Goal: Answer question/provide support: Answer question/provide support

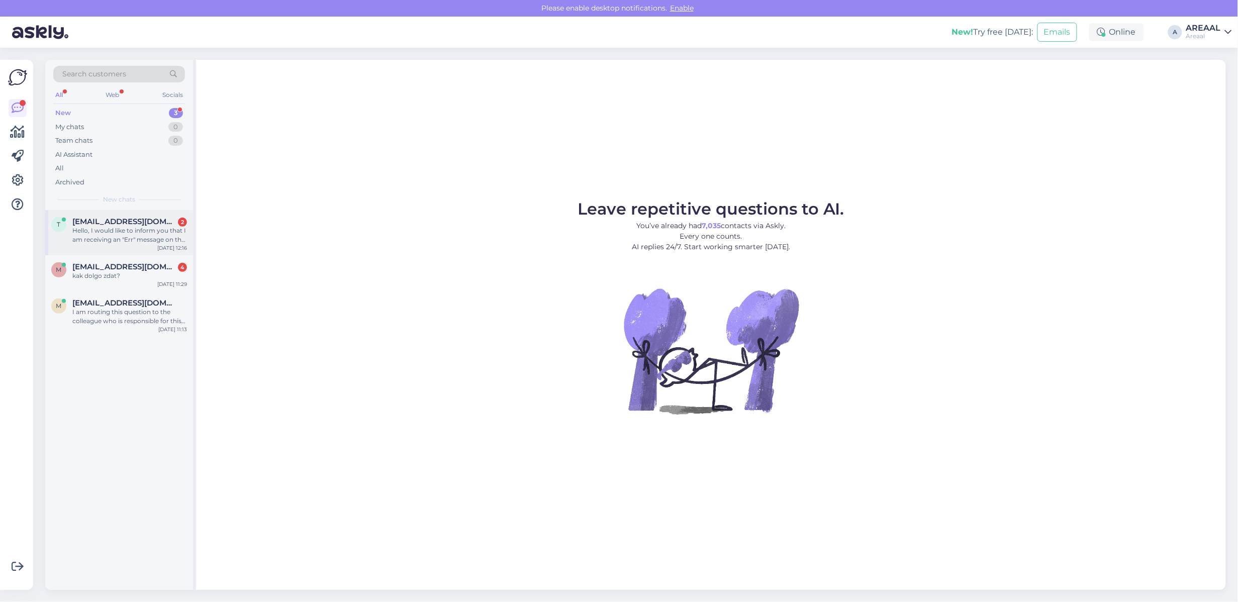
click at [167, 218] on div "tharinduug@gmail.com 2" at bounding box center [129, 221] width 115 height 9
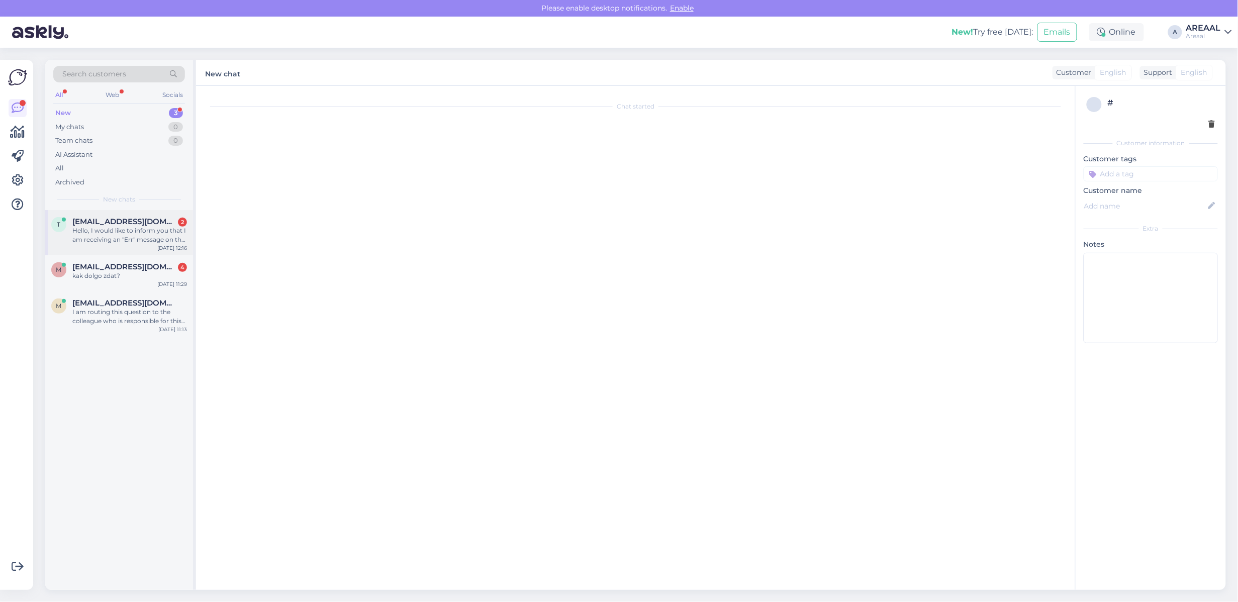
click at [139, 239] on div "Hello, I would like to inform you that I am receiving an "Err" message on the d…" at bounding box center [129, 235] width 115 height 18
click at [182, 296] on div "m makc.aromae@gmail.com I am routing this question to the colleague who is resp…" at bounding box center [119, 314] width 148 height 45
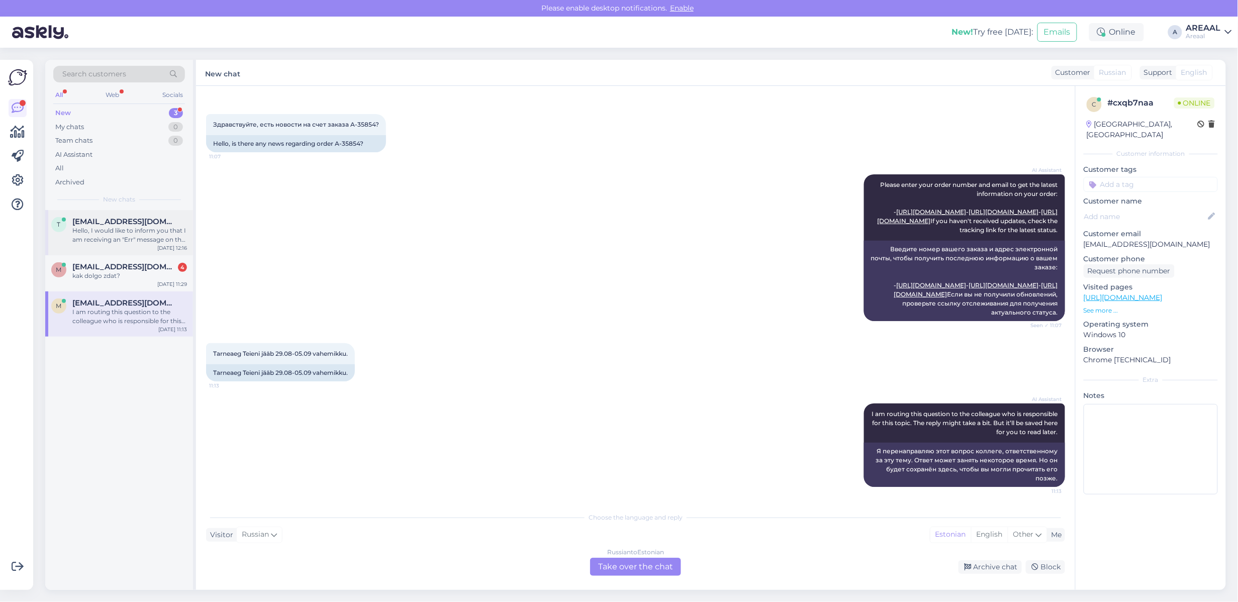
click at [141, 233] on div "Hello, I would like to inform you that I am receiving an "Err" message on the d…" at bounding box center [129, 235] width 115 height 18
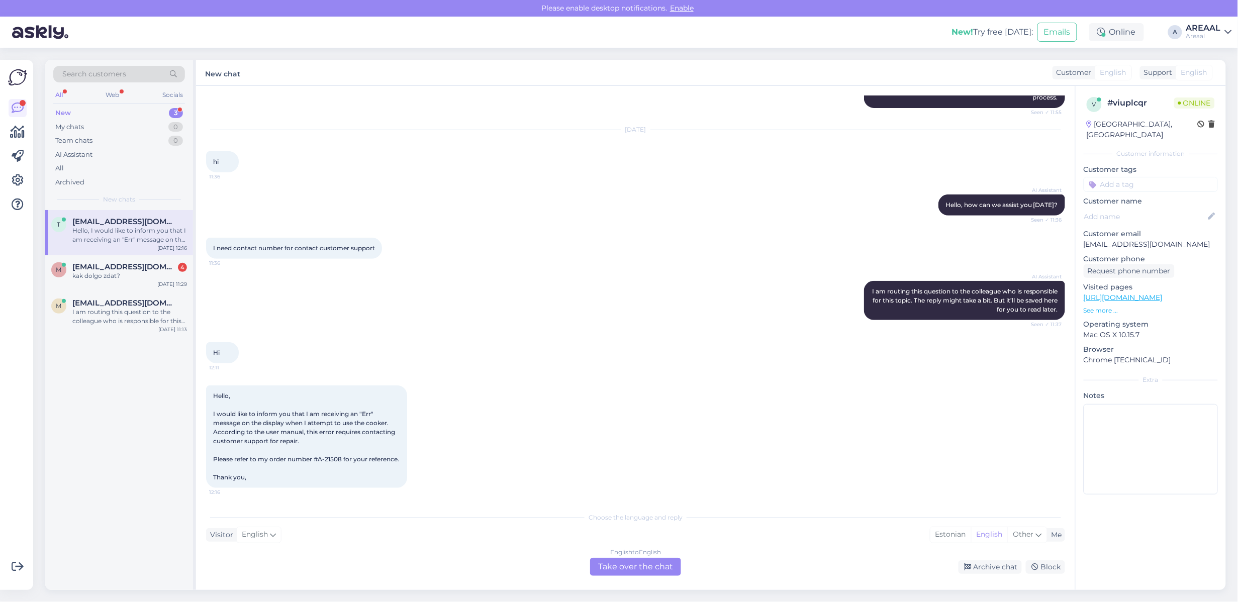
click at [652, 283] on div "AI Assistant I am routing this question to the colleague who is responsible for…" at bounding box center [635, 300] width 859 height 61
click at [212, 345] on div "Hi 12:11" at bounding box center [222, 352] width 33 height 21
click at [391, 302] on div "AI Assistant I am routing this question to the colleague who is responsible for…" at bounding box center [635, 300] width 859 height 61
click at [632, 556] on div "English to English" at bounding box center [635, 552] width 51 height 9
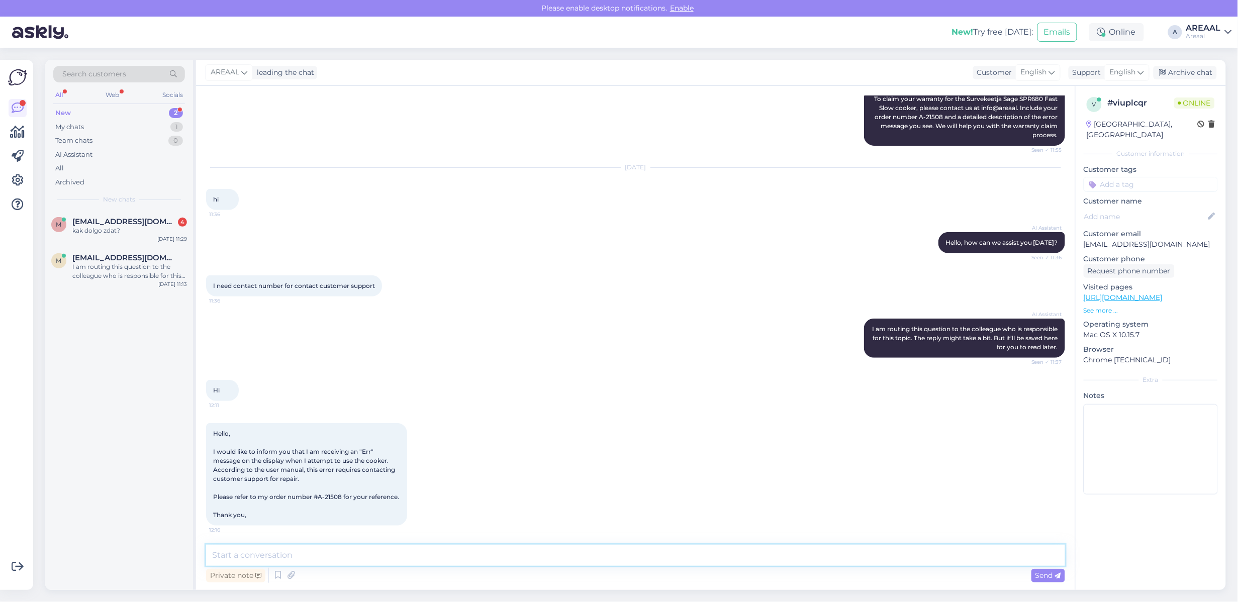
click at [631, 556] on textarea at bounding box center [635, 555] width 859 height 21
type textarea "We have received your e-mail. E-mail will be answered in 3 working days."
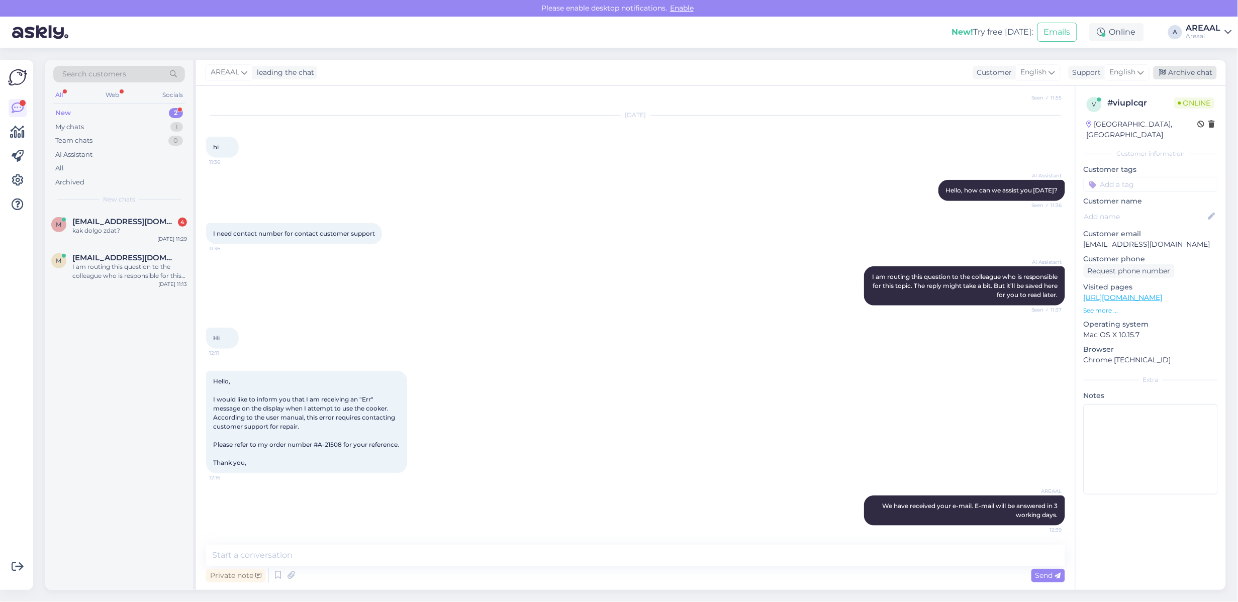
click at [1189, 78] on div "Archive chat" at bounding box center [1185, 73] width 63 height 14
click at [89, 240] on div "m mrectjobs@gmail.com 4 kak dolgo zdat? Sep 9 11:29" at bounding box center [119, 228] width 148 height 36
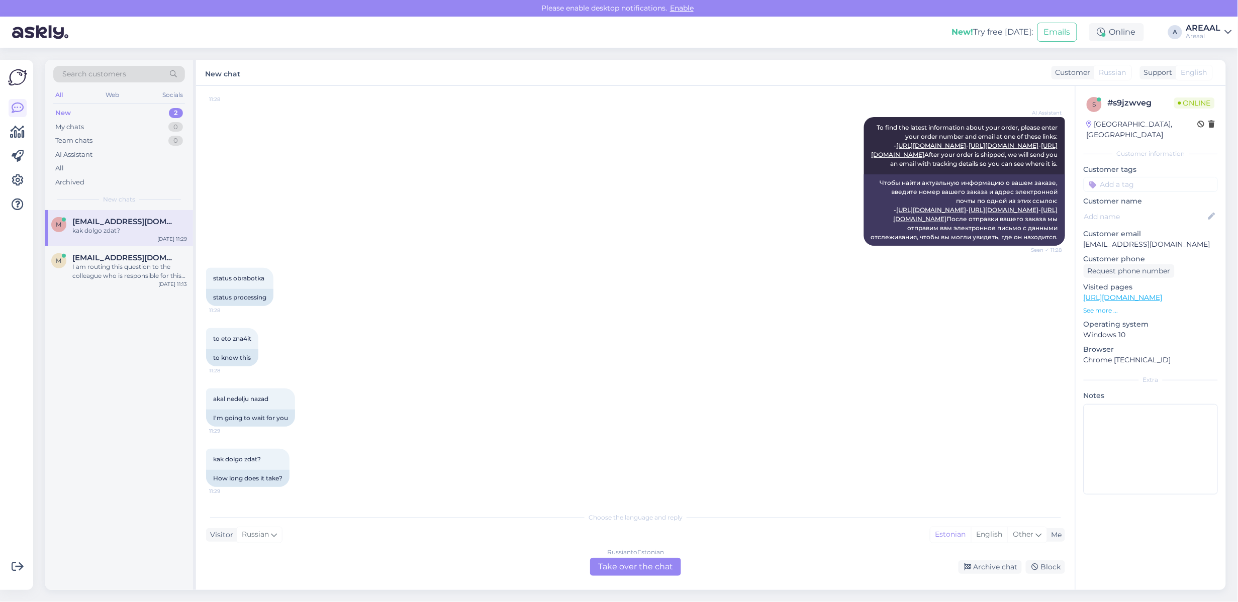
scroll to position [0, 0]
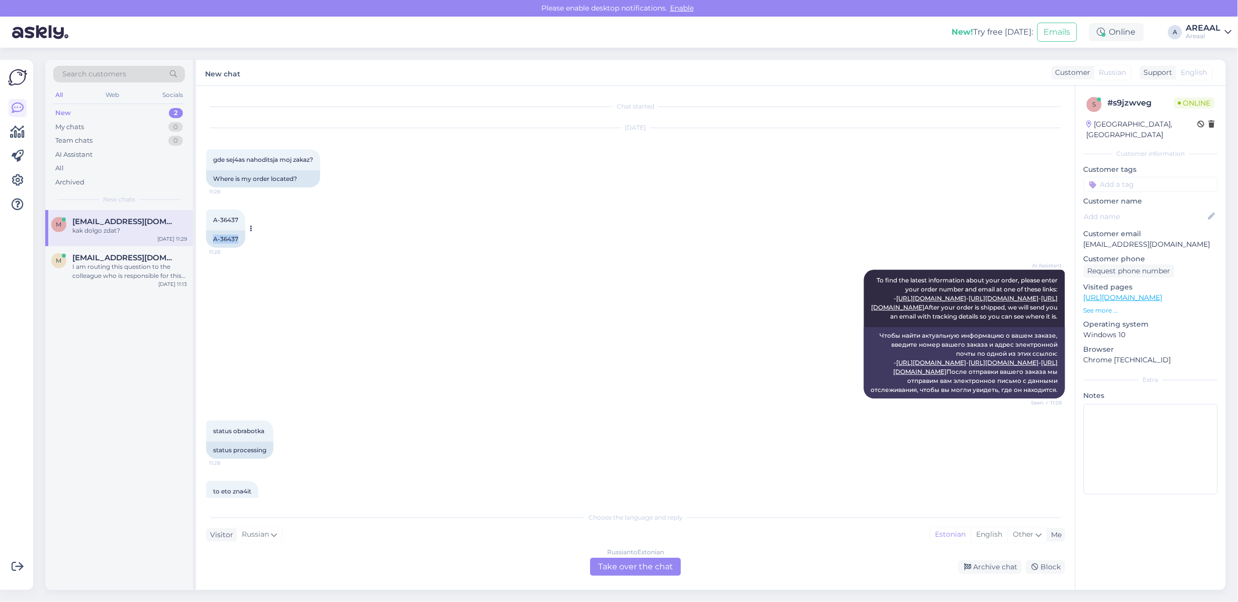
drag, startPoint x: 241, startPoint y: 236, endPoint x: 208, endPoint y: 236, distance: 33.7
click at [208, 236] on div "A-36437" at bounding box center [225, 239] width 39 height 17
copy div "A-36437"
drag, startPoint x: 231, startPoint y: 362, endPoint x: 217, endPoint y: 348, distance: 20.3
click at [231, 362] on div "AI Assistant To find the latest information about your order, please enter your…" at bounding box center [635, 334] width 859 height 151
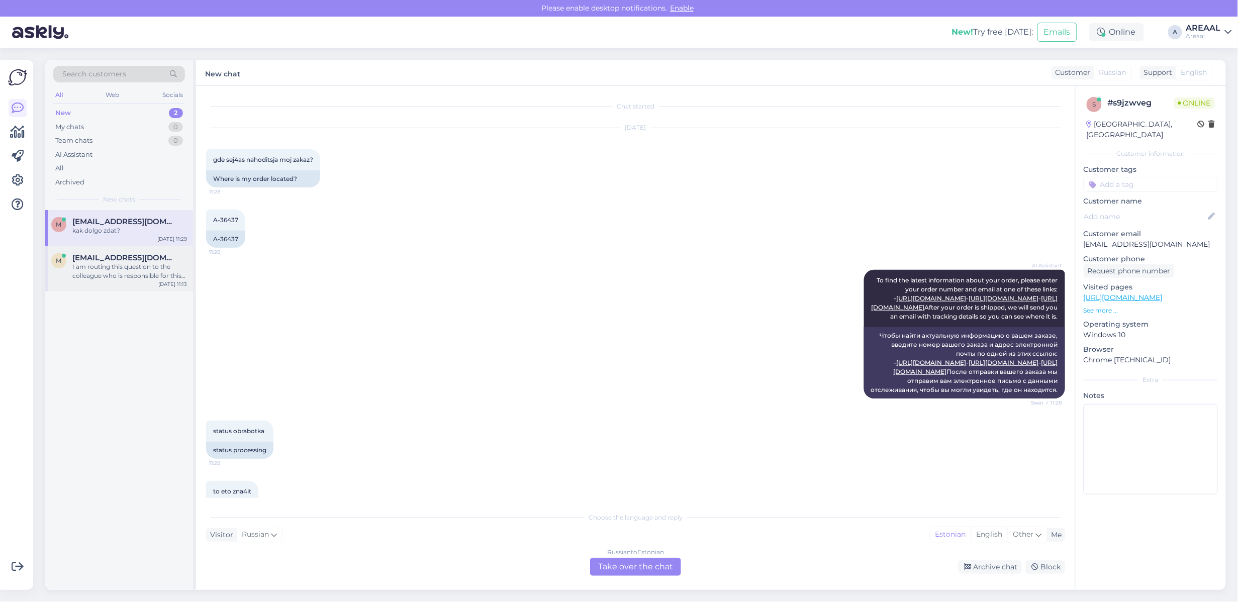
click at [128, 267] on div "I am routing this question to the colleague who is responsible for this topic. …" at bounding box center [129, 271] width 115 height 18
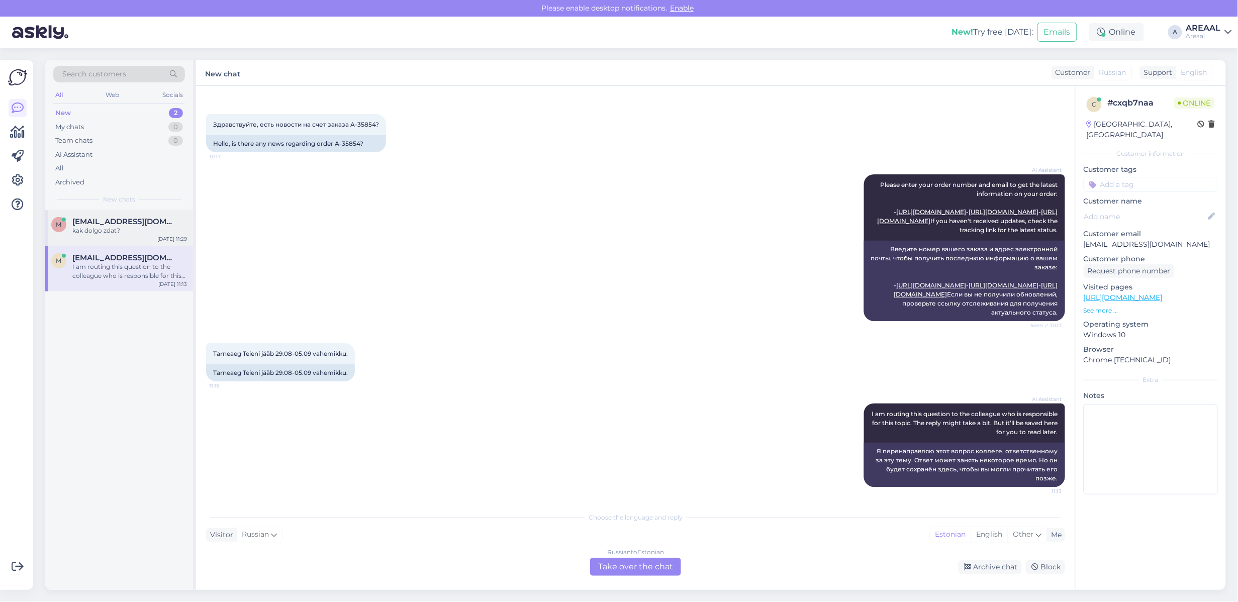
click at [129, 222] on span "mrectjobs@gmail.com" at bounding box center [124, 221] width 105 height 9
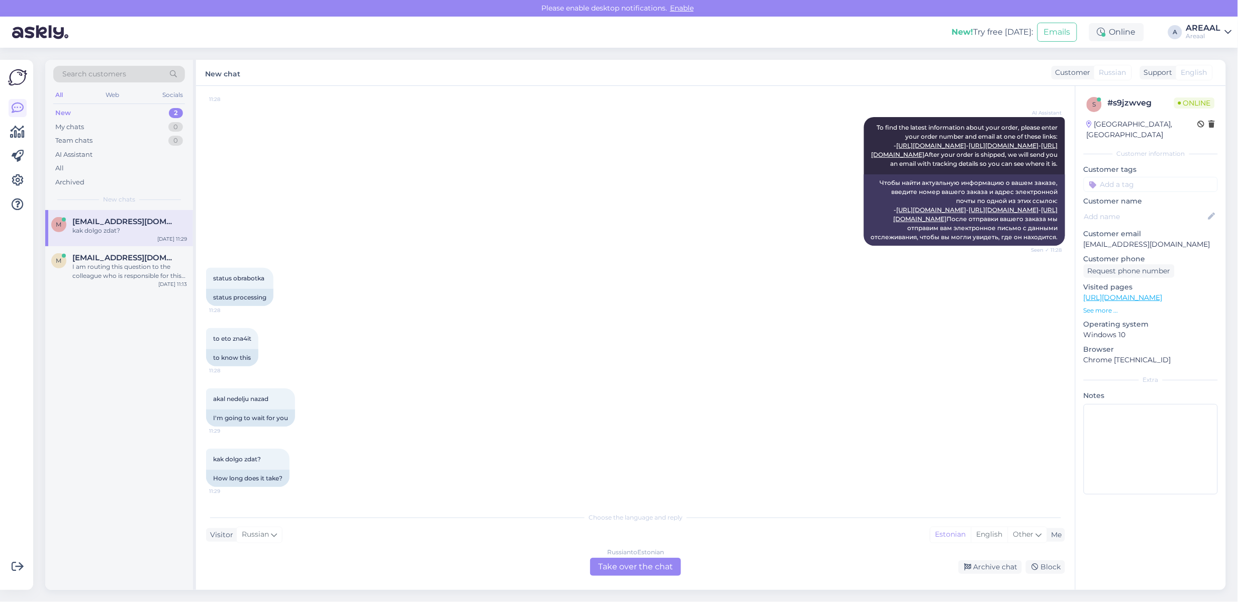
click at [139, 294] on div "m mrectjobs@gmail.com kak dolgo zdat? Sep 9 11:29 m makc.aromae@gmail.com I am …" at bounding box center [119, 400] width 148 height 380
click at [137, 278] on div "I am routing this question to the colleague who is responsible for this topic. …" at bounding box center [129, 271] width 115 height 18
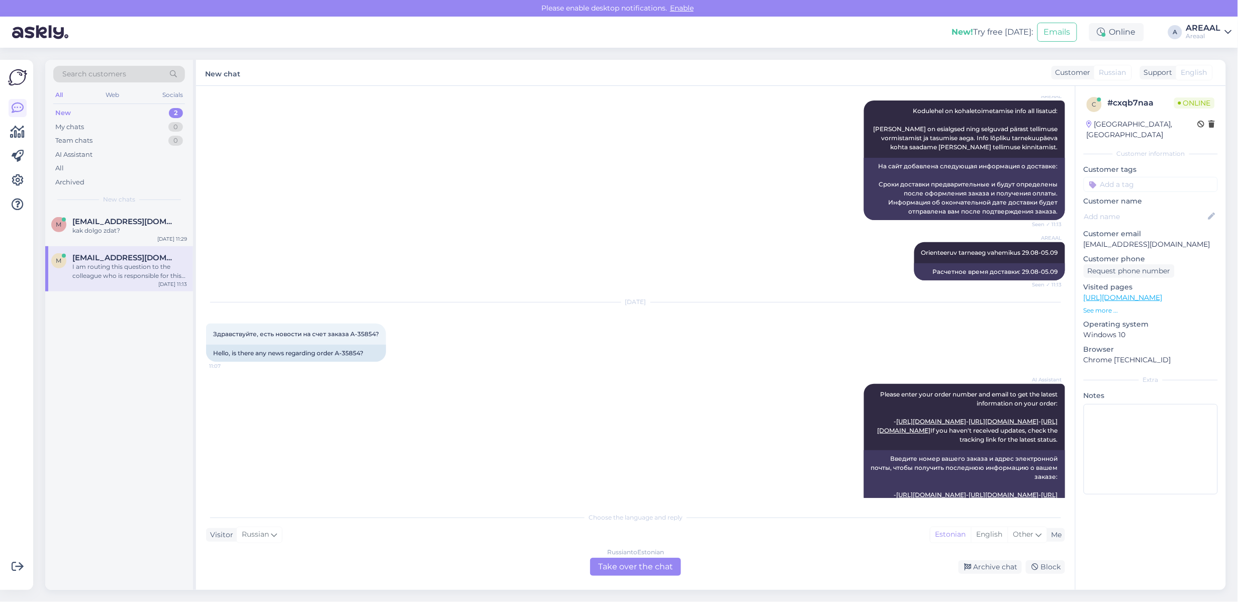
scroll to position [1048, 0]
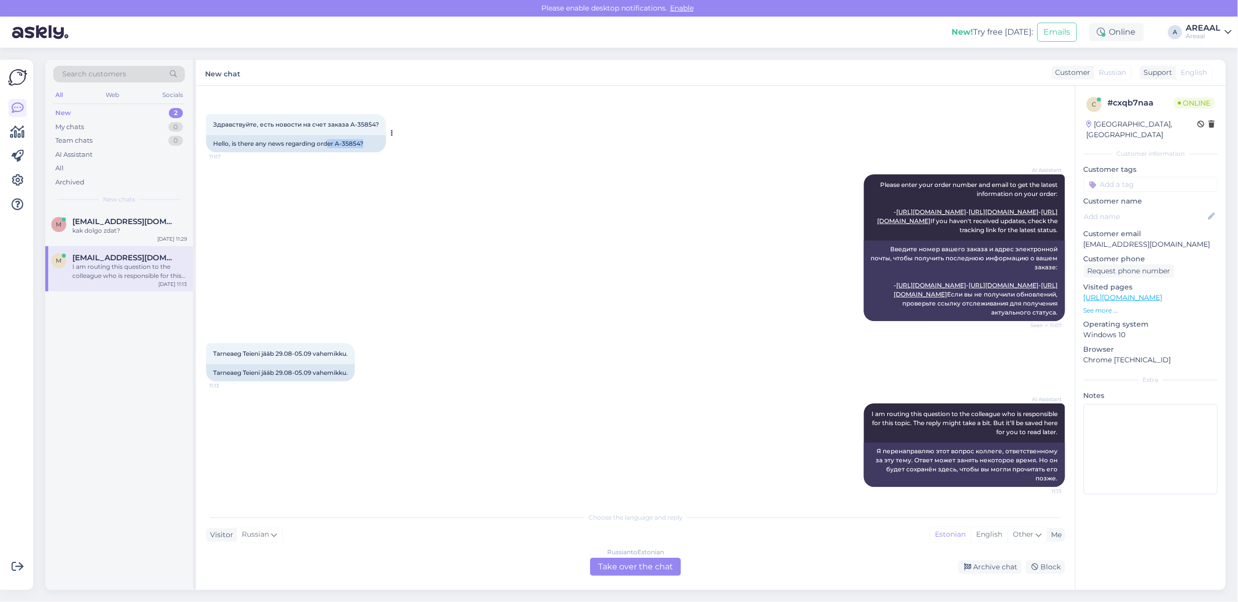
drag, startPoint x: 380, startPoint y: 227, endPoint x: 330, endPoint y: 225, distance: 49.3
click at [330, 152] on div "Hello, is there any news regarding order A-35854?" at bounding box center [296, 143] width 180 height 17
click at [146, 242] on div "m mrectjobs@gmail.com kak dolgo zdat? Sep 9 11:29" at bounding box center [119, 228] width 148 height 36
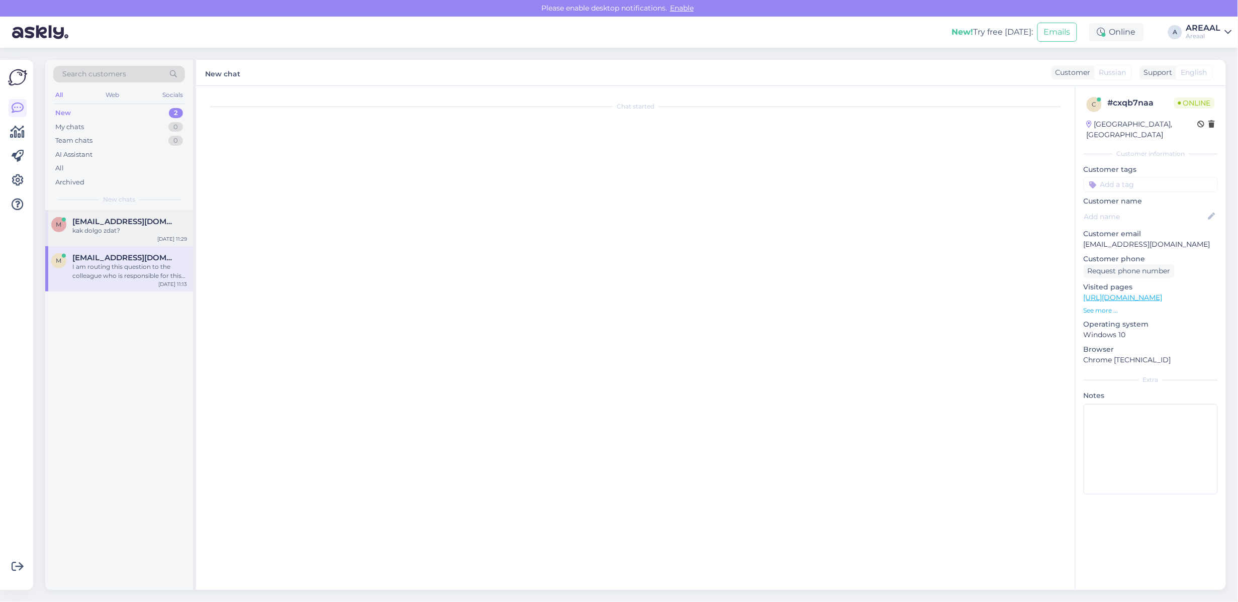
scroll to position [206, 0]
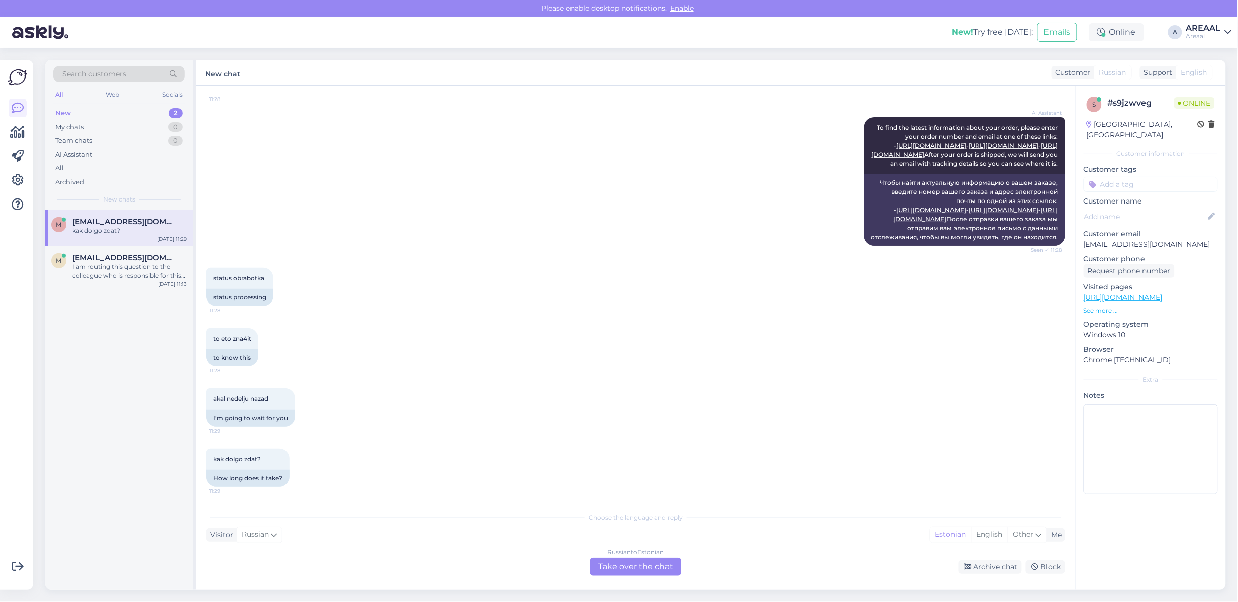
click at [616, 559] on div "Russian to Estonian Take over the chat" at bounding box center [635, 567] width 91 height 18
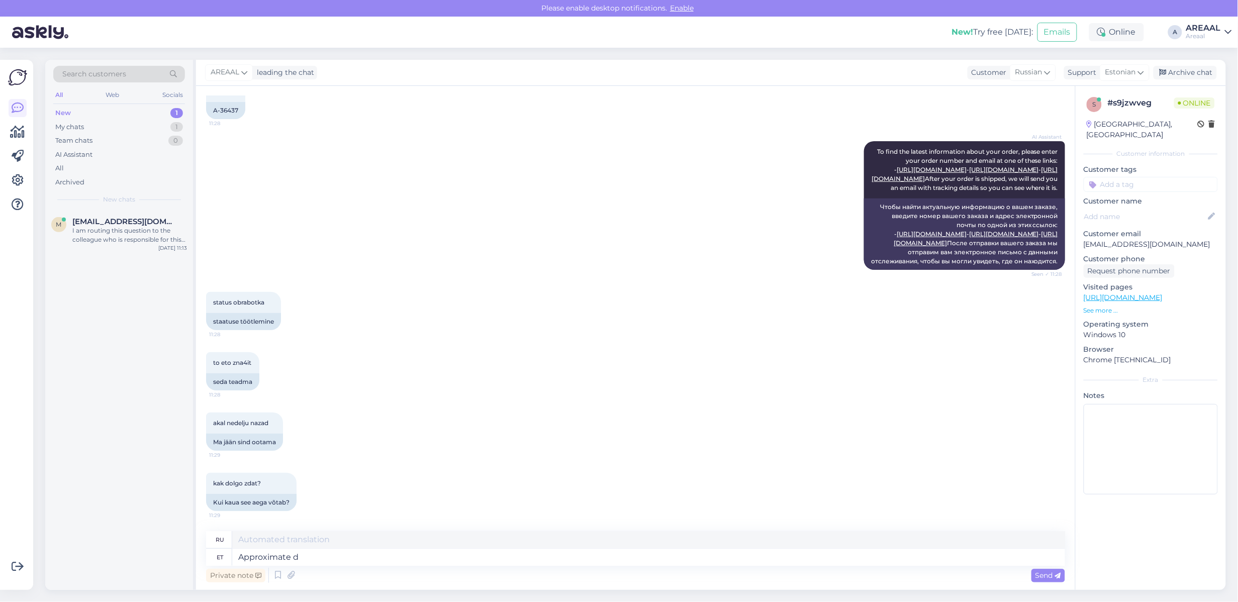
type textarea "Approximate de"
type textarea "Приблизительный"
type textarea "Approximate delivery"
type textarea "Ориентировочная доставка"
type textarea "Approximate delivery time be"
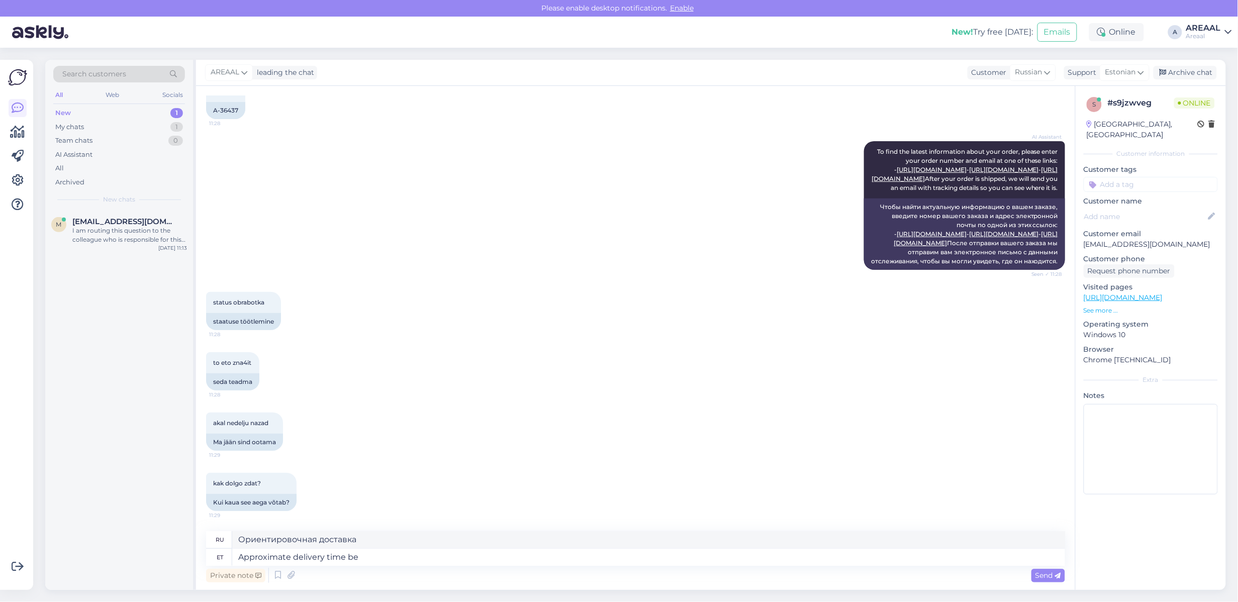
type textarea "Примерное время доставки"
type textarea "Approximate delivery time between 12-1"
type textarea "Примерное время доставки между"
type textarea "Approximate delivery time between 12-18 sept"
type textarea "Примерное время доставки между 12-18"
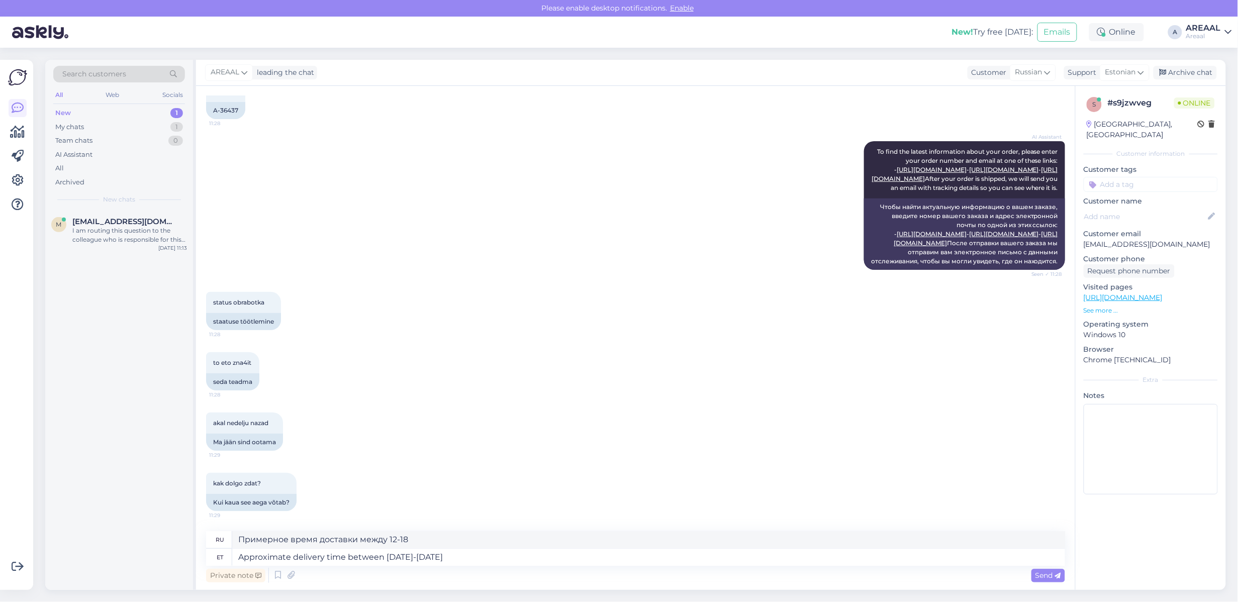
type textarea "Approximate delivery time between 12-18 september."
type textarea "Ориентировочное время доставки 12-18 сентября."
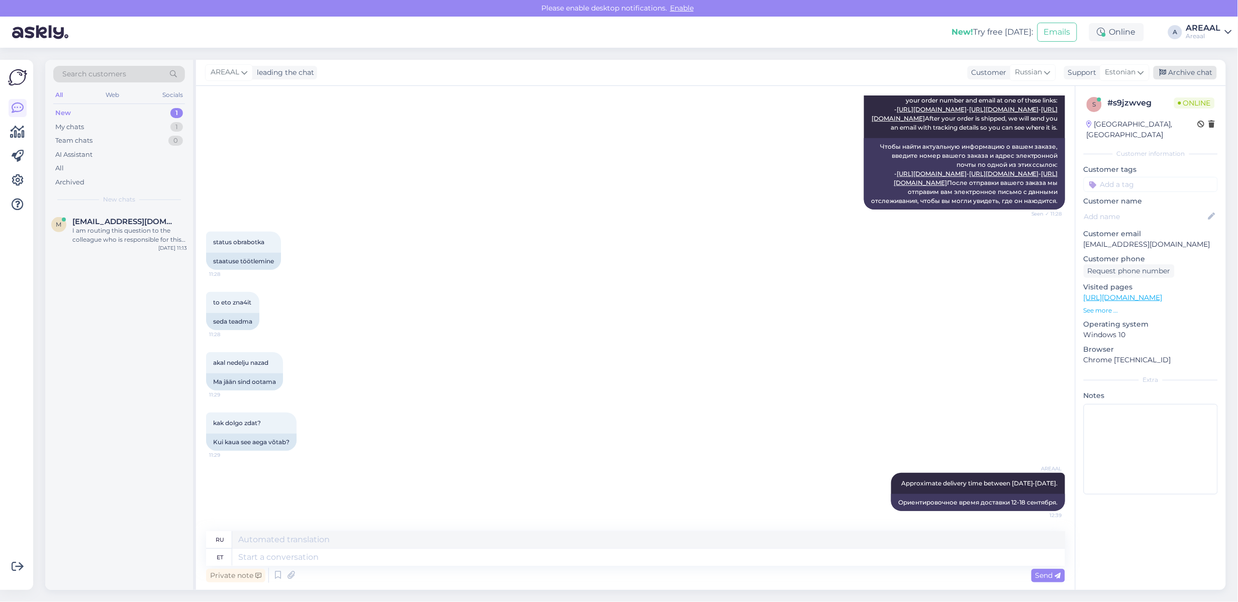
click at [1217, 74] on div "Archive chat" at bounding box center [1185, 73] width 63 height 14
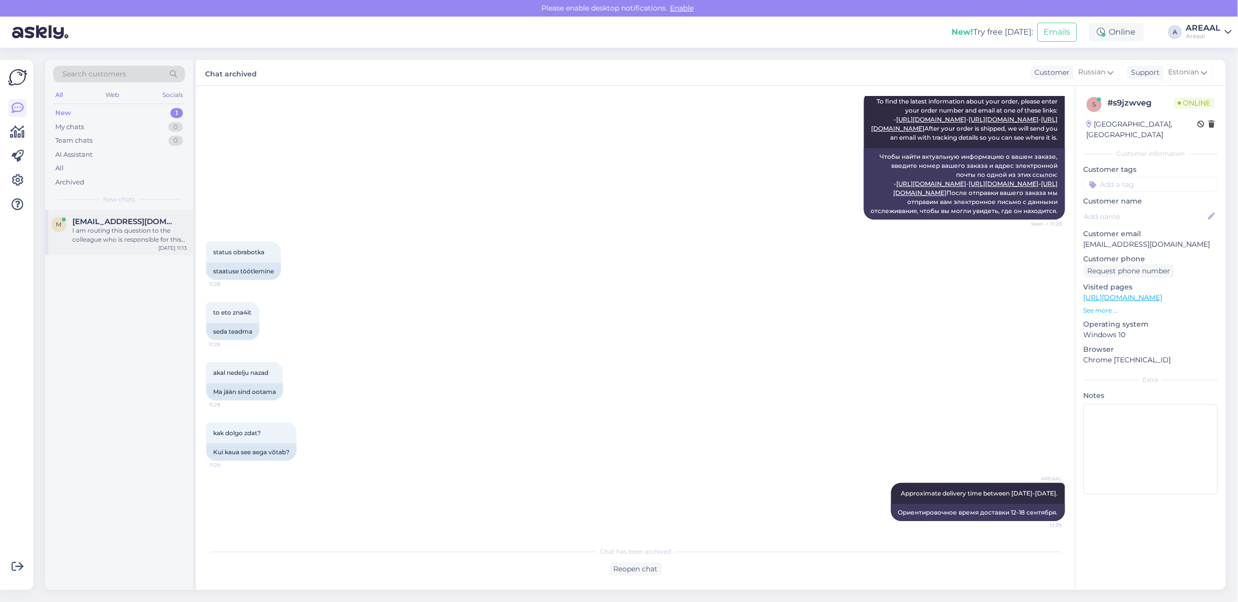
click at [99, 240] on div "I am routing this question to the colleague who is responsible for this topic. …" at bounding box center [129, 235] width 115 height 18
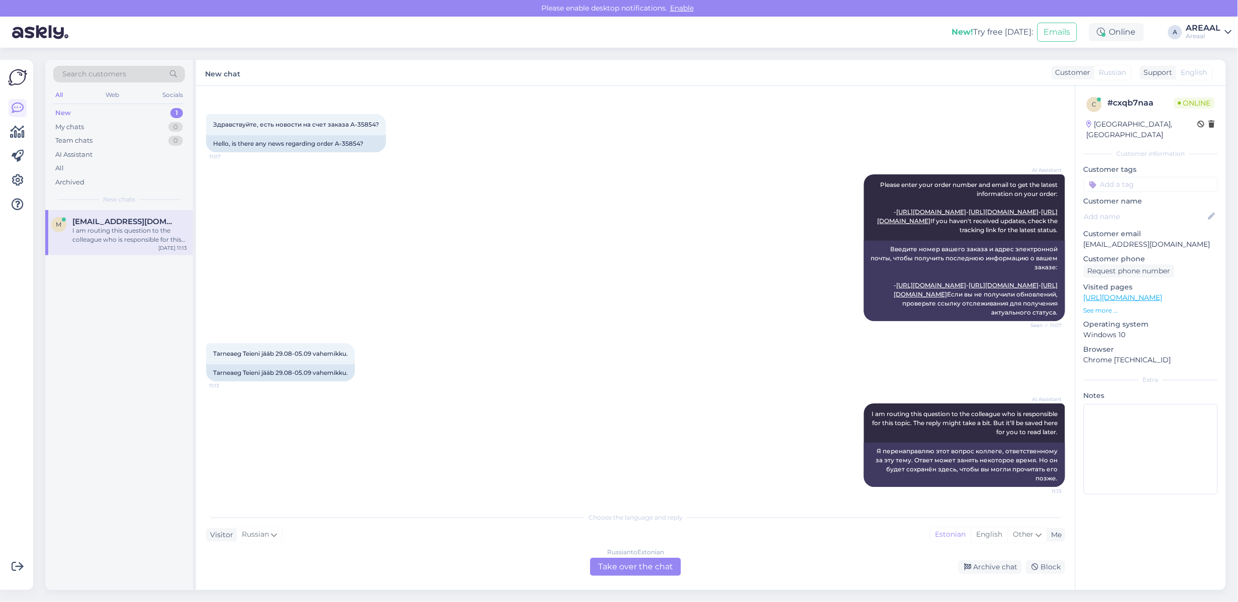
scroll to position [860, 0]
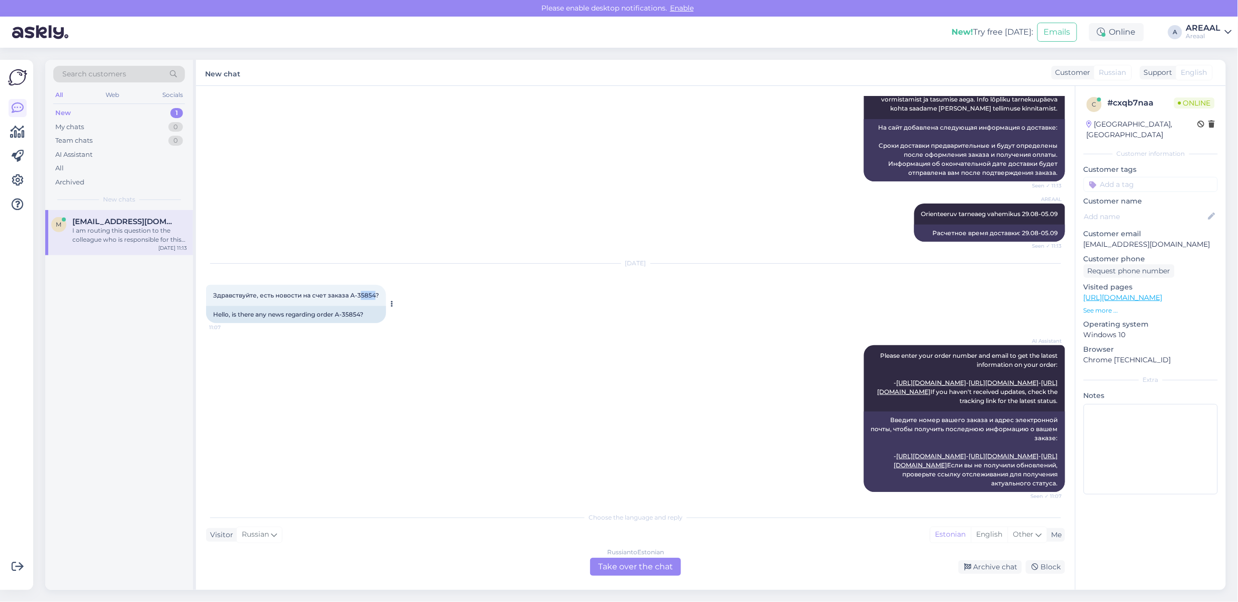
copy span "5854"
copy span "-35854"
copy span "A-35854"
drag, startPoint x: 375, startPoint y: 392, endPoint x: 350, endPoint y: 401, distance: 26.6
click at [350, 306] on div "Здравствуйте, есть новости на счет заказа A-35854? 11:07" at bounding box center [296, 295] width 180 height 21
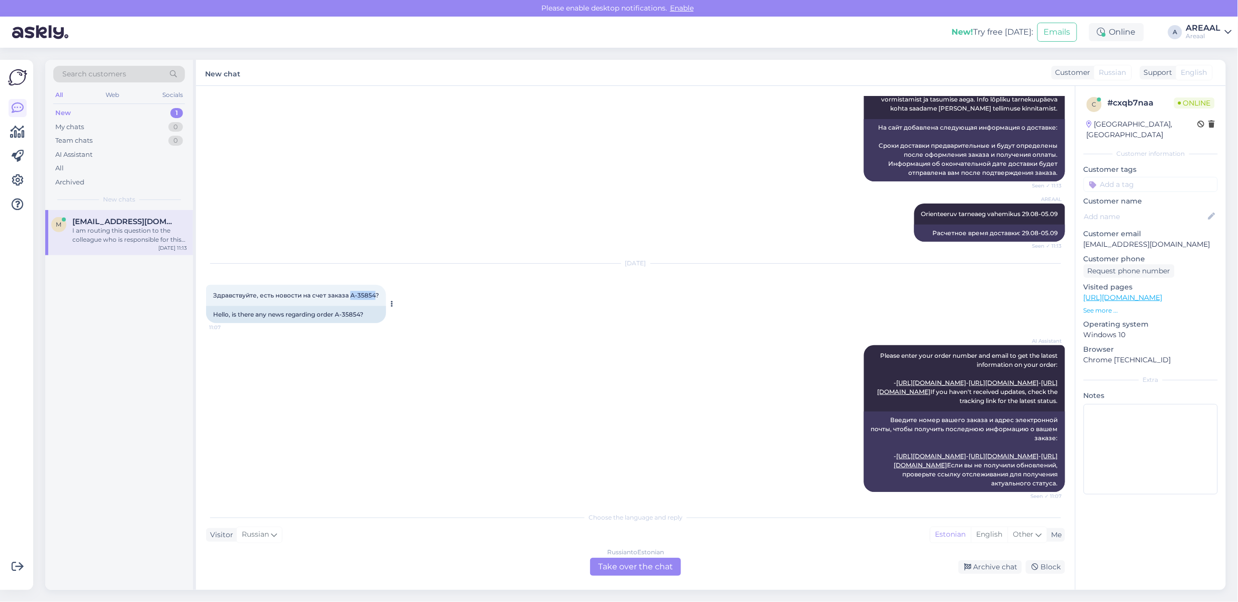
copy span "A-35854"
click at [433, 182] on div "AREAAL Kodulehel on kohaletoimetamise info all lisatud: Tarneajad on esialgsed …" at bounding box center [635, 122] width 859 height 142
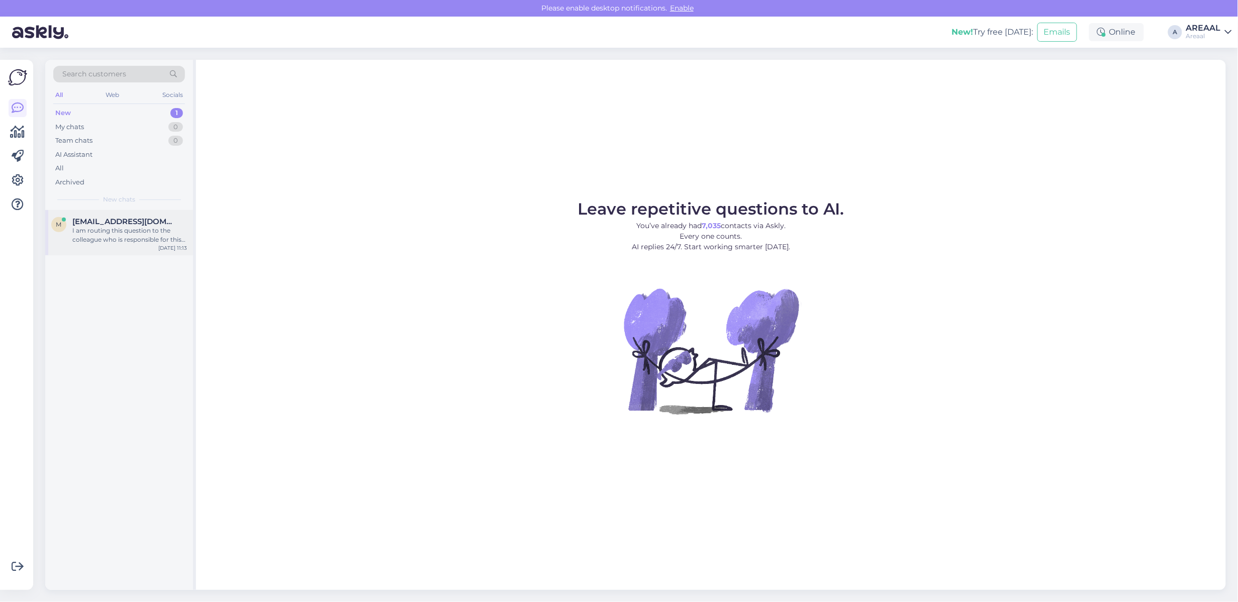
click at [138, 233] on div "I am routing this question to the colleague who is responsible for this topic. …" at bounding box center [129, 235] width 115 height 18
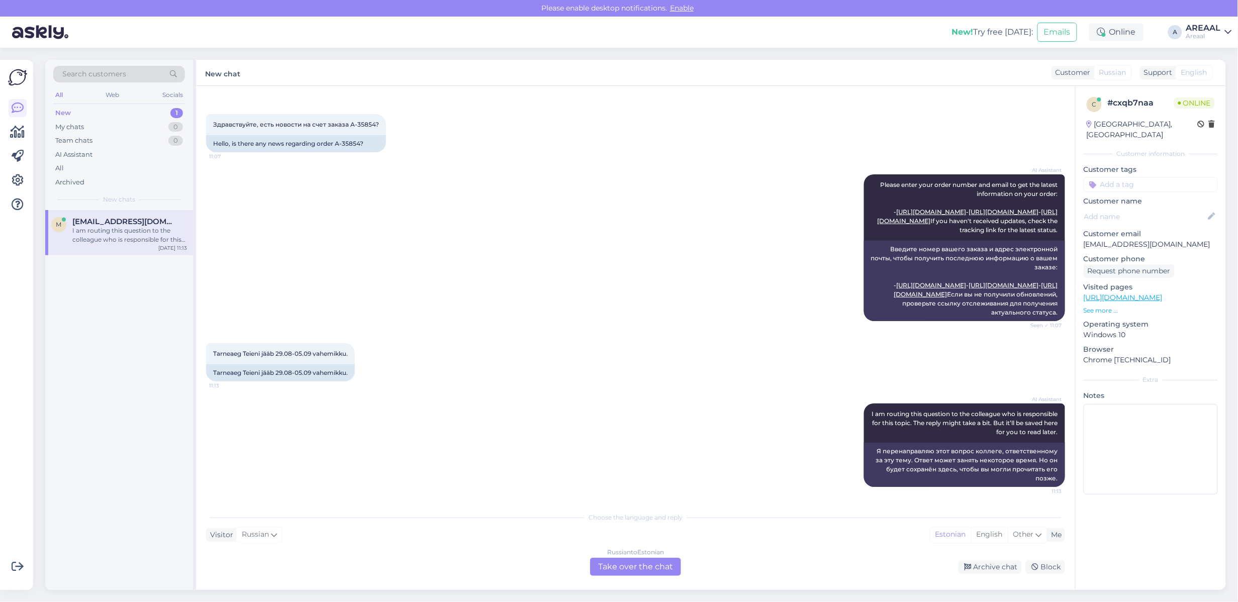
click at [656, 563] on div "Russian to Estonian Take over the chat" at bounding box center [635, 567] width 91 height 18
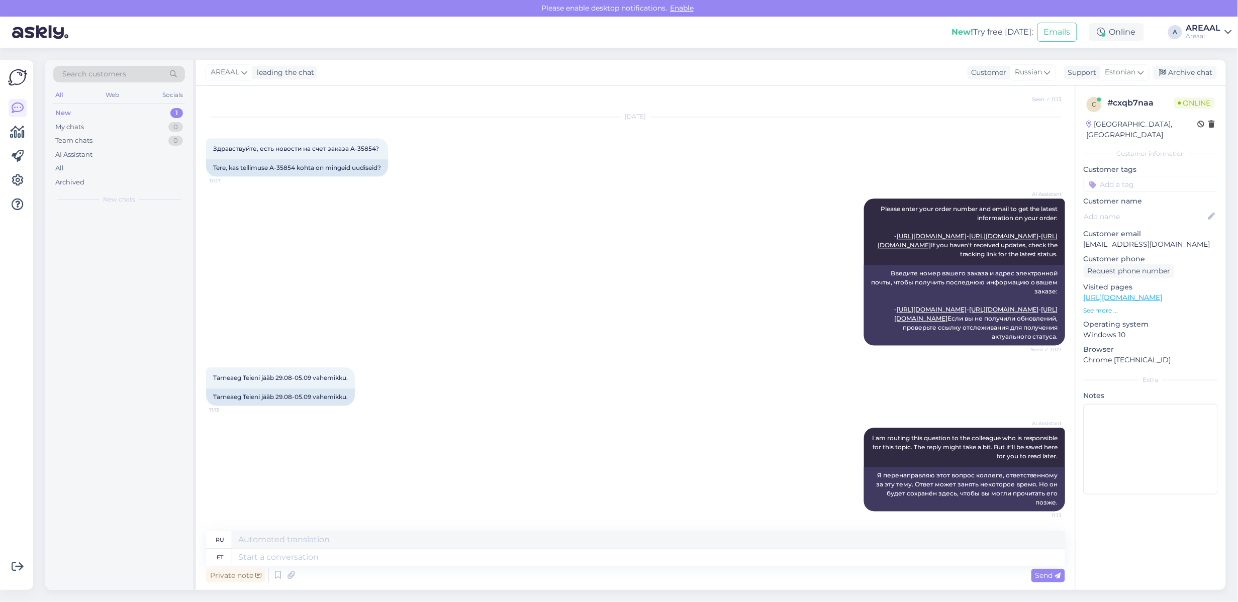
scroll to position [1150, 0]
click at [651, 557] on textarea at bounding box center [648, 557] width 833 height 17
type textarea "Kahjuks ei"
type textarea "К сожалению"
type textarea "Kahjuks ei ole"
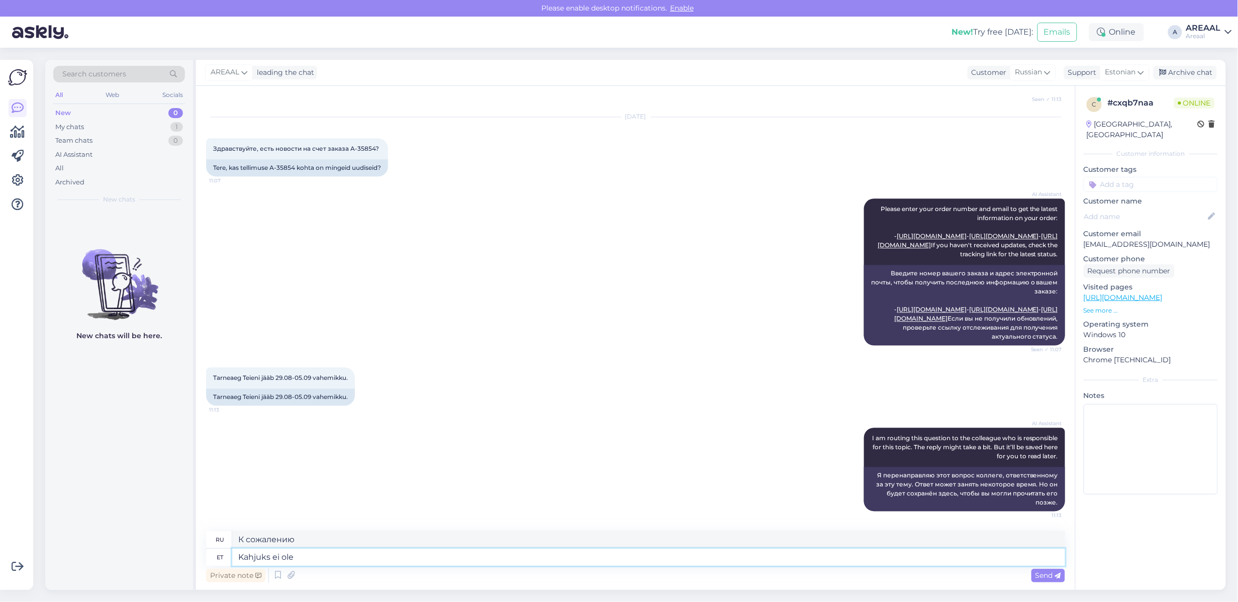
type textarea "К сожалению, нет."
type textarea "Kahjuks ei ole"
type textarea "К сожалению, нет"
type textarea "Kahjuks ei ole toode en"
type textarea "К сожалению, продукт не"
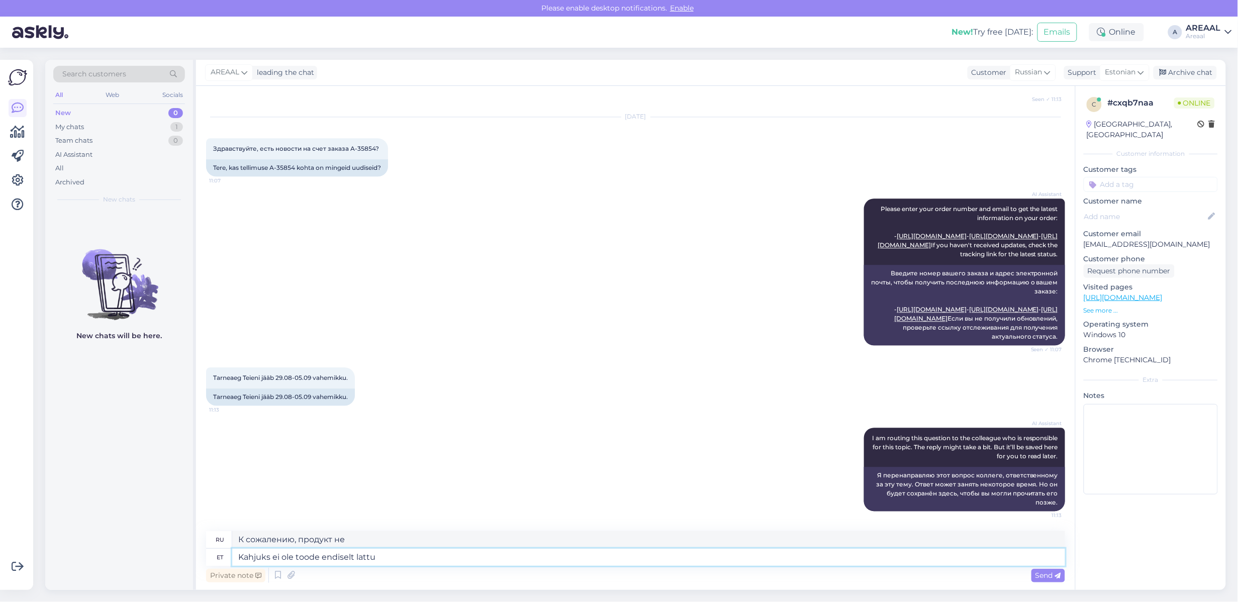
type textarea "Kahjuks ei ole toode endiselt lattu"
type textarea "К сожалению, товар пока недоступен."
type textarea "Kahjuks ei ole toode endiselt lattu ju"
type textarea "К сожалению, товара все еще нет в наличии."
type textarea "Kahjuks ei ole toode endiselt lattu jõudnud, vab"
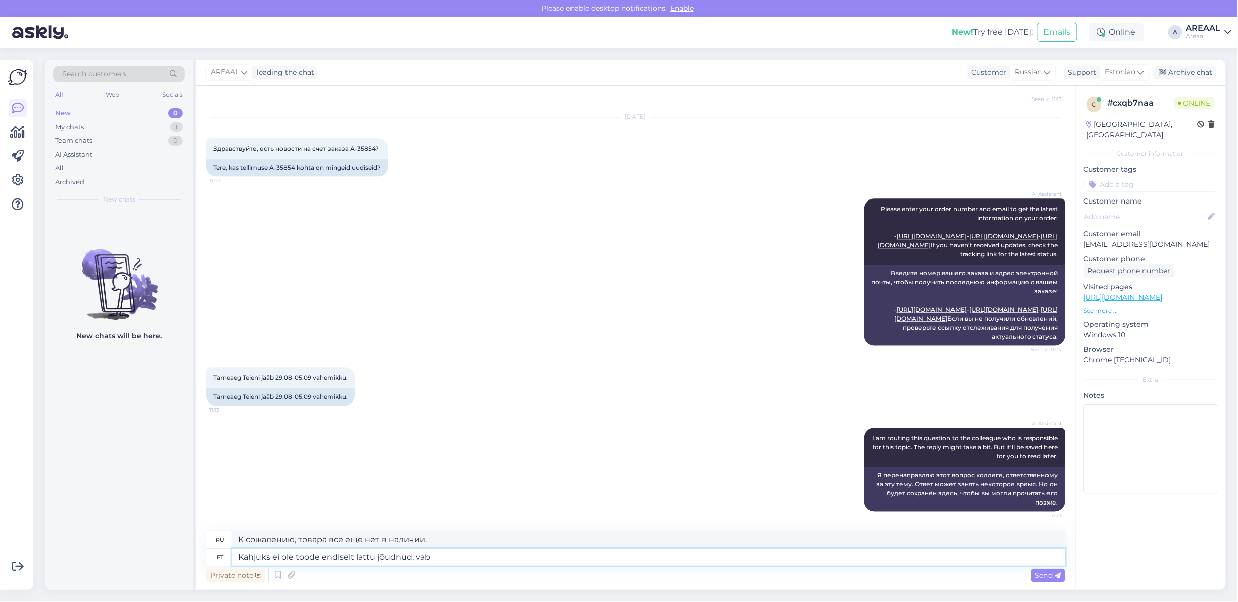
type textarea "К сожалению, товар пока не поступил на склад."
type textarea "Kahjuks ei ole toode endiselt lattu jõudnud, vabandame. Kuna"
type textarea "К сожалению, товар пока не поступил на склад, приносим извинения."
type textarea "Kahjuks ei ole toode endiselt lattu jõudnud, vabandame. Kuna telli"
type textarea "К сожалению, товар ещё не поступил на склад, приносим извинения."
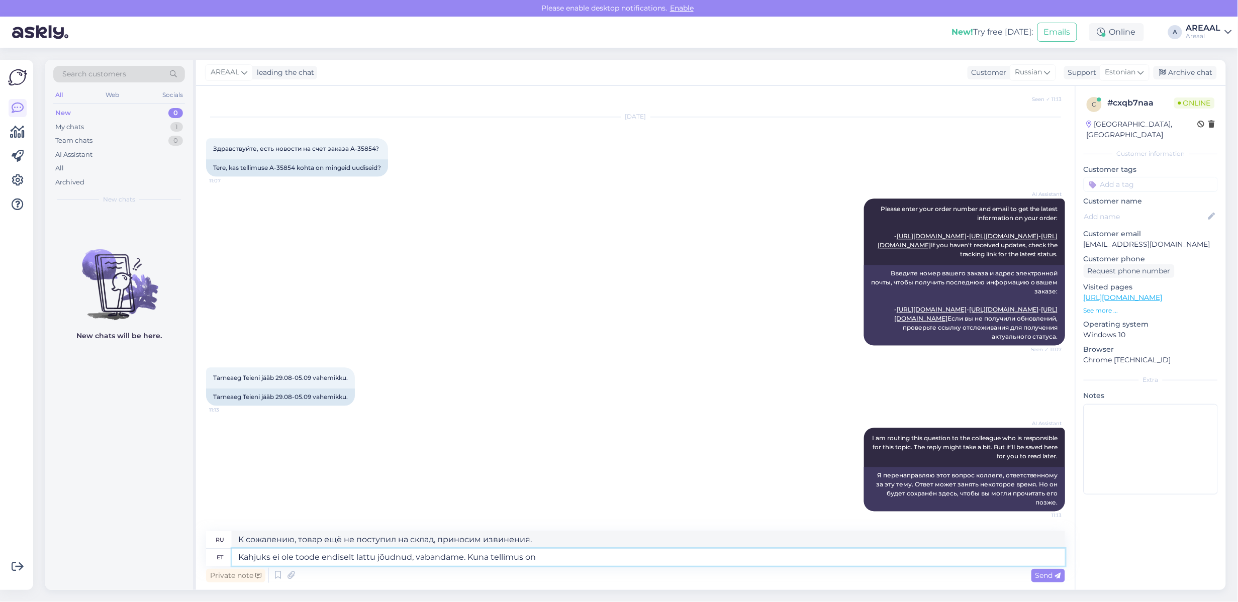
type textarea "Kahjuks ei ole toode endiselt lattu jõudnud, vabandame. Kuna tellimus on"
type textarea "К сожалению, товар ещё не поступил на склад, приносим извинения. С момента зака…"
type textarea "Kahjuks ei ole toode endiselt lattu jõudnud, vabandame. Kuna tellimus on pika"
type textarea "К сожалению, товар ещё не поступил на склад, приносим извинения. Поскольку зака…"
type textarea "Kahjuks ei ole toode endiselt lattu jõudnud, vabandame. Kuna tellimus on pikalt…"
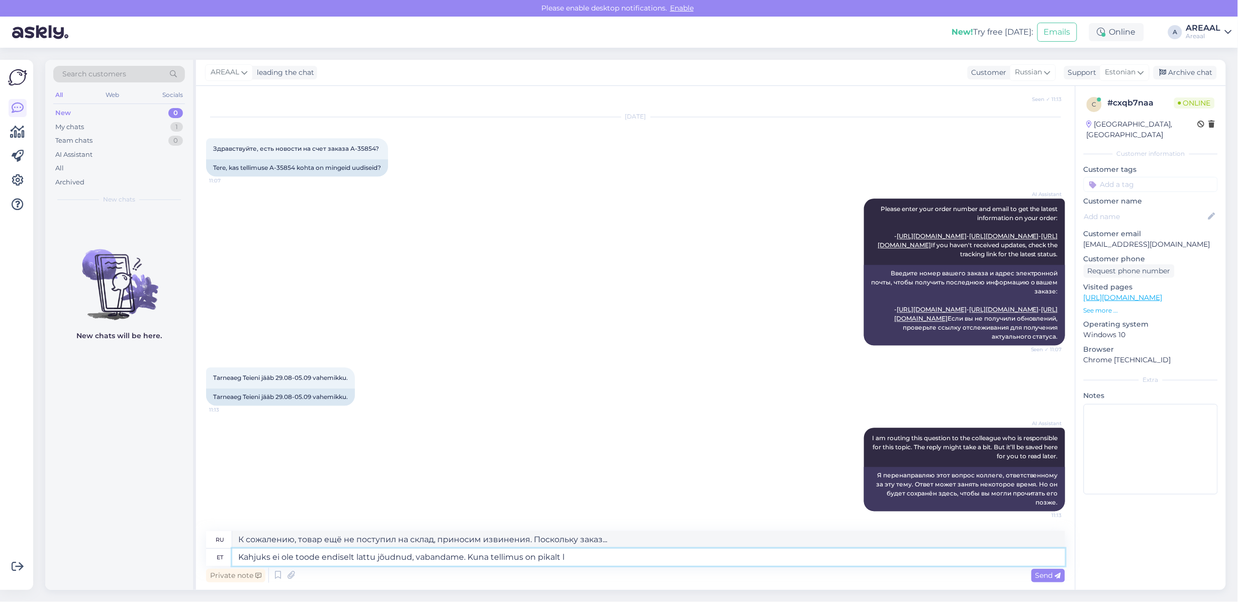
type textarea "К сожалению, товар ещё не поступил на склад. Приносим извинения. Заказ долгое в…"
type textarea "Kahjuks ei ole toode endiselt lattu jõudnud, vabandame. Kuna tellimus on pikalt…"
type textarea "К сожалению, товар ещё не поступил на склад. Приносим извинения. Заказ был откр…"
type textarea "Kahjuks ei ole toode endiselt lattu jõudnud, vabandame. Kuna tellimus on pikalt…"
type textarea "К сожалению, товар ещё не поступил на склад. Приносим извинения. Поскольку зака…"
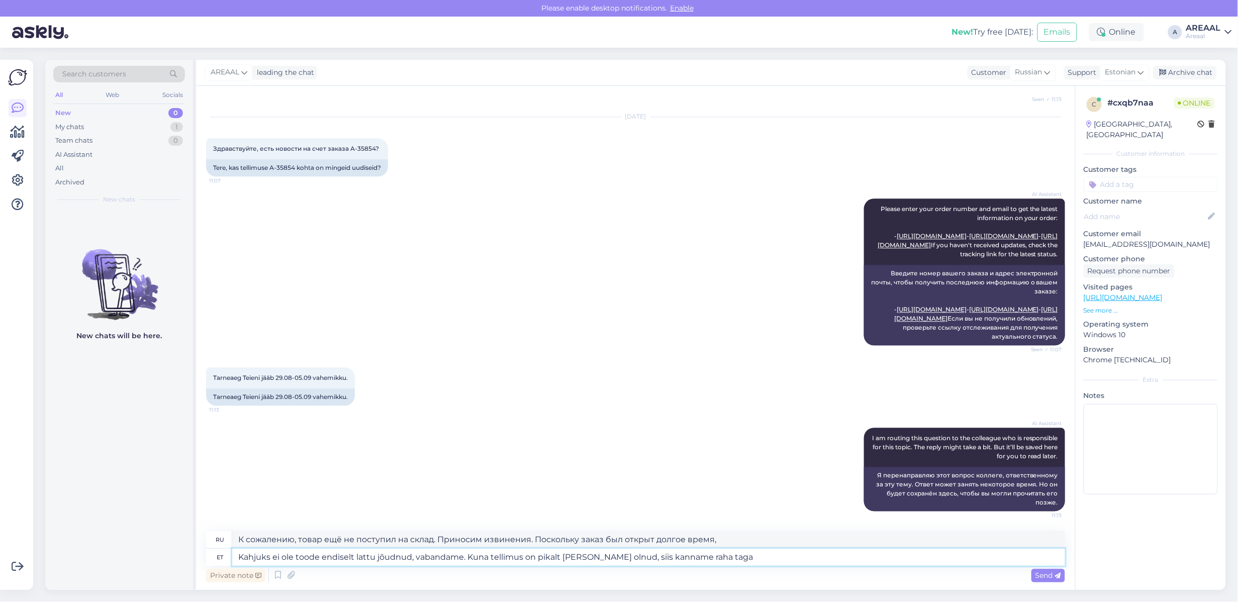
type textarea "Kahjuks ei ole toode endiselt lattu jõudnud, vabandame. Kuna tellimus on pikalt…"
type textarea "К сожалению, товар ещё не поступил на склад, приносим извинения. Поскольку зака…"
type textarea "Kahjuks ei ole toode endiselt lattu jõudnud, vabandame. Kuna tellimus on pikalt…"
type textarea "К сожалению, товар ещё не поступил на склад, приносим извинения. Поскольку зака…"
click at [634, 565] on textarea "Kahjuks ei ole toode endiselt lattu jõudnud, vabandame. Kuna tellimus on pikalt…" at bounding box center [648, 557] width 833 height 17
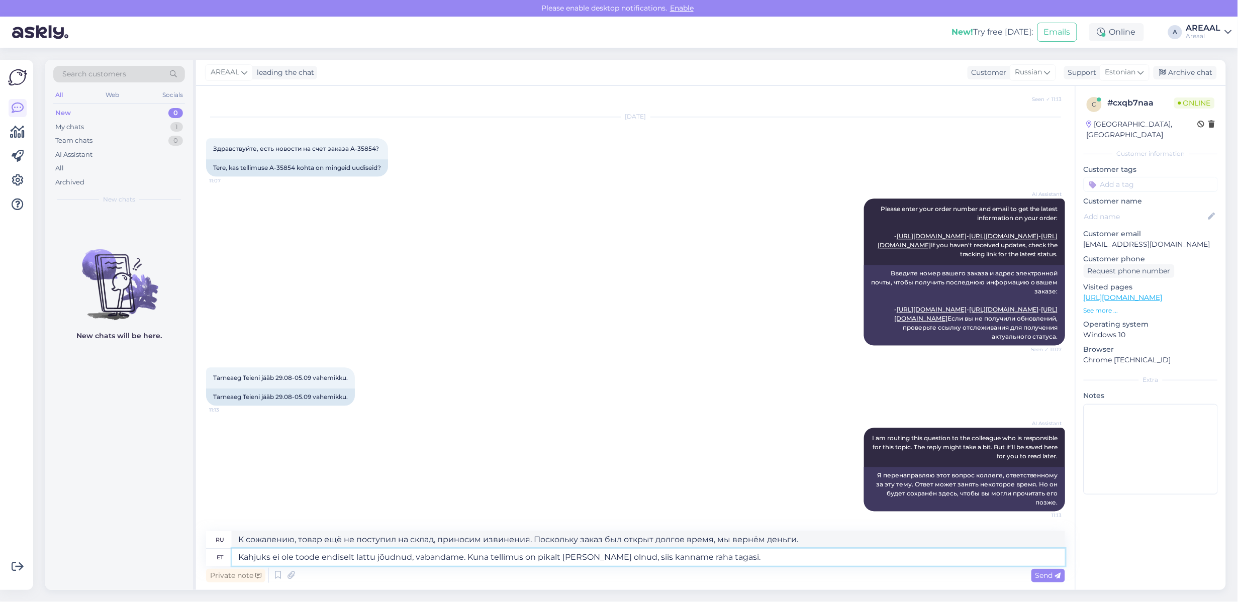
click at [634, 565] on textarea "Kahjuks ei ole toode endiselt lattu jõudnud, vabandame. Kuna tellimus on pikalt…" at bounding box center [648, 557] width 833 height 17
type textarea "Kahjuks ei ole toode endiselt lattu jõudnud, vabandame. Kuna tellimus on pikalt…"
type textarea "К сожалению, товар ещё не поступил на склад, приносим извинения. Поскольку зака…"
type textarea "Kahjuks ei ole toode endiselt lattu jõudnud, vabandame. Kuna tellimus on pikalt…"
type textarea "К сожалению, товар ещё не поступил на склад, приносим извинения. Поскольку зака…"
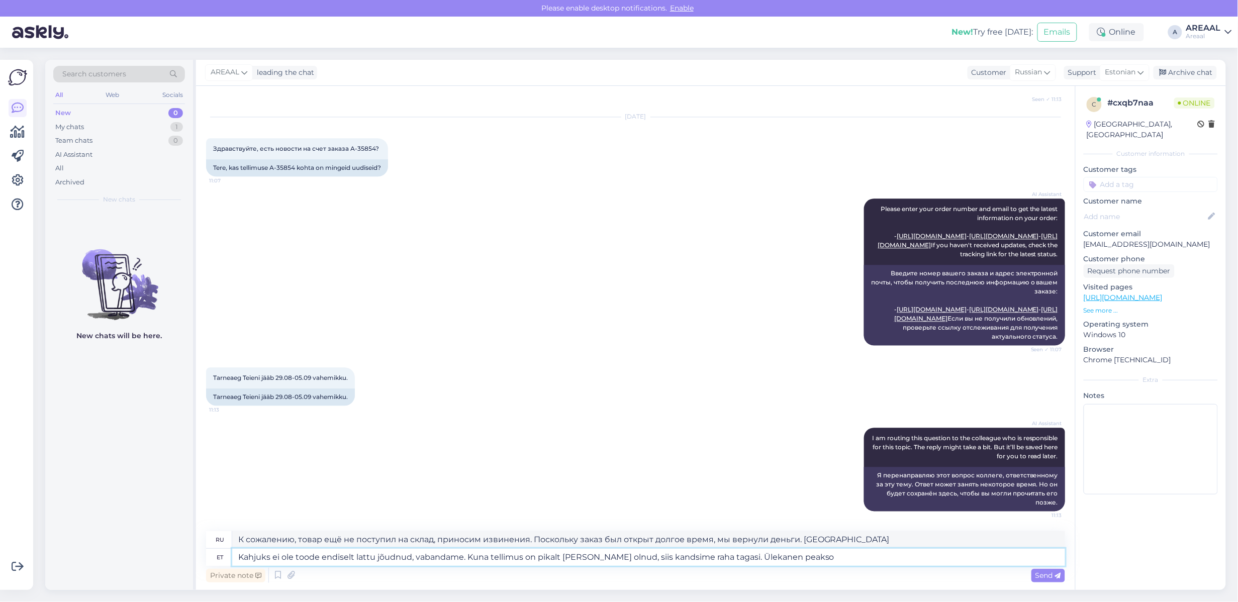
type textarea "Kahjuks ei ole toode endiselt lattu jõudnud, vabandame. Kuna tellimus on pikalt…"
type textarea "К сожалению, товар ещё не поступил на склад, приносим извинения. Поскольку зака…"
type textarea "Kahjuks ei ole toode endiselt lattu jõudnud, vabandame. Kuna tellimus on pikalt…"
type textarea "К сожалению, товар ещё не поступил на склад, приносим извинения. Поскольку зака…"
type textarea "Kahjuks ei ole toode endiselt lattu jõudnud, vabandame. Kuna tellimus on pikalt…"
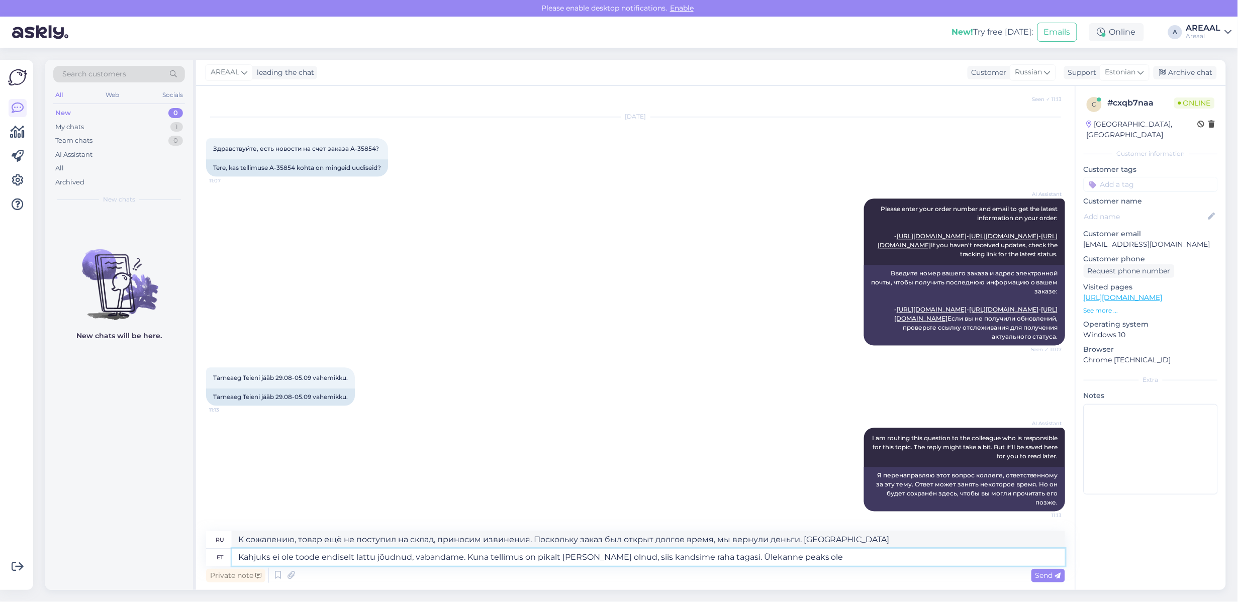
type textarea "К сожалению, товар ещё не поступил на склад, приносим извинения. Поскольку зака…"
type textarea "Kahjuks ei ole toode endiselt lattu jõudnud, vabandame. Kuna tellimus on pikalt…"
type textarea "К сожалению, товар ещё не поступил на склад, приносим извинения. Поскольку зака…"
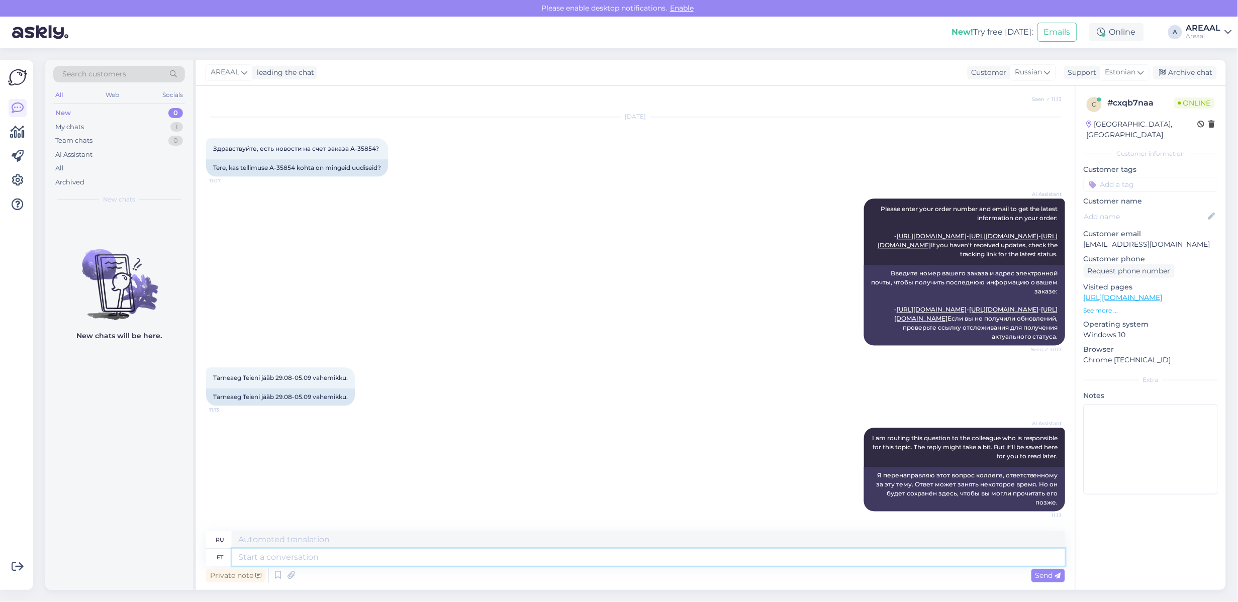
scroll to position [1246, 0]
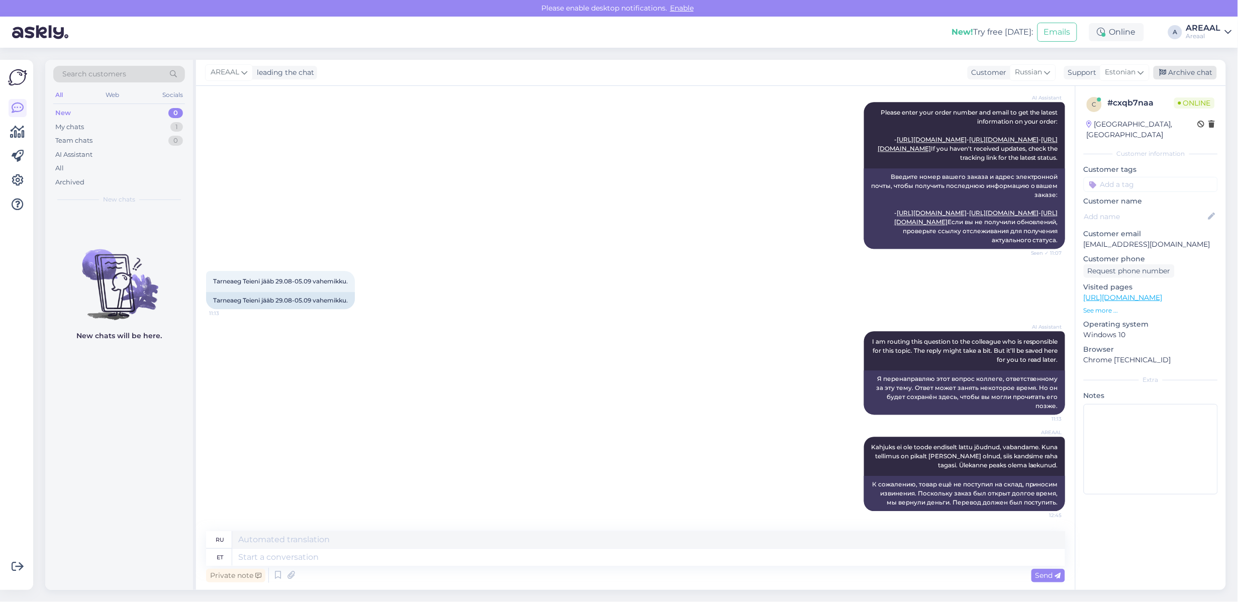
click at [1200, 72] on div "Archive chat" at bounding box center [1185, 73] width 63 height 14
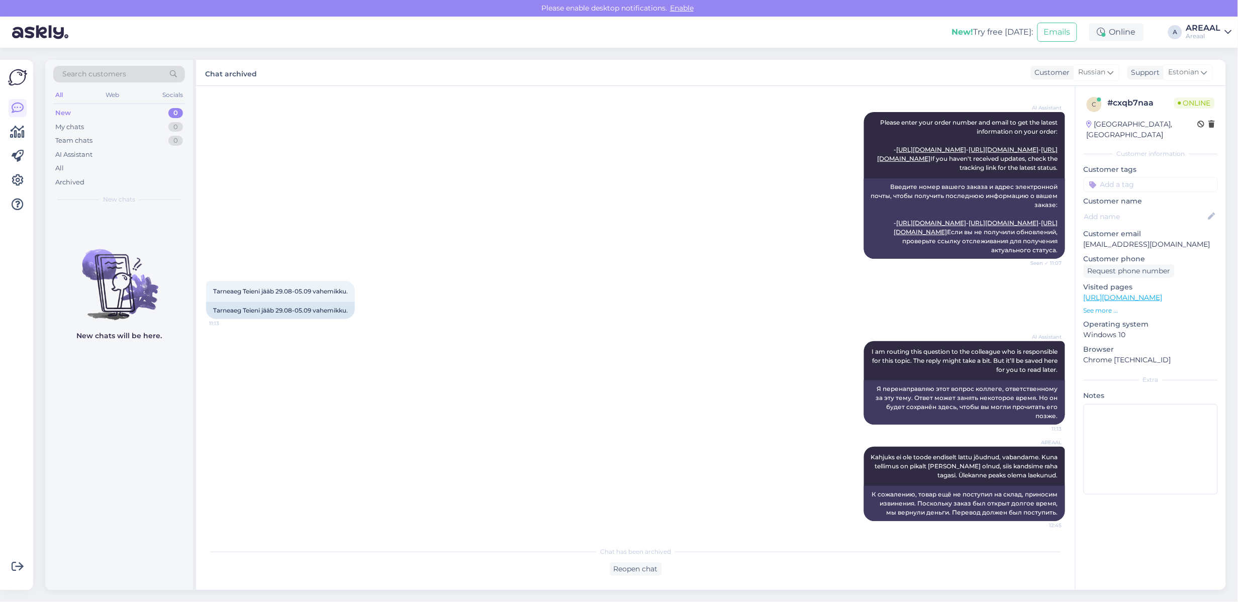
click at [1209, 24] on div "AREAAL" at bounding box center [1204, 28] width 35 height 8
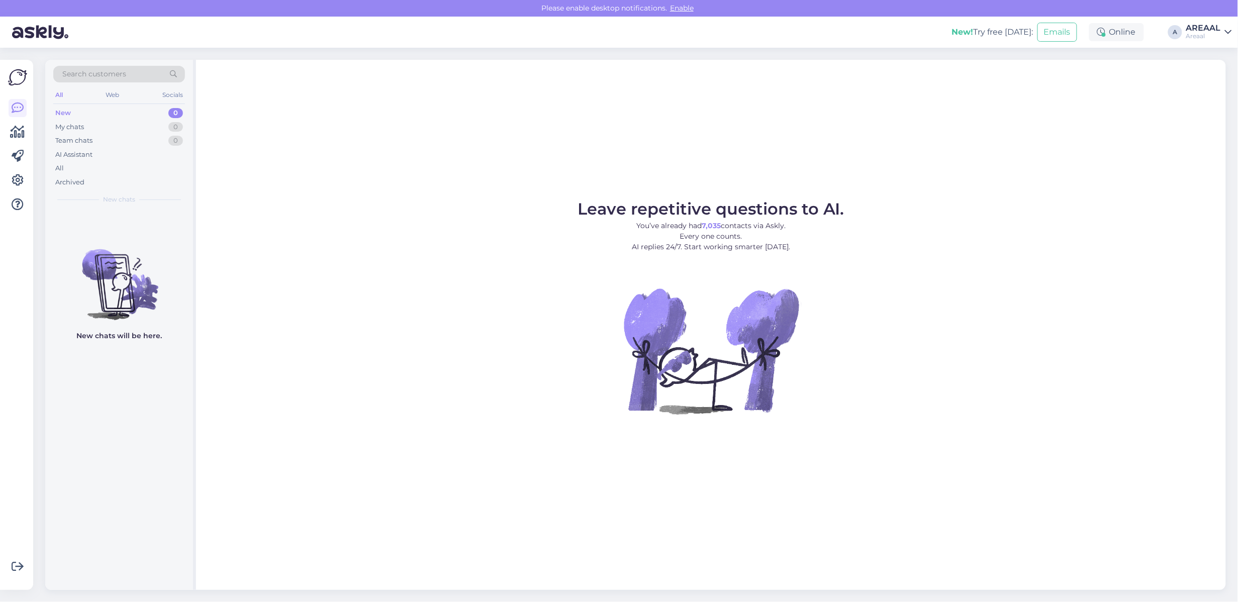
click at [871, 174] on div "Leave repetitive questions to AI. You’ve already had 7,035 contacts via Askly. …" at bounding box center [711, 325] width 1030 height 530
click at [101, 169] on div "All" at bounding box center [119, 168] width 132 height 14
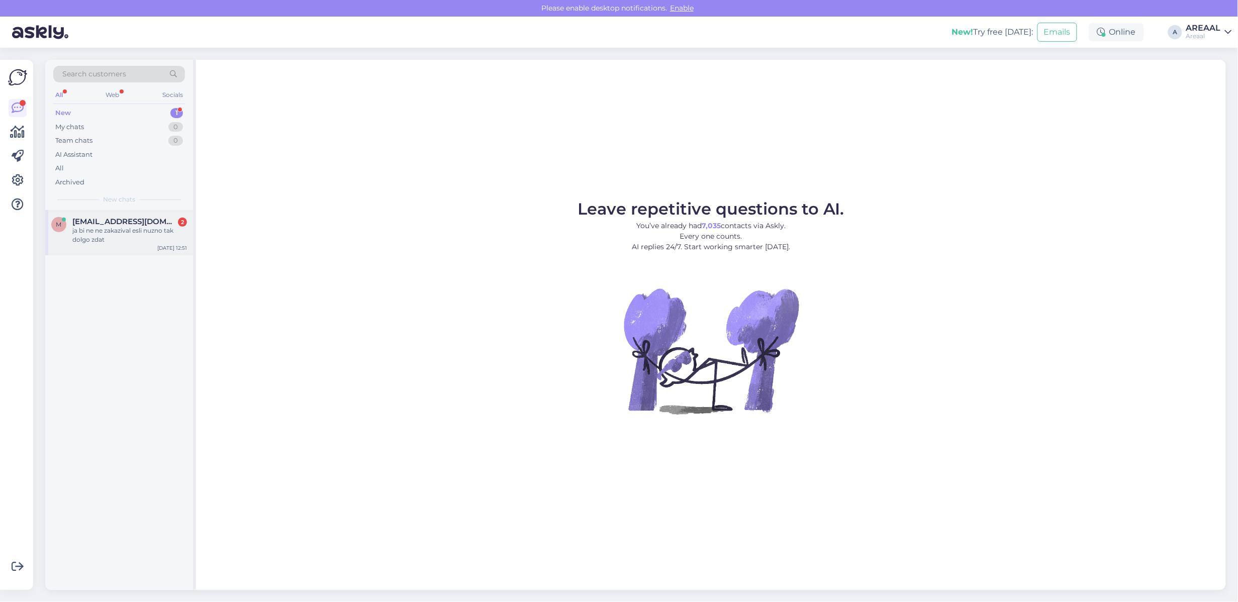
click at [121, 219] on span "[EMAIL_ADDRESS][DOMAIN_NAME]" at bounding box center [124, 221] width 105 height 9
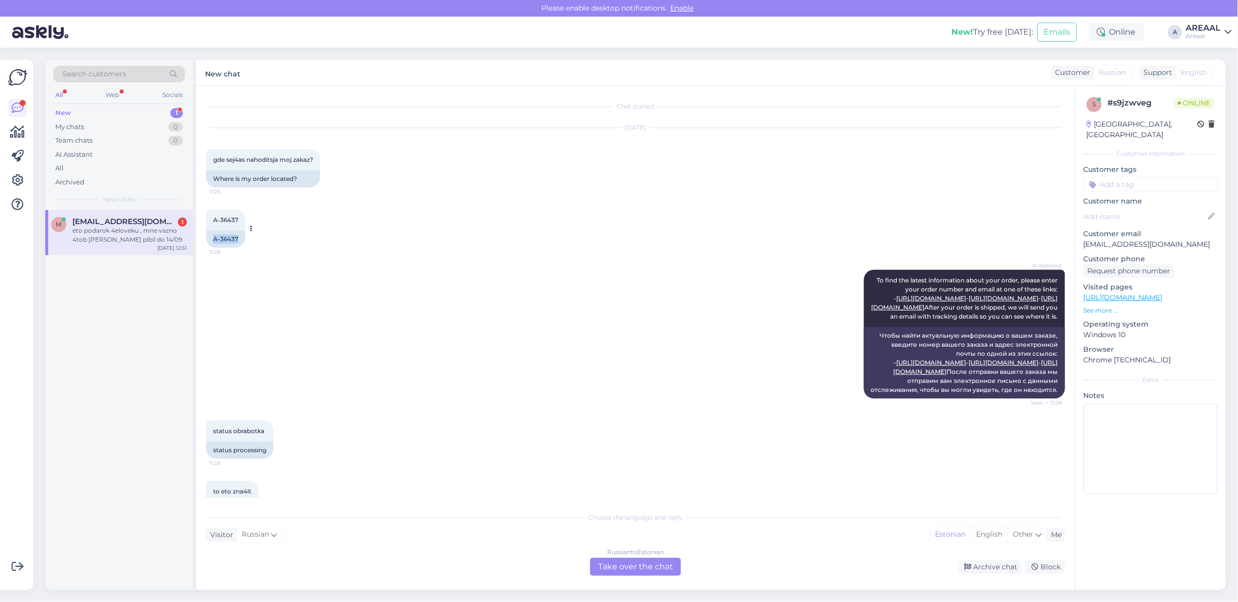
drag, startPoint x: 236, startPoint y: 234, endPoint x: 209, endPoint y: 238, distance: 27.4
click at [209, 238] on div "A-36437" at bounding box center [225, 239] width 39 height 17
copy div "A-36437"
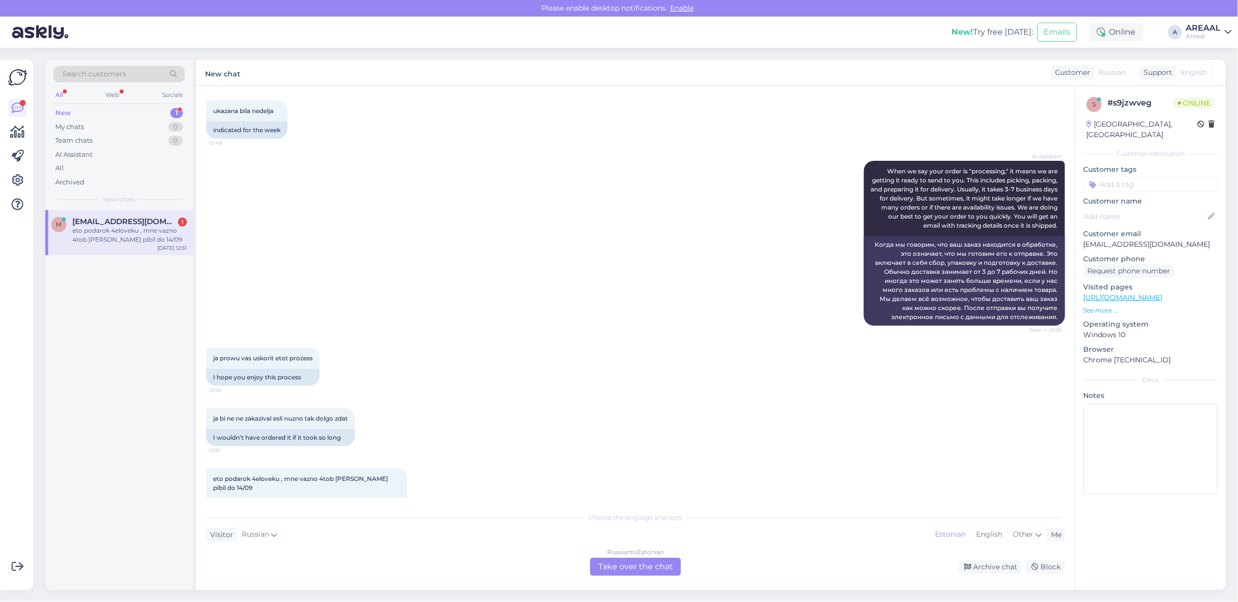
scroll to position [773, 0]
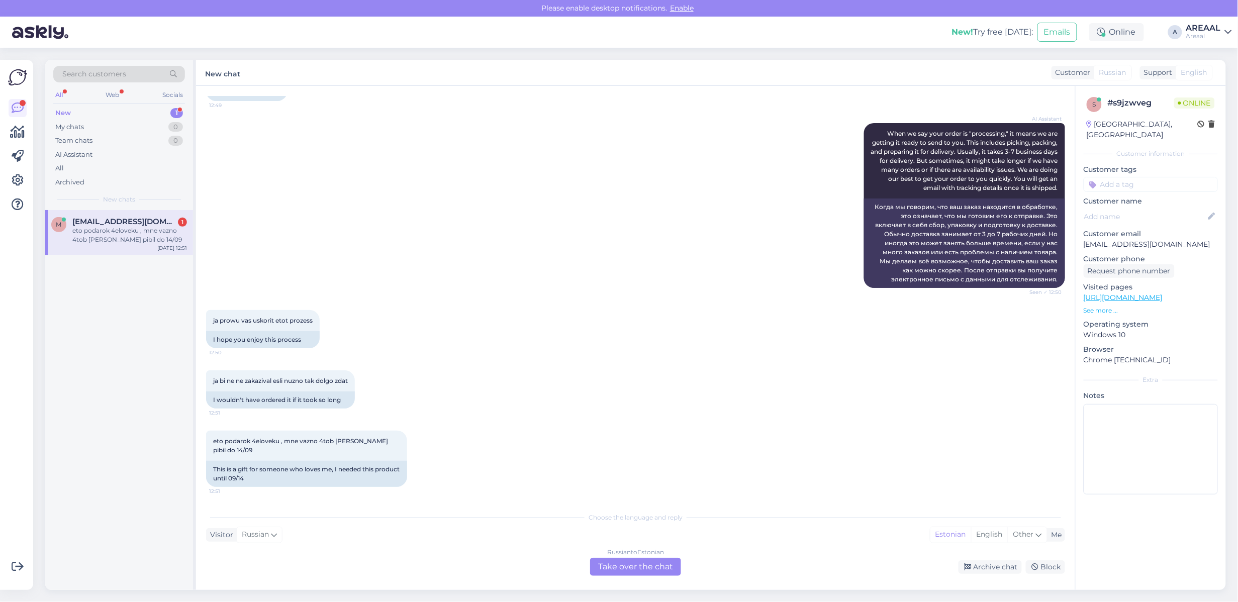
click at [622, 576] on div "Russian to Estonian Take over the chat" at bounding box center [635, 567] width 91 height 18
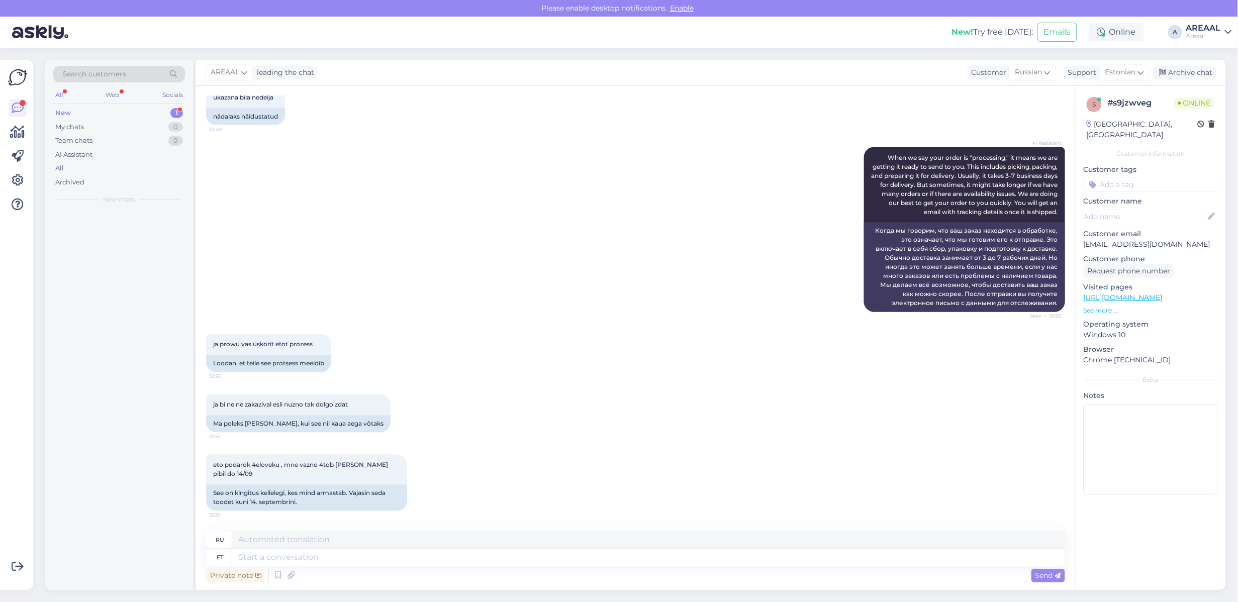
scroll to position [749, 0]
click at [567, 559] on textarea at bounding box center [648, 557] width 833 height 17
type textarea "If t"
type textarea "Если"
type textarea "If the delivery t"
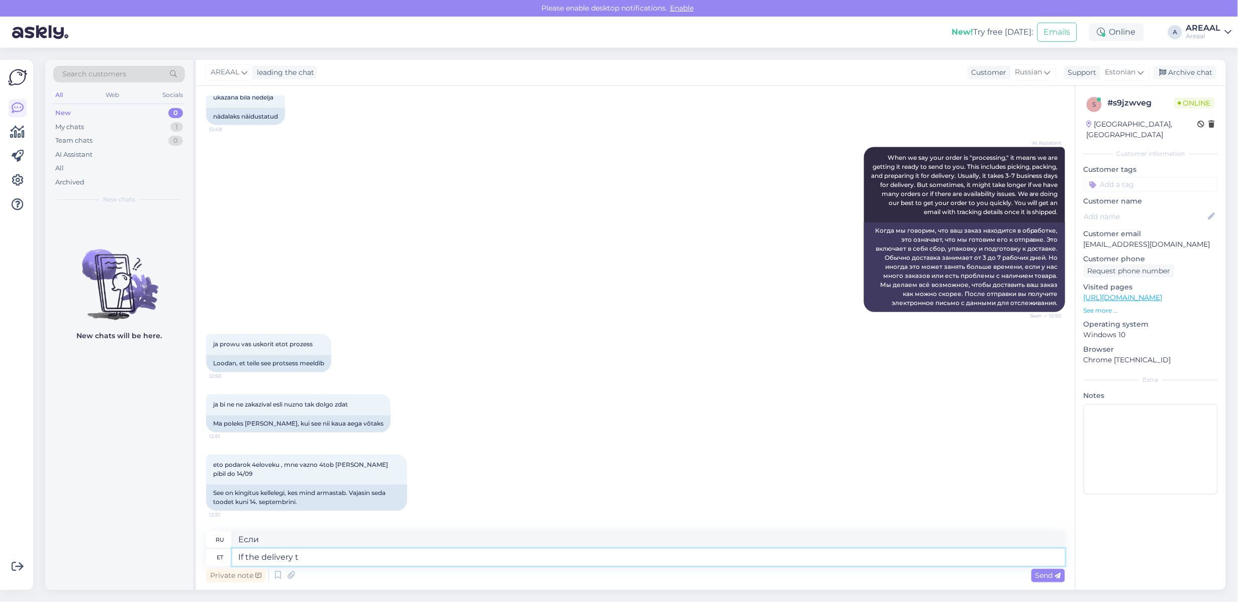
type textarea "Если доставка"
type textarea "If the delivery time do"
type textarea "Если время доставки"
type textarea "If the delivery time does nopt"
type textarea "Если время доставки не"
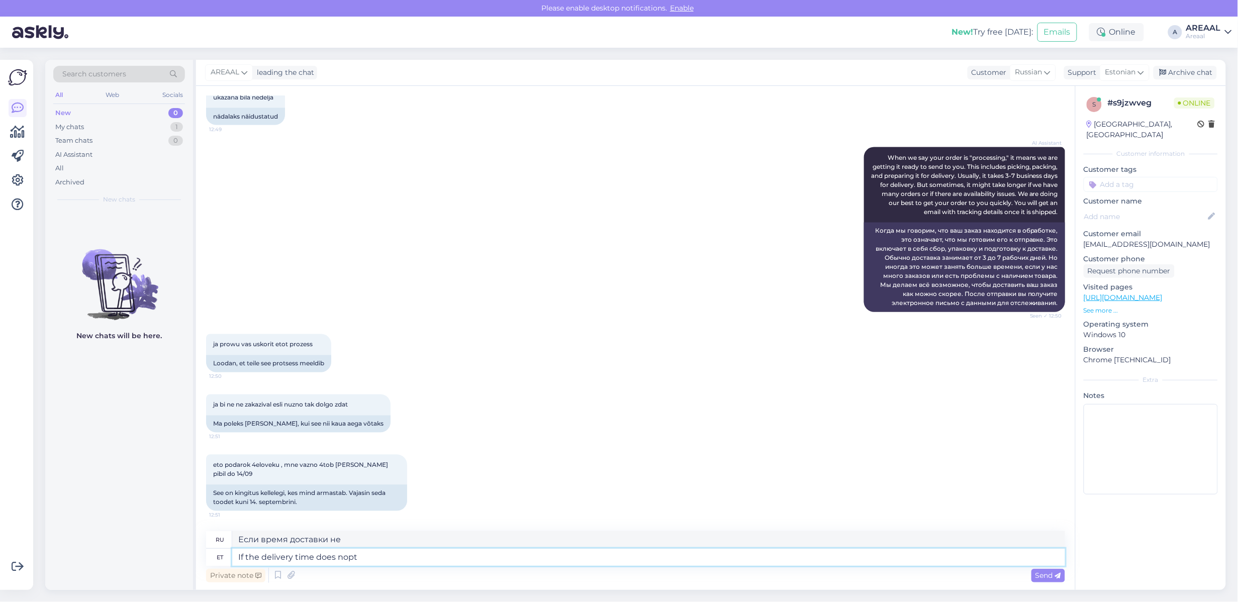
type textarea "If the delivery time does nopt"
type textarea "Если время доставки не подходит"
type textarea "If the delivery time does not s"
type textarea "Если время доставки не"
type textarea "If the delivery time does not suit yo"
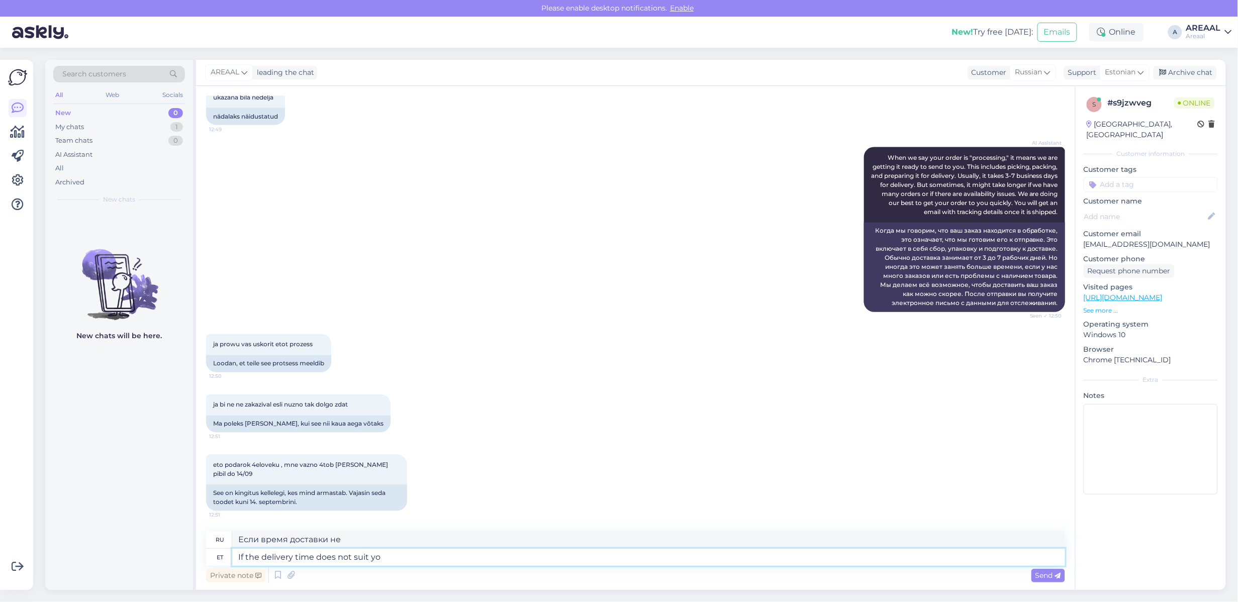
type textarea "Если время доставки не подходит"
type textarea "If the delivery time does not suit you,"
type textarea "Если время доставки Вас не устраивает,"
type textarea "If the delivery time does not suit you, let us"
type textarea "Если время доставки вас не устраивает, дайте нам знать."
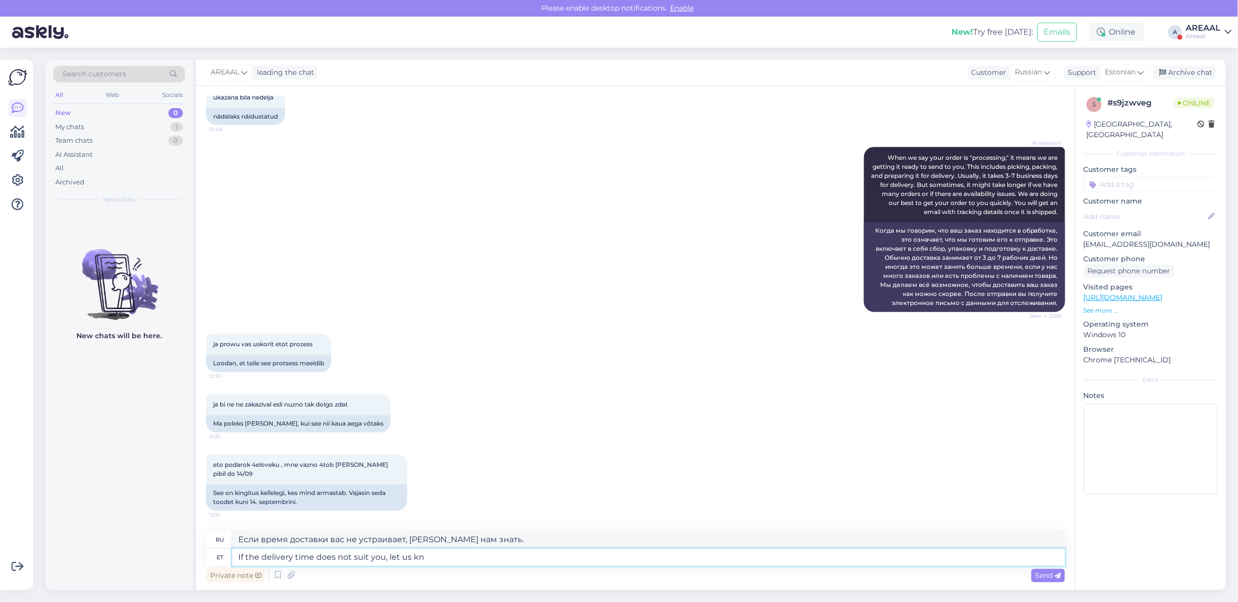
type textarea "If the delivery time does not suit you, let us kno"
type textarea "Если время доставки вас не устраивает, сообщите нам"
type textarea "If the delivery time does not suit you, let us know and"
type textarea "Если время доставки вас не устраивает, сообщите нам об этом."
type textarea "If the delivery time does not suit you, let us know and we can"
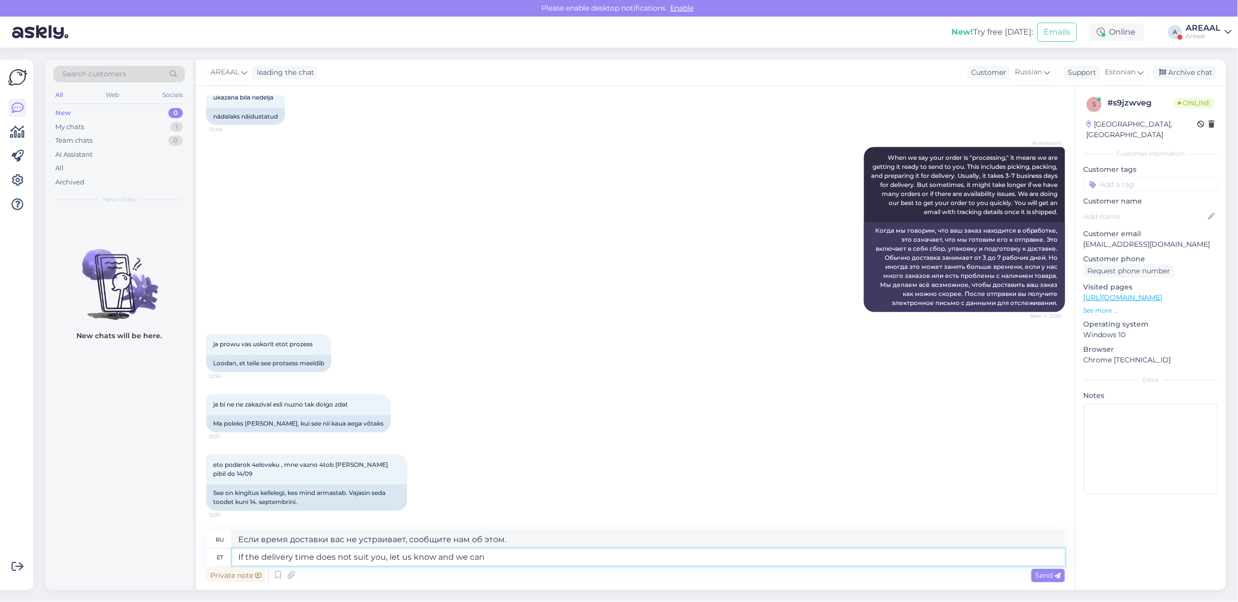
type textarea "Если время доставки вас не устраивает, сообщите нам об этом и"
type textarea "If the delivery time does not suit you, let us know and we can"
type textarea "Если время доставки вас не устраивает, сообщите нам об этом и мы"
type textarea "If the delivery time does not suit you, let us know and we can refun d"
type textarea "Если время доставки вас не устраивает, сообщите нам об этом, и мы сможем"
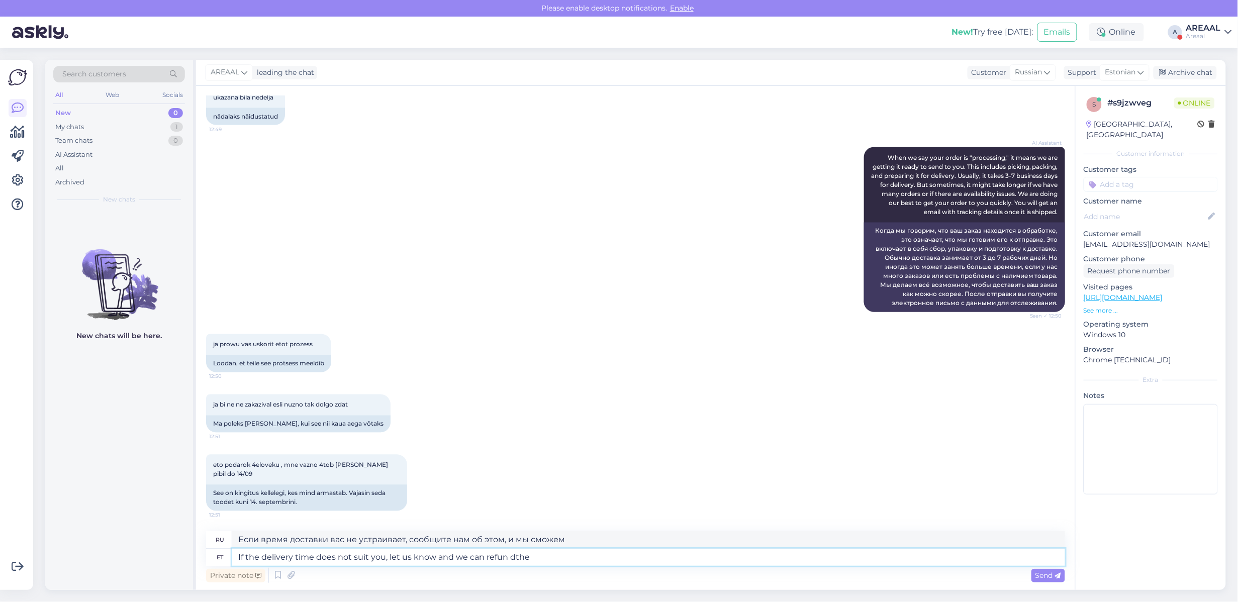
type textarea "If the delivery time does not suit you, let us know and we can refun dthe"
type textarea "Если время доставки вас не устраивает, сообщите нам об этом, и мы вернем деньги."
type textarea "If the delivery time does not suit you, let us know and we can refund the ord"
type textarea "Если время доставки вас не устраивает, сообщите нам об этом, и мы сможем вернут…"
type textarea "If the delivery time does not suit you, let us know and we can refund the order."
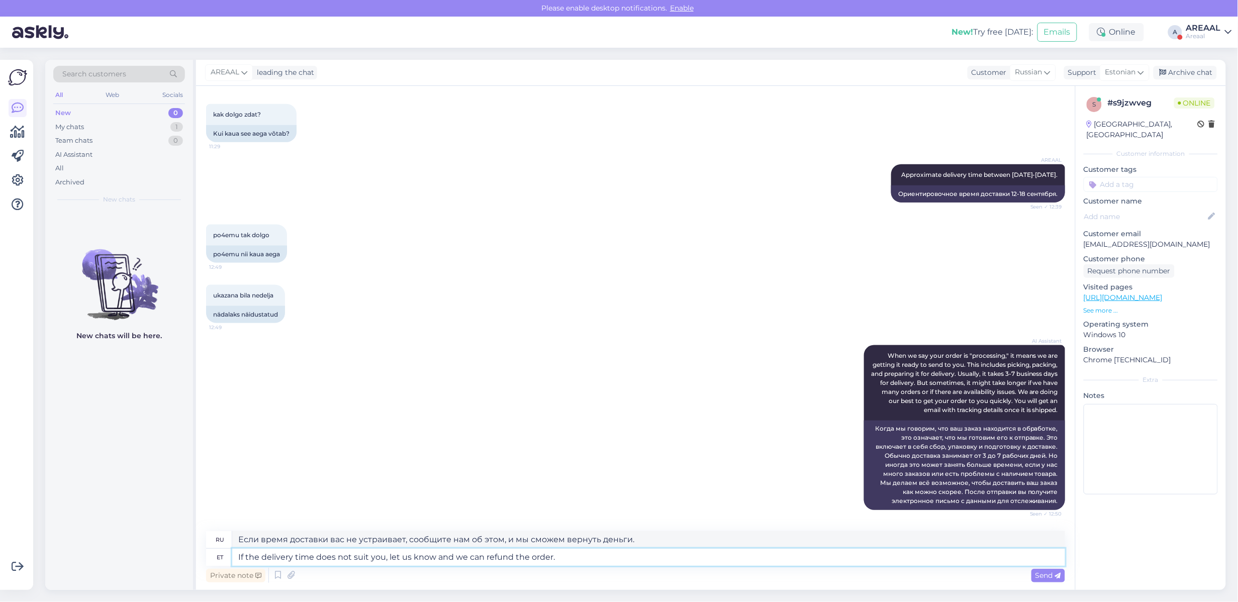
type textarea "Если время доставки вас не устраивает, сообщите нам об этом, и мы сможем вернут…"
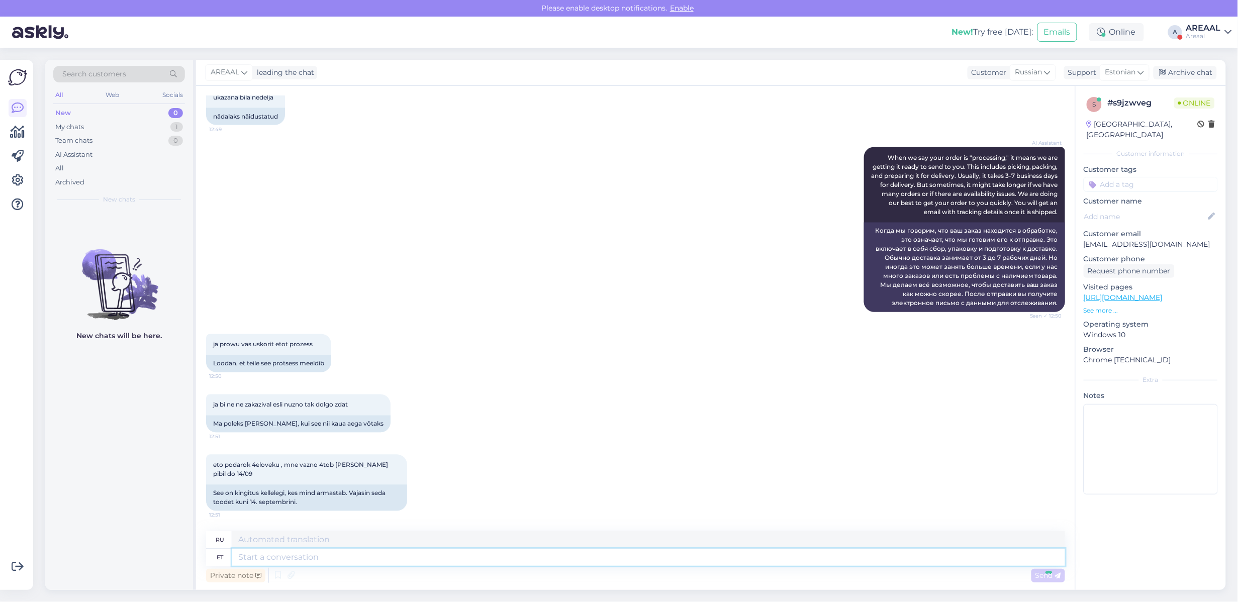
scroll to position [828, 0]
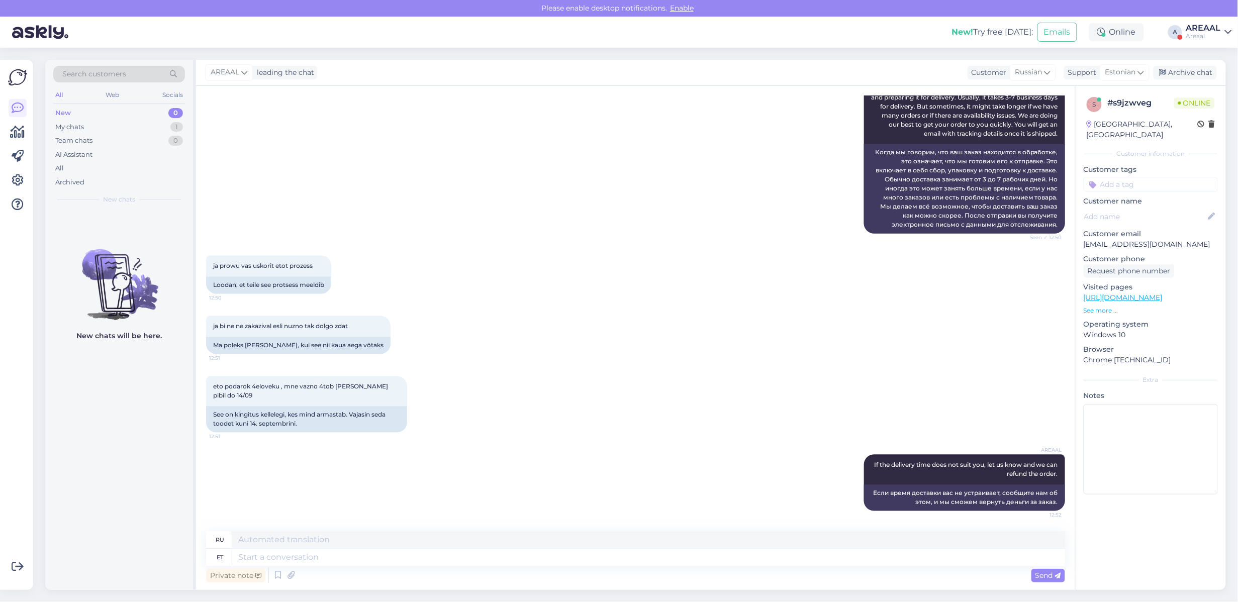
click at [536, 262] on div "ja prowu vas uskorit etot prozess 12:50 Loodan, et teile see protsess meeldib" at bounding box center [635, 275] width 859 height 60
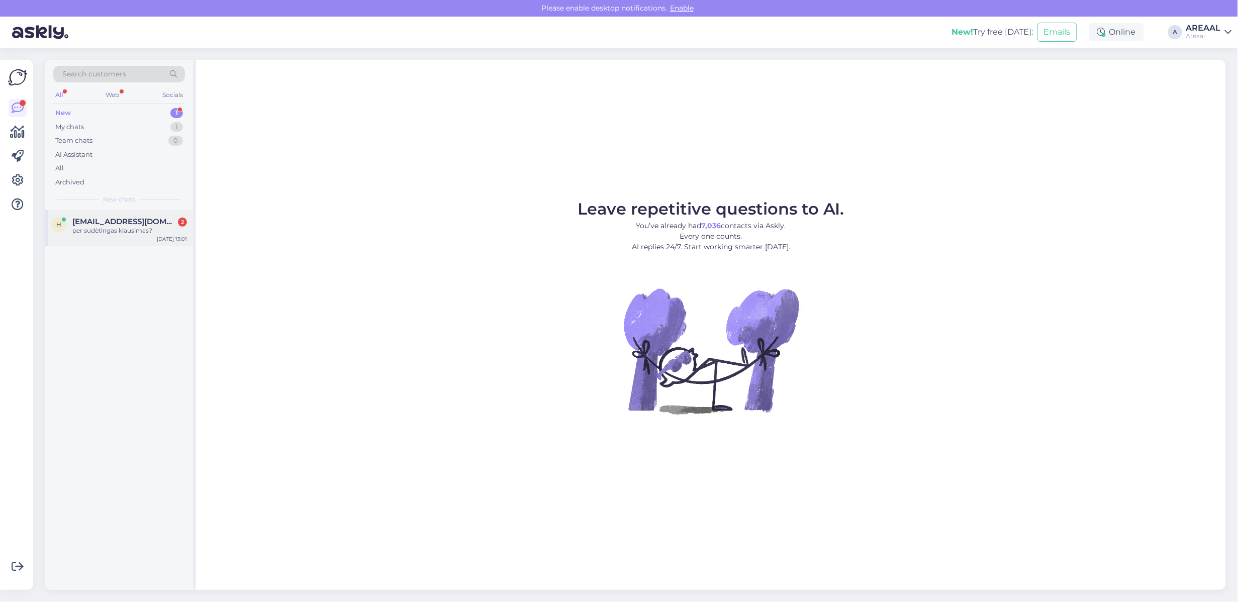
click at [139, 226] on div "per sudėtingas klausimas?" at bounding box center [129, 230] width 115 height 9
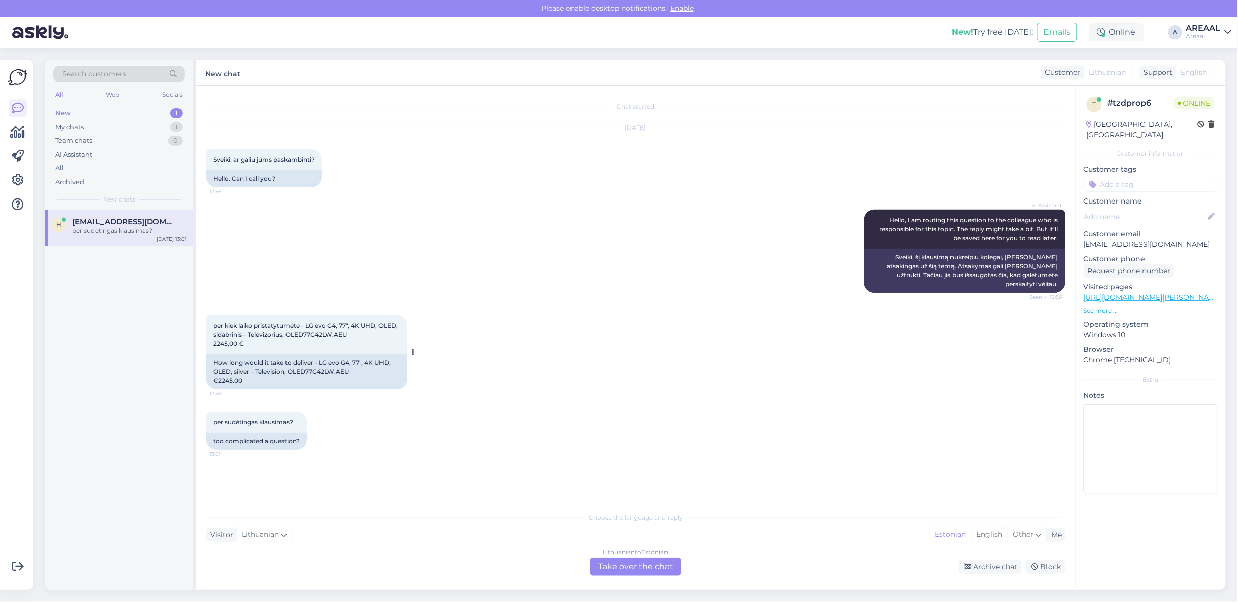
click at [313, 362] on div "How long would it take to deliver - LG evo G4, 77″, 4K UHD, OLED, silver – Tele…" at bounding box center [306, 371] width 201 height 35
copy div "OLED77G42LW"
click at [624, 566] on div "Lithuanian to Estonian Take over the chat" at bounding box center [635, 567] width 91 height 18
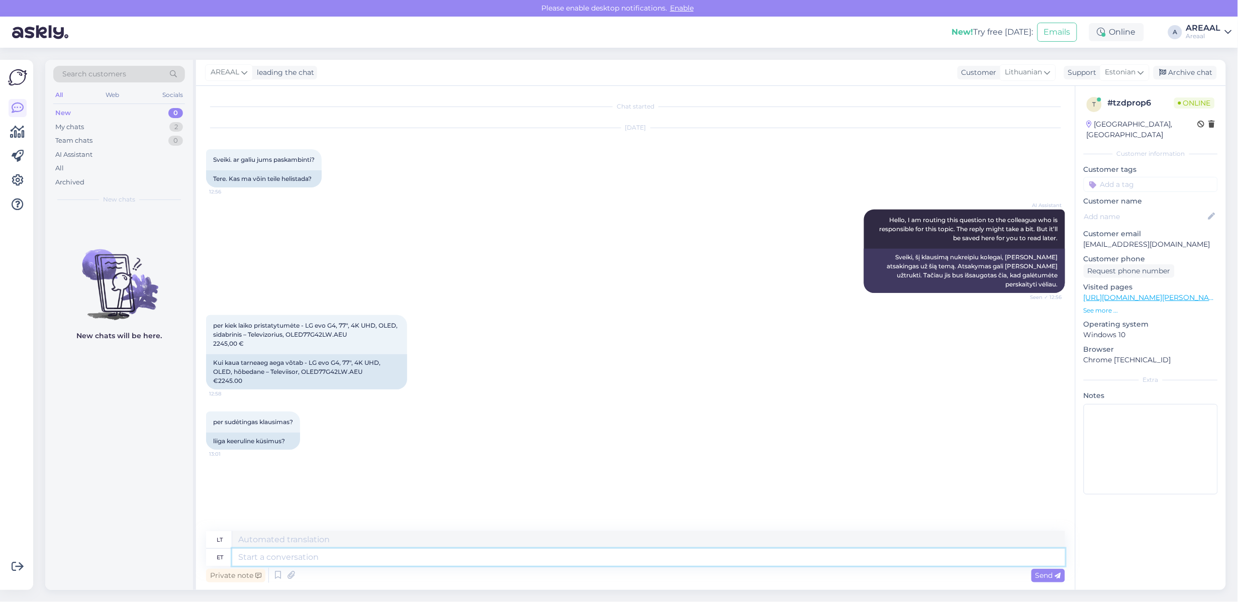
click at [619, 559] on textarea at bounding box center [648, 557] width 833 height 17
click at [613, 562] on textarea at bounding box center [648, 557] width 833 height 17
type textarea "Approximate del"
type textarea "Apytikslis"
type textarea "Approximate deliery time"
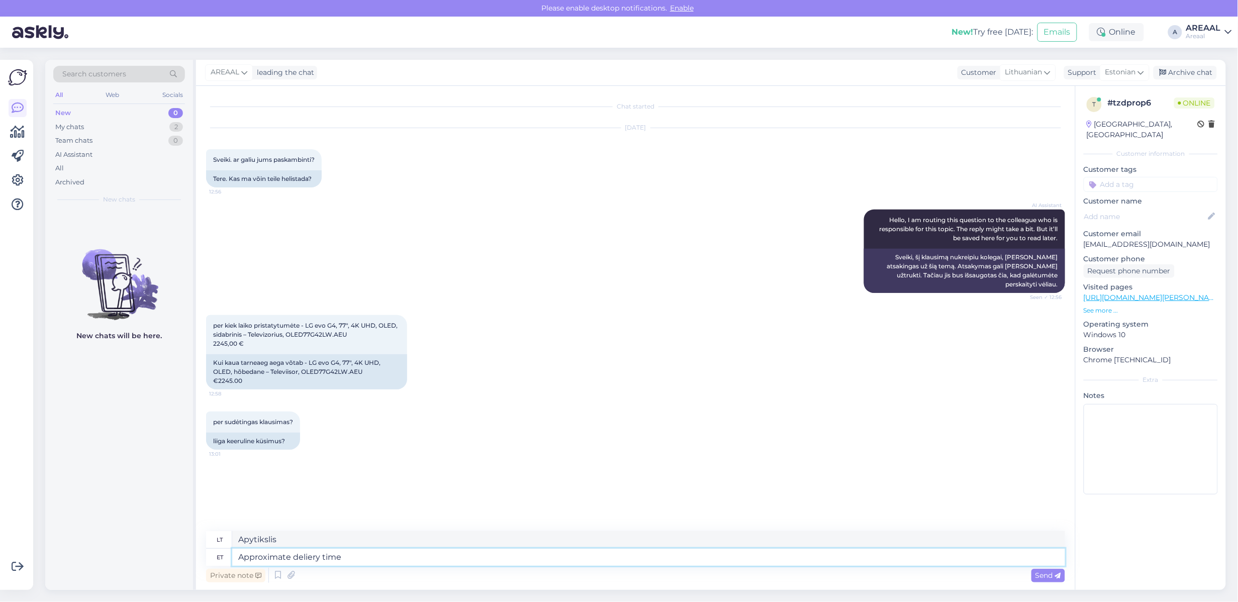
type textarea "Apytikslis pristatymo laikas"
type textarea "Approximat deli"
type textarea "Apytikslis"
type textarea "Approximate delivery ti"
type textarea "Apytikslis pristatymo laikas"
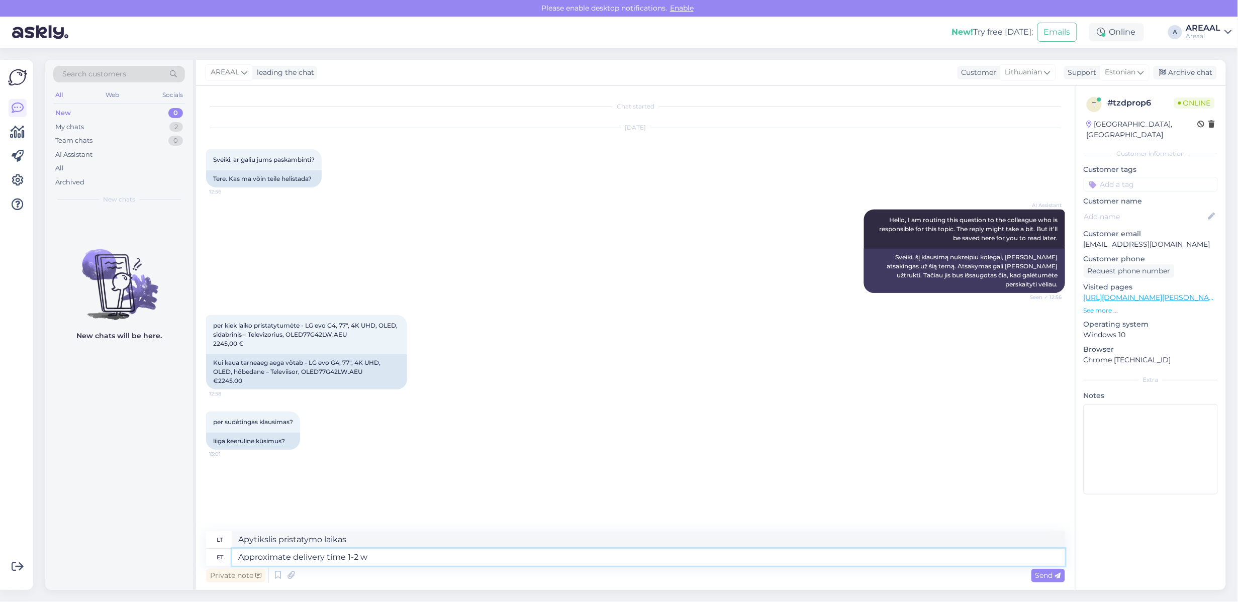
type textarea "Approximate delivery time 1-2 we"
type textarea "Apytikslis pristatymo laikas 1–2"
type textarea "Approximate delivery time 1-2 weeks"
type textarea "Apytikslis pristatymo laikas 1-2 savaitės"
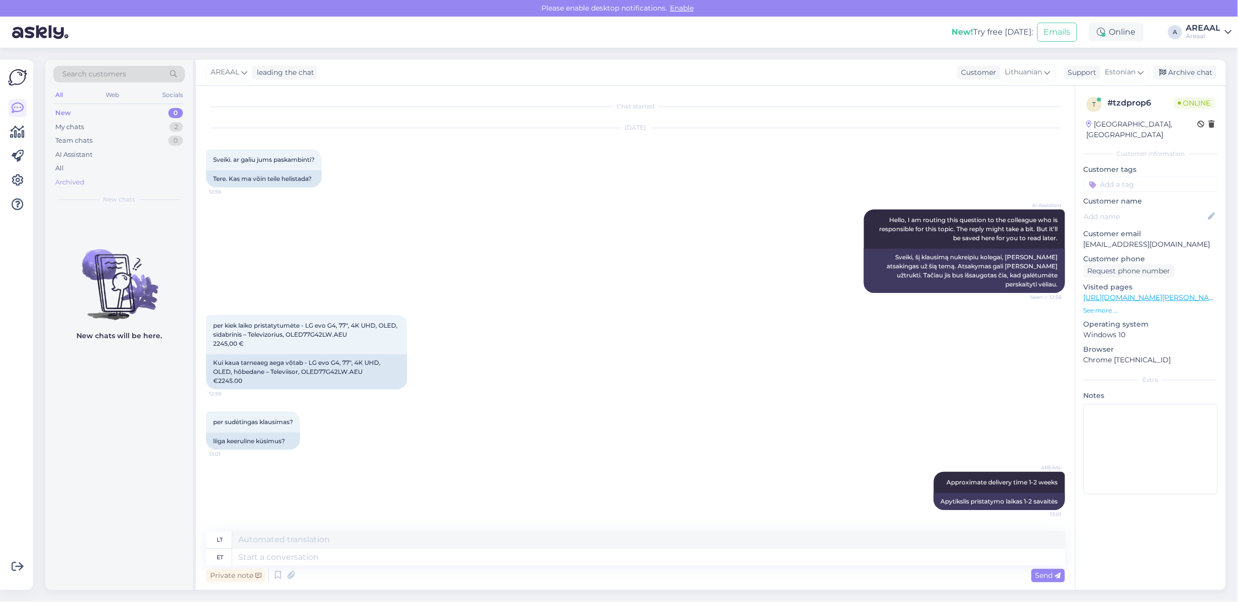
click at [141, 176] on div "Archived" at bounding box center [119, 182] width 132 height 14
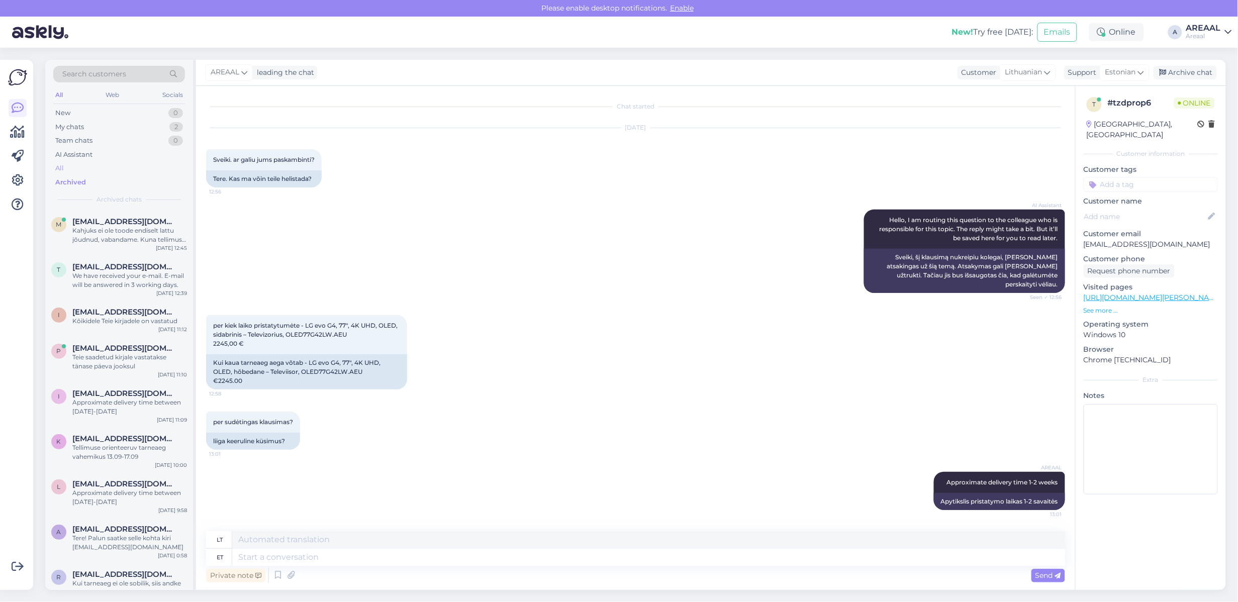
click at [136, 171] on div "All" at bounding box center [119, 168] width 132 height 14
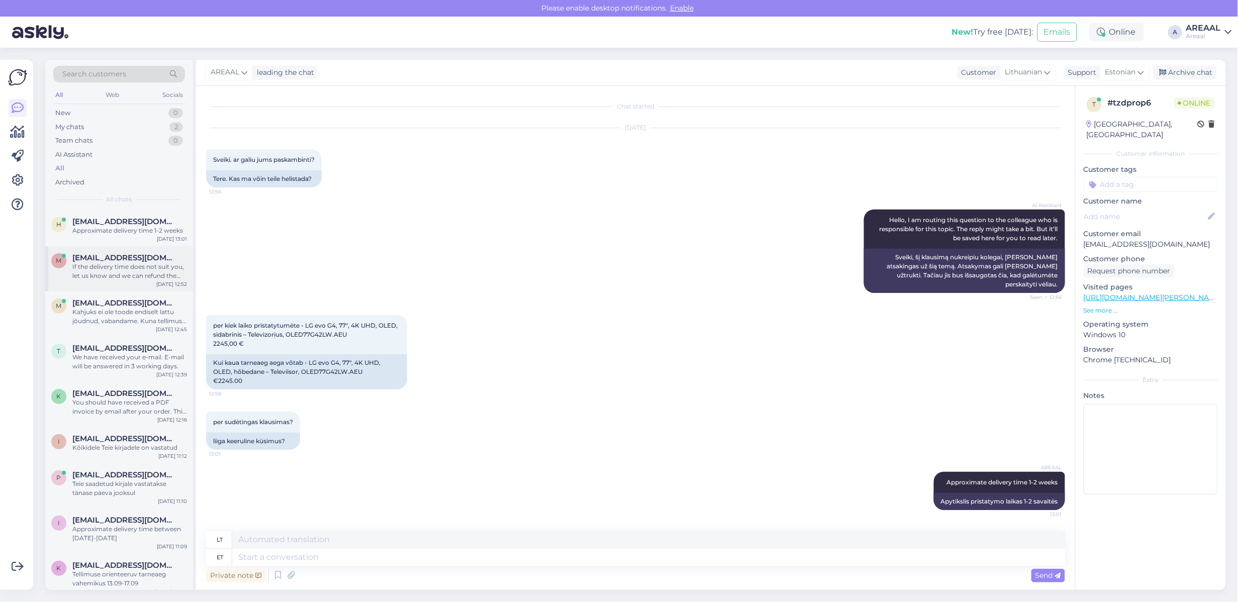
click at [131, 270] on div "If the delivery time does not suit you, let us know and we can refund the order." at bounding box center [129, 271] width 115 height 18
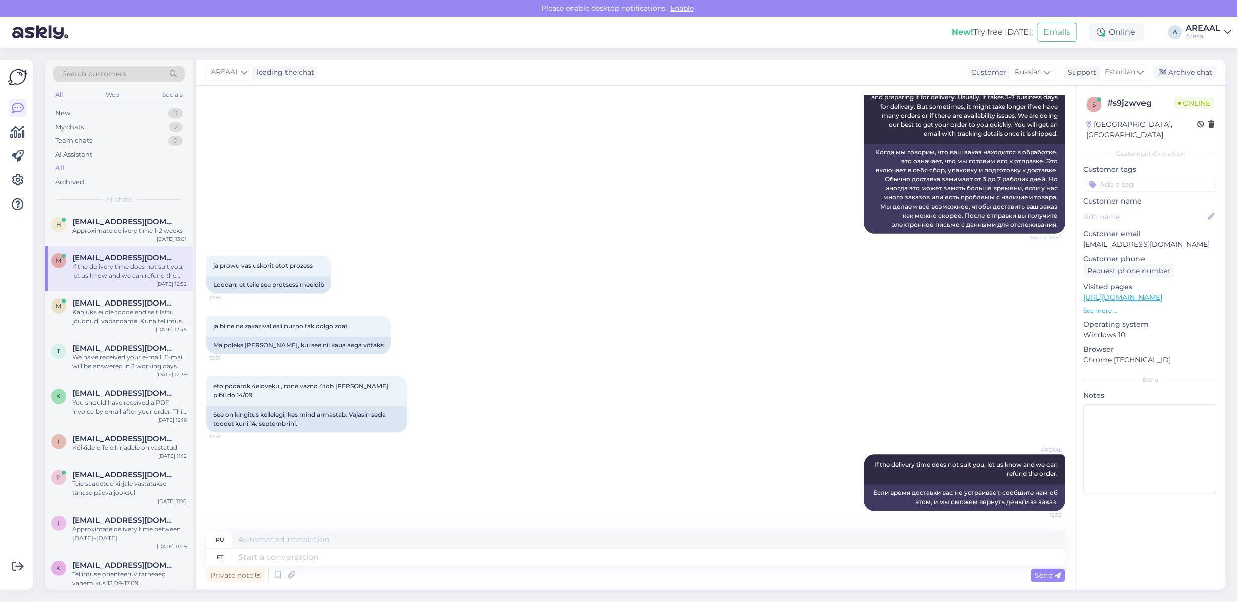
scroll to position [827, 0]
click at [1193, 73] on div "Archive chat" at bounding box center [1185, 73] width 63 height 14
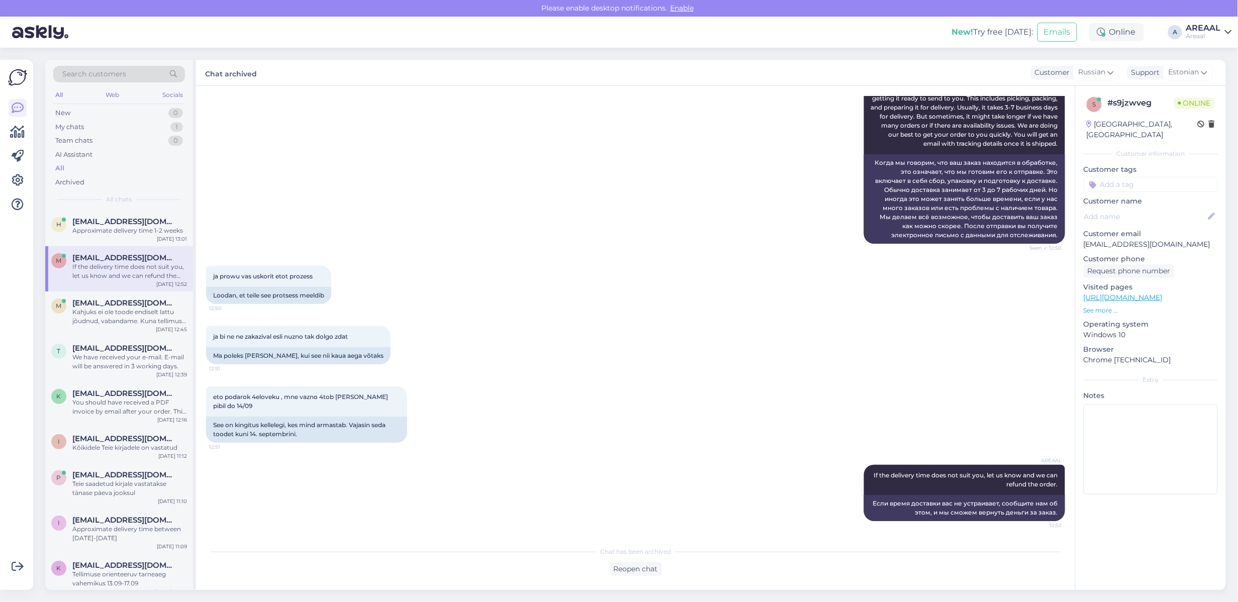
click at [431, 279] on div "ja prowu vas uskorit etot prozess 12:50 Loodan, et teile see protsess meeldib" at bounding box center [635, 285] width 859 height 60
click at [156, 327] on div "m makc.aromae@gmail.com Kahjuks ei ole toode endiselt lattu jõudnud, vabandame.…" at bounding box center [119, 314] width 148 height 45
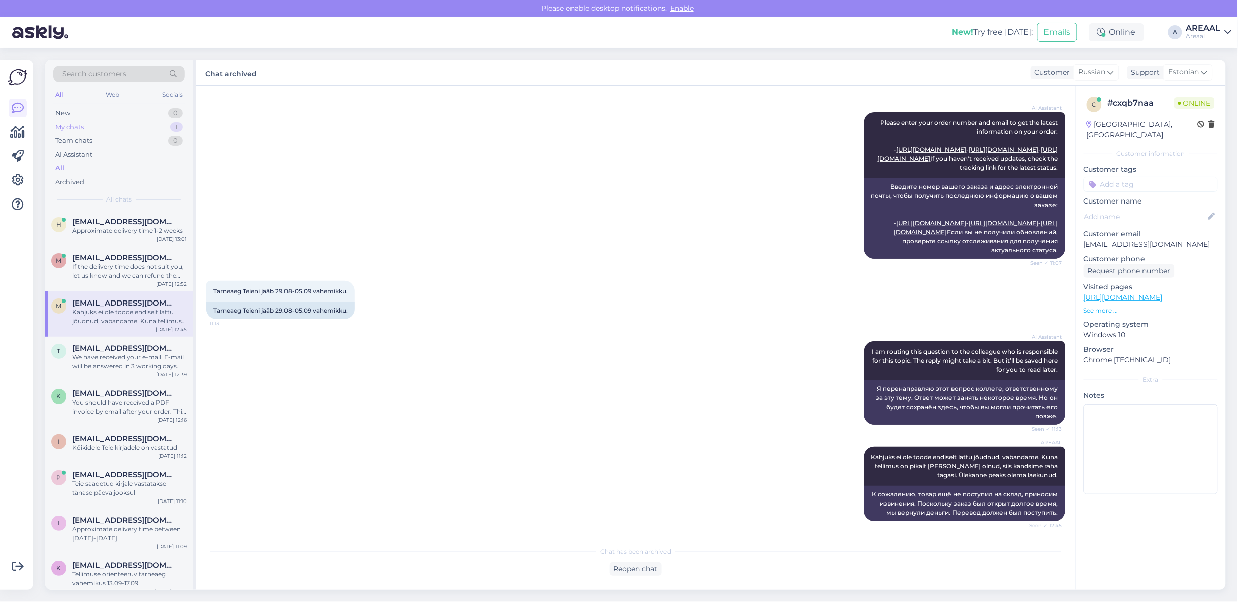
click at [157, 120] on div "My chats 1" at bounding box center [119, 127] width 132 height 14
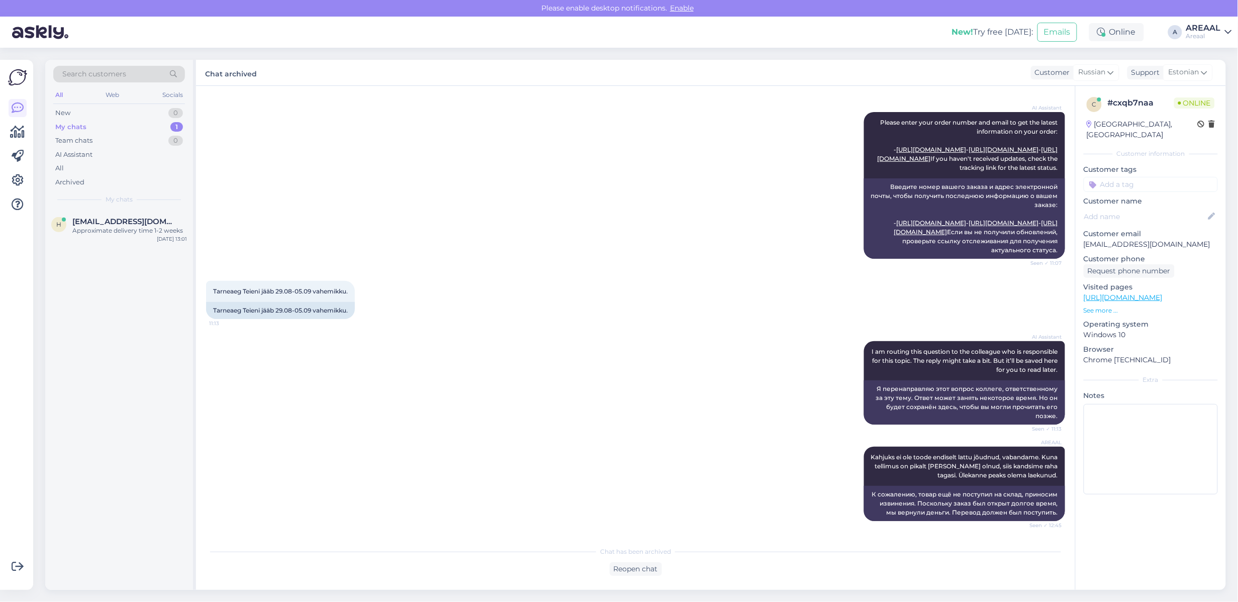
click at [743, 172] on div "AI Assistant Please enter your order number and email to get the latest informa…" at bounding box center [635, 185] width 859 height 169
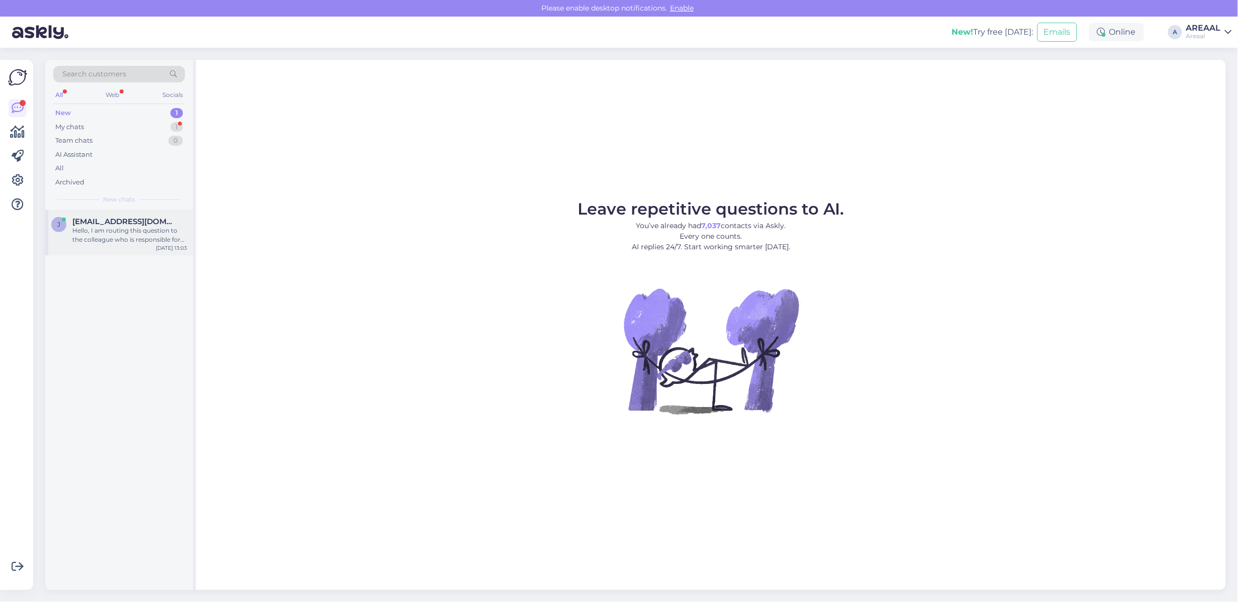
click at [137, 242] on div "Hello, I am routing this question to the colleague who is responsible for this …" at bounding box center [129, 235] width 115 height 18
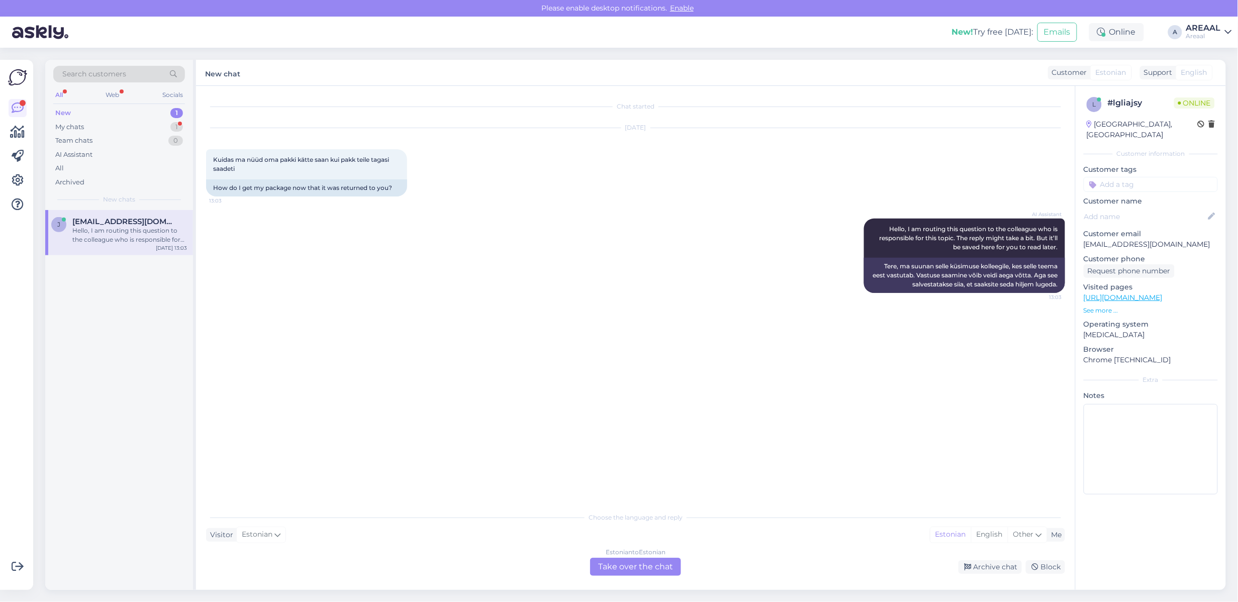
click at [374, 234] on div "AI Assistant Hello, I am routing this question to the colleague who is responsi…" at bounding box center [635, 256] width 859 height 97
click at [379, 235] on div "AI Assistant Hello, I am routing this question to the colleague who is responsi…" at bounding box center [635, 256] width 859 height 97
click at [1130, 254] on p "Customer phone" at bounding box center [1151, 259] width 134 height 11
click at [1122, 239] on p "[EMAIL_ADDRESS][DOMAIN_NAME]" at bounding box center [1151, 244] width 134 height 11
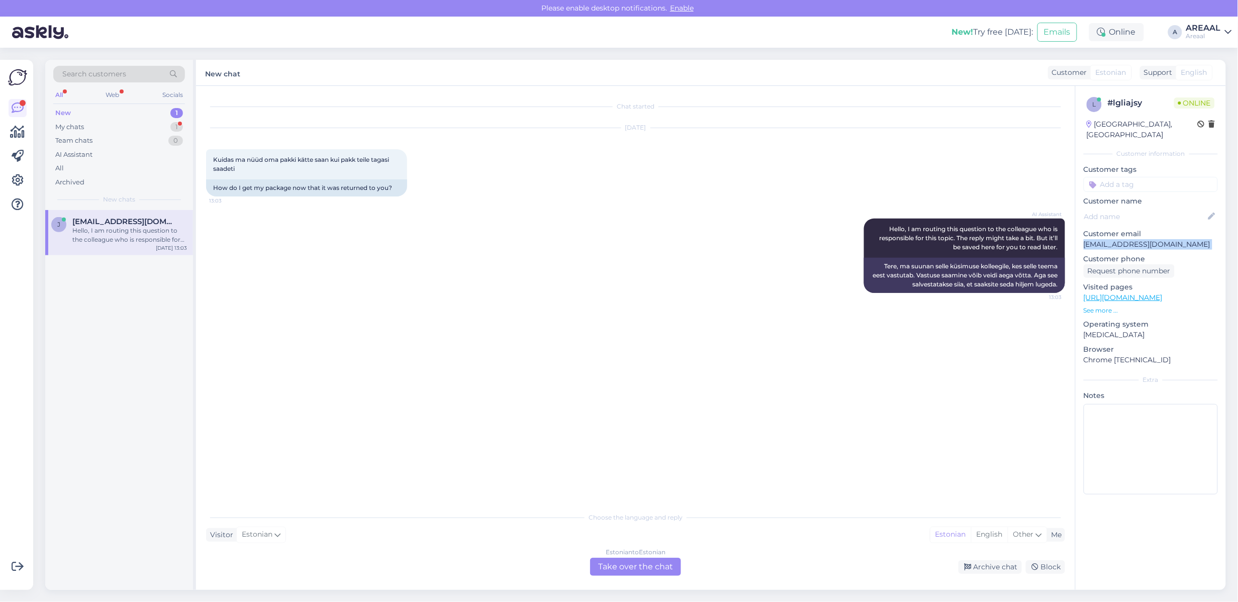
click at [1122, 239] on p "[EMAIL_ADDRESS][DOMAIN_NAME]" at bounding box center [1151, 244] width 134 height 11
click at [670, 195] on div "Sep 9 2025 Kuidas ma nüüd oma pakki kätte saan kui pakk teile tagasi saadeti 13…" at bounding box center [635, 162] width 859 height 90
click at [136, 126] on div "My chats 1" at bounding box center [119, 127] width 132 height 14
click at [137, 227] on div "kokia garantija, kad tikrai prekę turite? ar galiu apmokėti pristatymo metu?" at bounding box center [129, 235] width 115 height 18
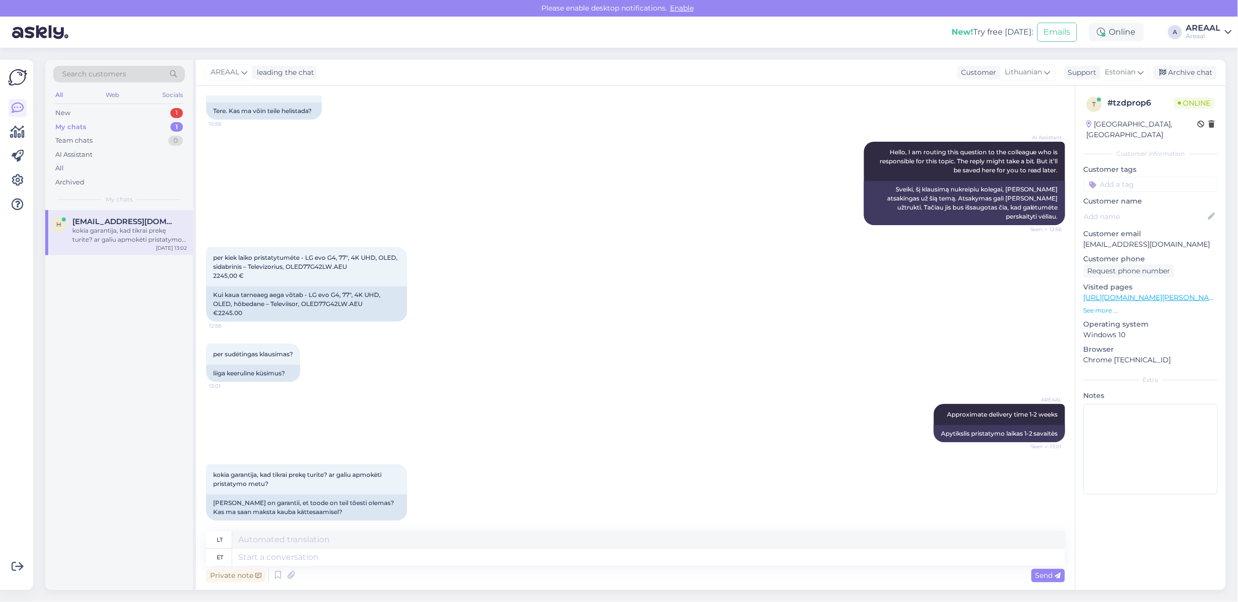
click at [448, 567] on div "Private note Send" at bounding box center [635, 575] width 859 height 19
click at [448, 563] on textarea at bounding box center [648, 557] width 833 height 17
type textarea "Ei ol"
type textarea "Ne"
type textarea "Ei ole võimalik ma"
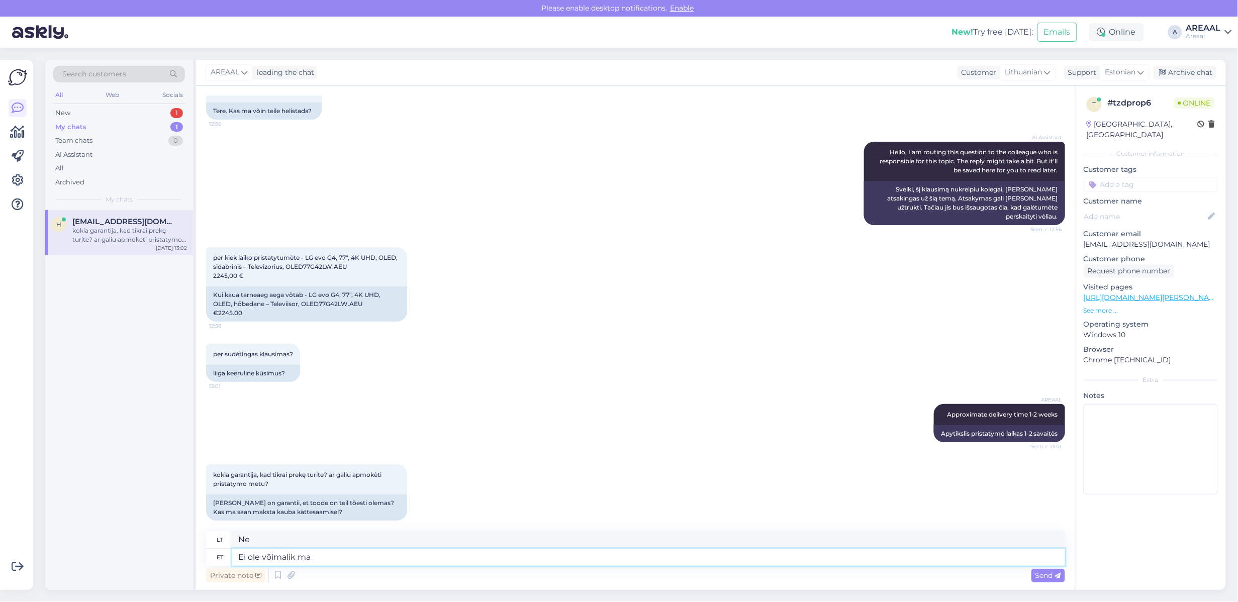
type textarea "Neįmanoma"
type textarea "Ei ole võimalik maksta ka"
type textarea "Nepavyksta sumokėti"
type textarea "Ei ole võimalik maksta kauba kät"
type textarea "Negali sumokėti už prekes"
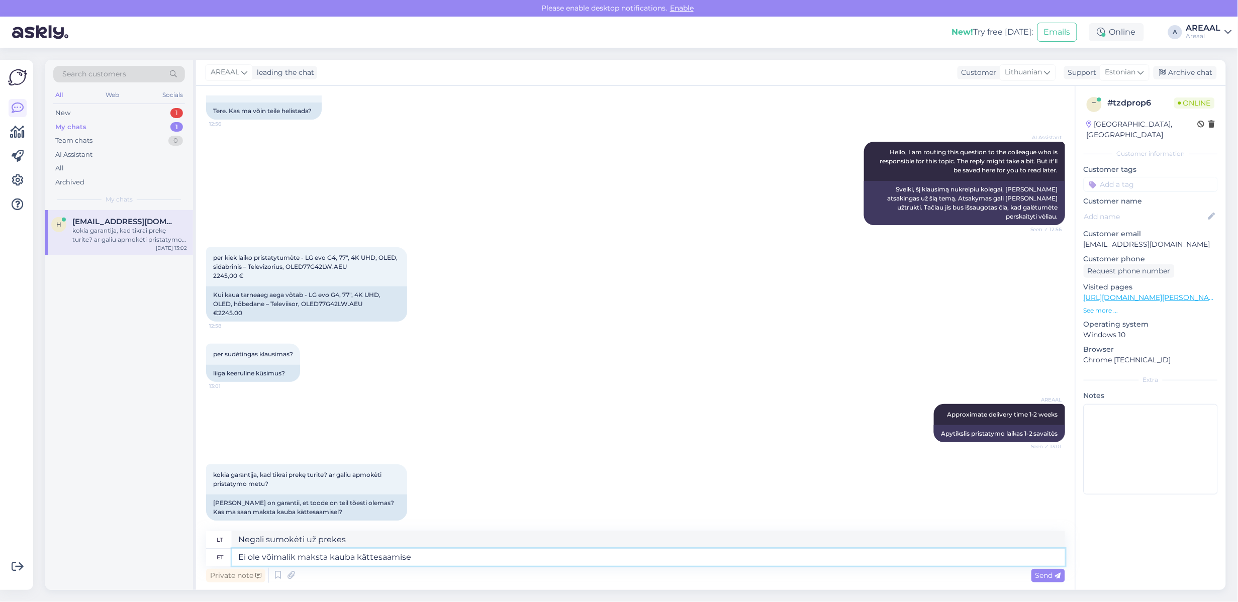
type textarea "Ei ole võimalik maksta kauba kättesaamisel"
type textarea "Gavus prekes, atsiskaityti negalima."
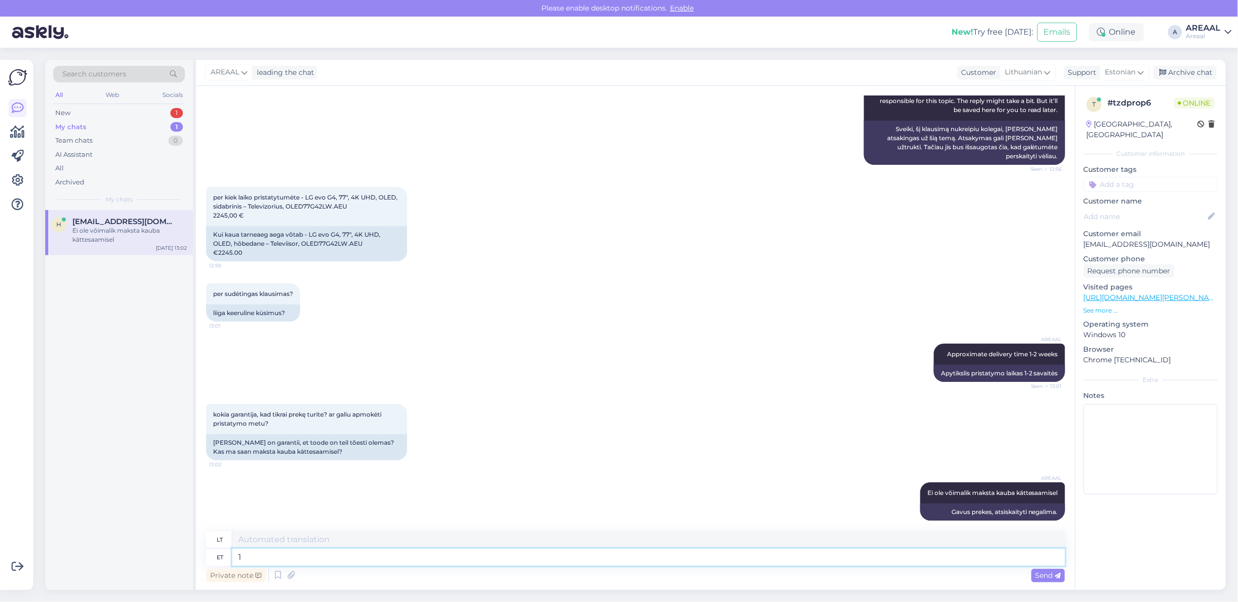
type textarea "1"
type textarea "1 tükk p"
type textarea "1 gabalas"
type textarea "1 tükk partnerlaos olemas"
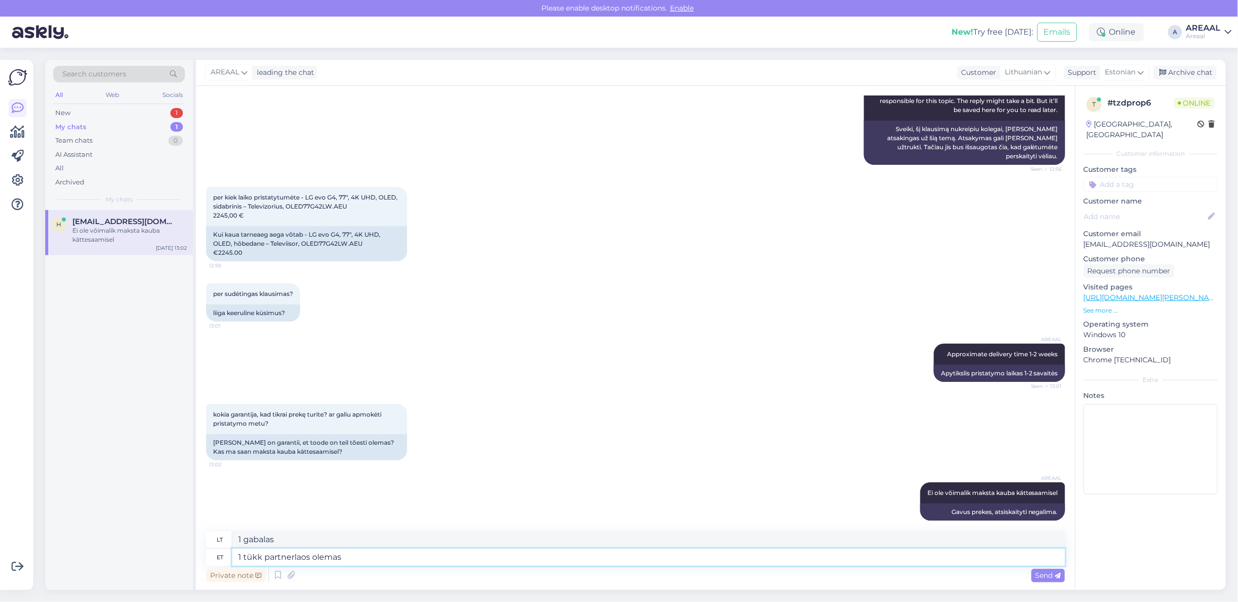
type textarea "1 vnt. partnerio sandėlyje"
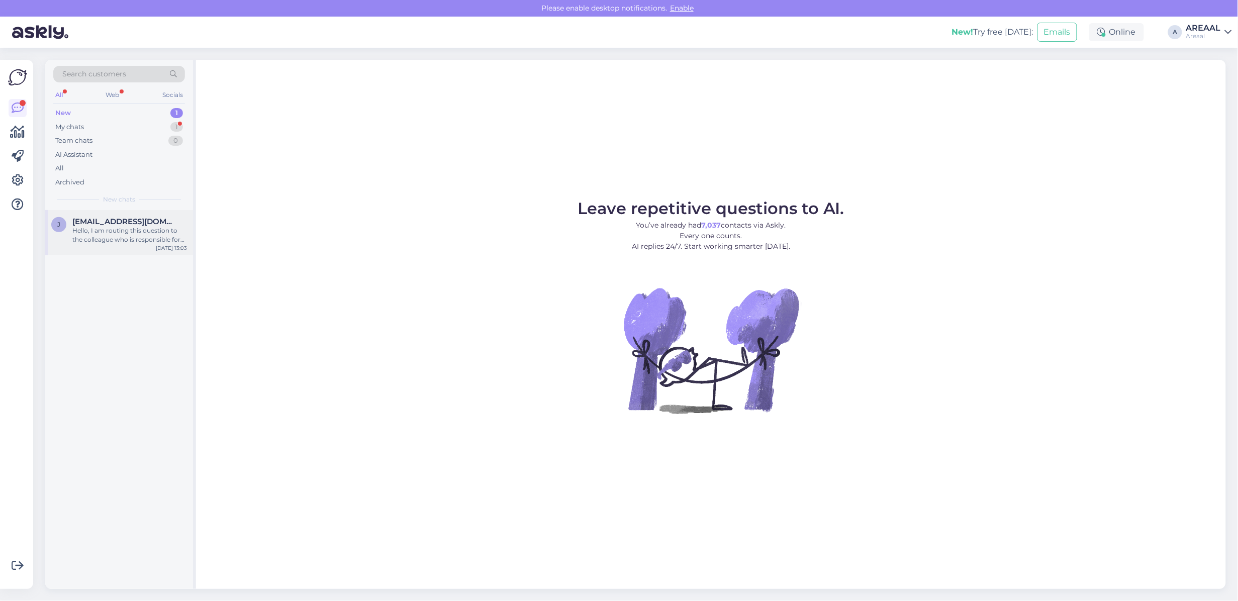
click at [137, 240] on div "Hello, I am routing this question to the colleague who is responsible for this …" at bounding box center [129, 235] width 115 height 18
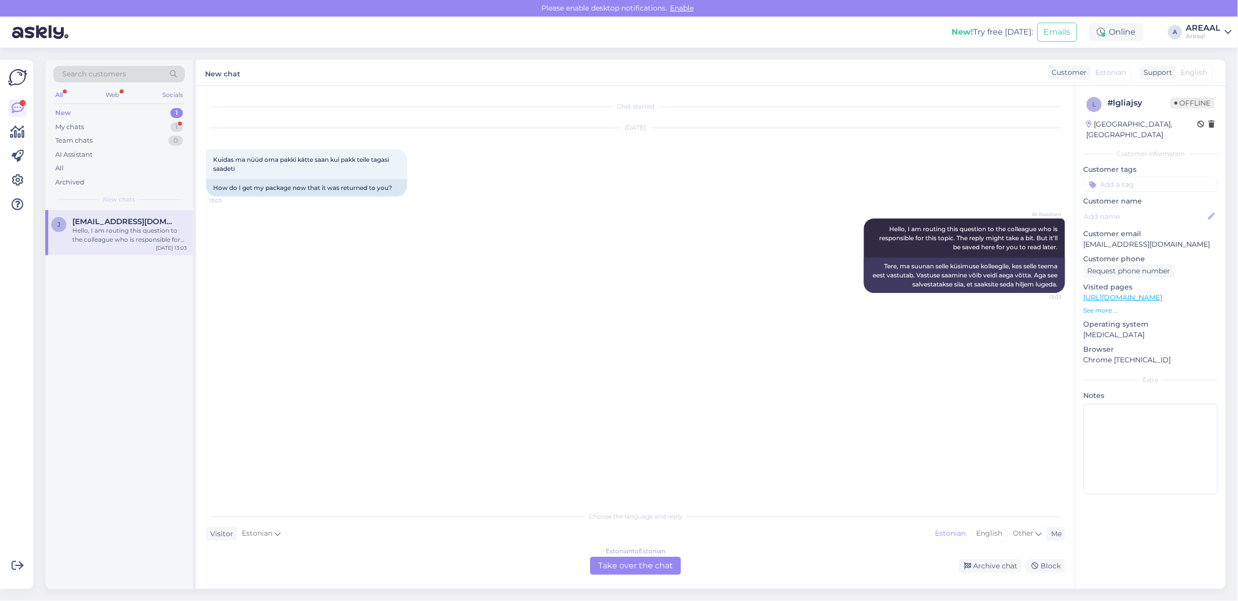
click at [664, 571] on div "Estonian to Estonian Take over the chat" at bounding box center [635, 566] width 91 height 18
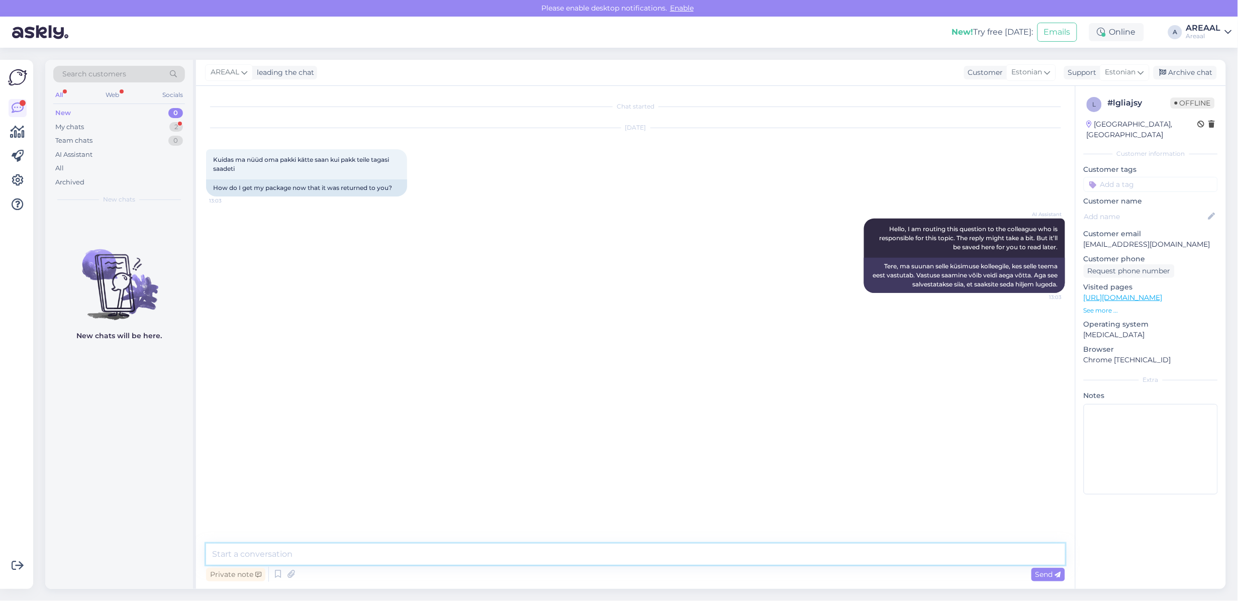
click at [656, 560] on textarea at bounding box center [635, 554] width 859 height 21
type textarea "Tere! Palun suhelge transpordifirmaga kui pakk on juba välja saadetud."
click at [1199, 64] on div "AREAAL leading the chat Customer Estonian Support Estonian Archive chat" at bounding box center [711, 73] width 1030 height 26
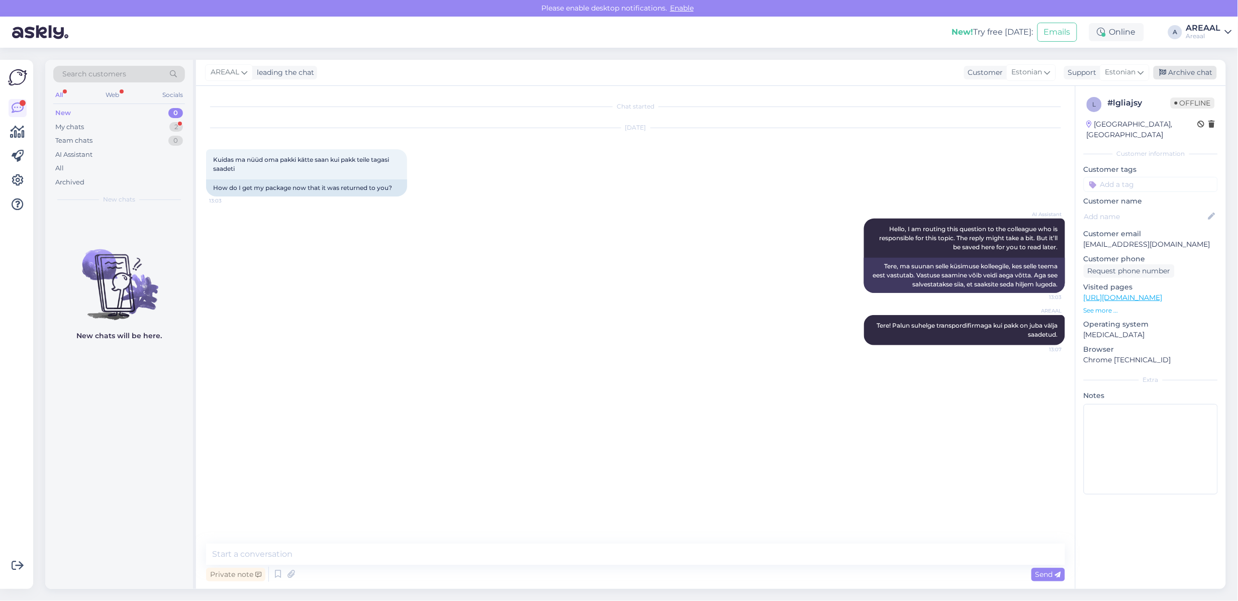
click at [1205, 76] on div "Archive chat" at bounding box center [1185, 73] width 63 height 14
click at [174, 139] on div "0" at bounding box center [175, 141] width 15 height 10
click at [173, 124] on div "1" at bounding box center [176, 127] width 13 height 10
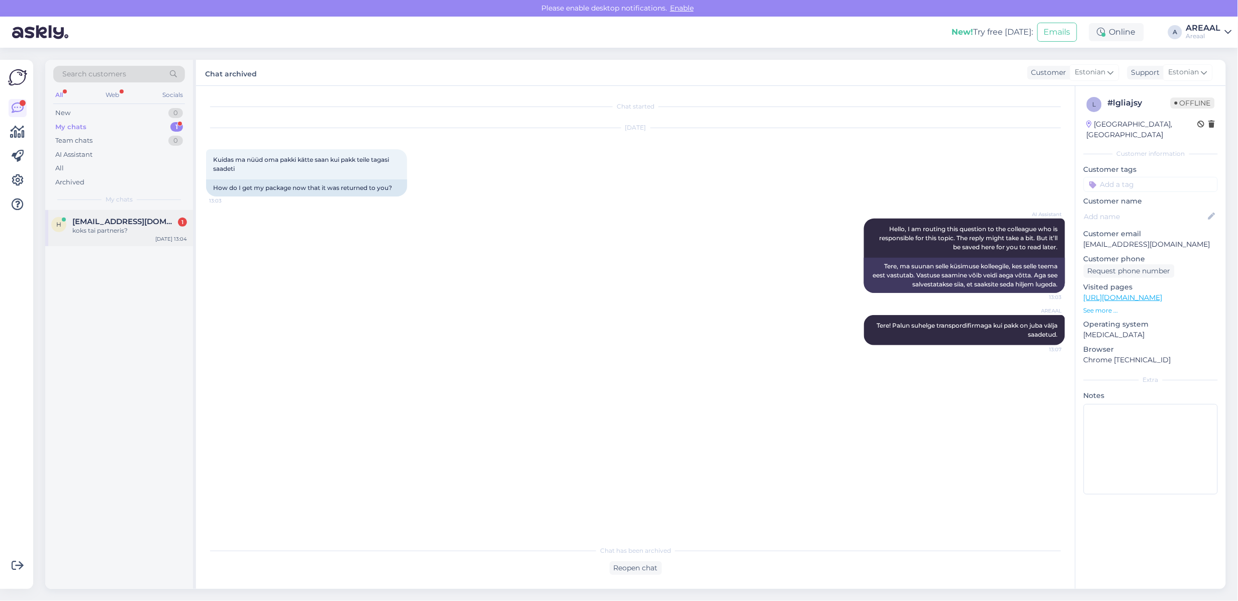
click at [132, 235] on div "h [EMAIL_ADDRESS][DOMAIN_NAME] 1 koks tai partneris? [DATE] 13:04" at bounding box center [119, 228] width 148 height 36
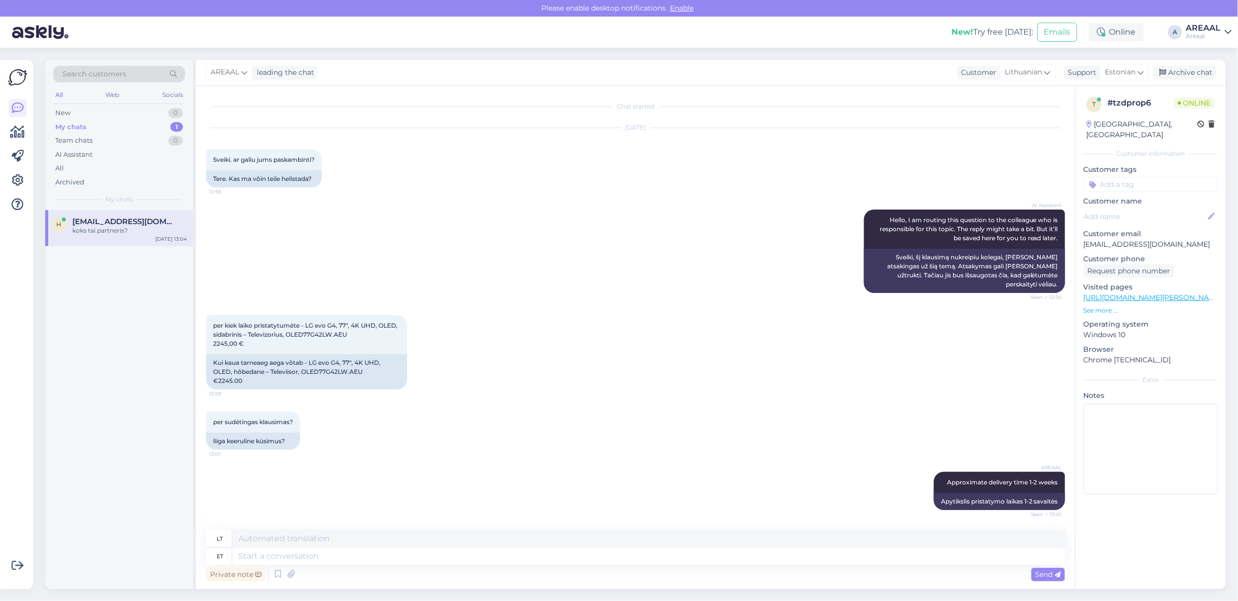
scroll to position [250, 0]
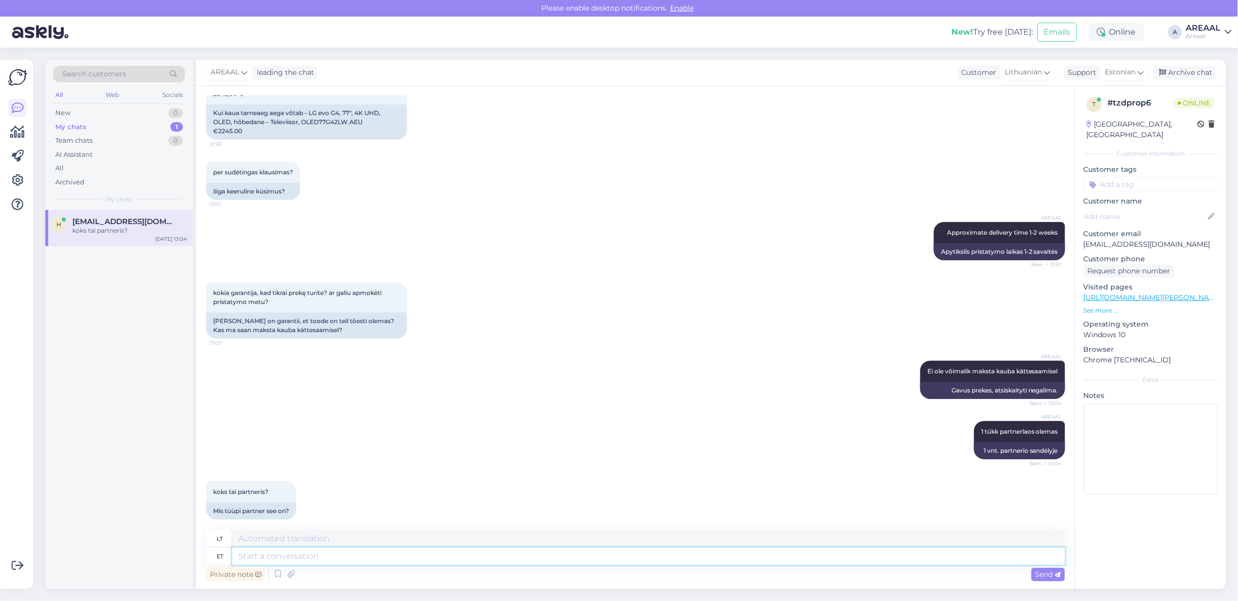
click at [375, 559] on textarea at bounding box center [648, 556] width 833 height 17
type textarea "Our sup"
type textarea "Mūsų"
type textarea "Our supplier"
type textarea "Mūsų tiekėjas"
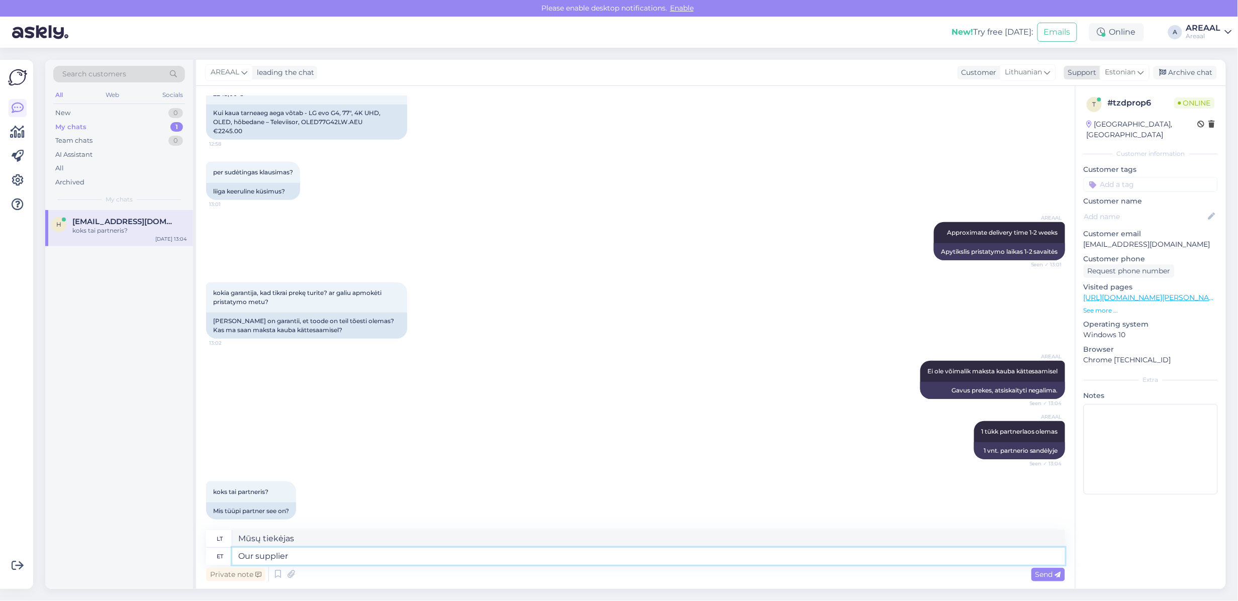
type textarea "Our supplier"
click at [1131, 76] on span "Estonian" at bounding box center [1121, 72] width 31 height 11
type input "eng"
click at [1097, 118] on link "English" at bounding box center [1107, 117] width 111 height 16
click at [447, 561] on textarea "Our supplier" at bounding box center [648, 556] width 833 height 17
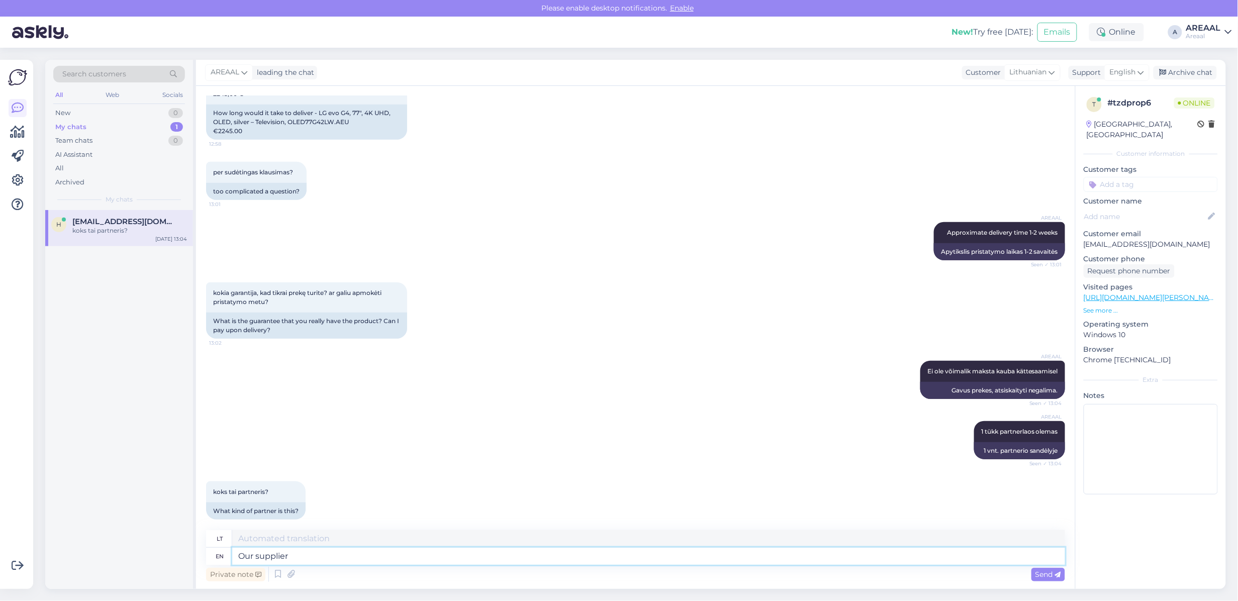
type textarea "Mūsų tiekėjas"
click at [459, 559] on textarea "Our supplier" at bounding box center [648, 556] width 833 height 17
type textarea "O"
type textarea "Our partn"
type textarea "Mūsų"
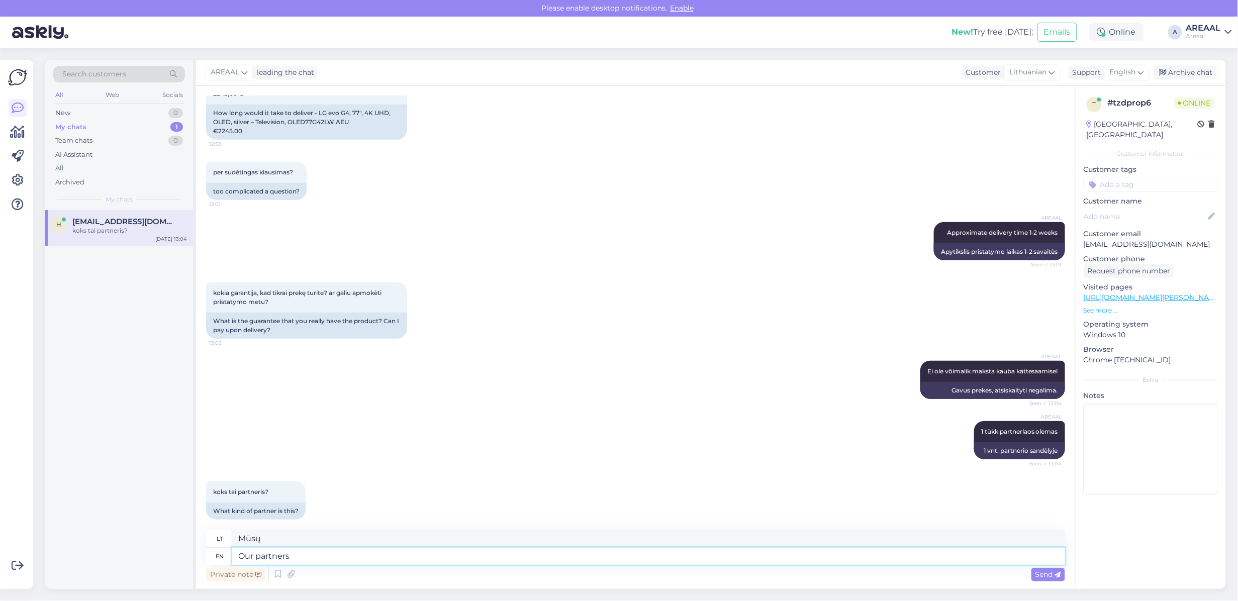
type textarea "Our partners a"
type textarea "Mūsų partneriai"
type textarea "Our partners are o"
type textarea "Mūsų partneriai yra"
type textarea "Our partners are our sup"
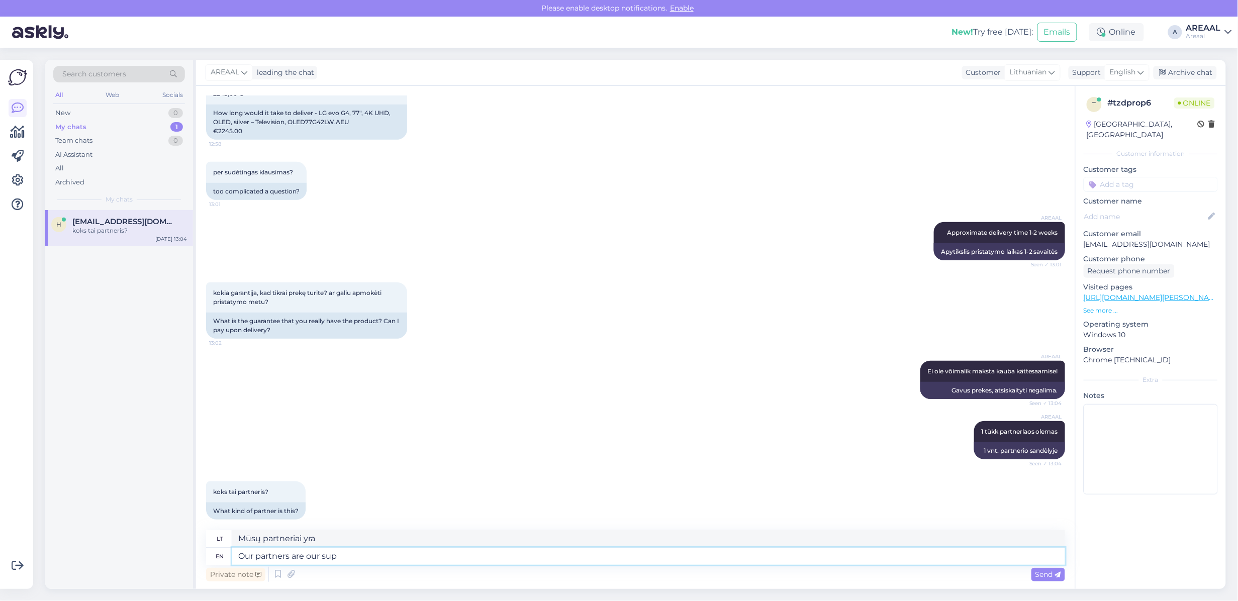
type textarea "Mūsų partneriai yra mūsų"
type textarea "Our partners are our suppliers"
type textarea "Mūsų partneriai yra mūsų tiekėjai"
type textarea "Our partners are our suppliers"
click at [469, 521] on div "koks tai partneris? 13:04 What kind of partner is this?" at bounding box center [635, 501] width 859 height 60
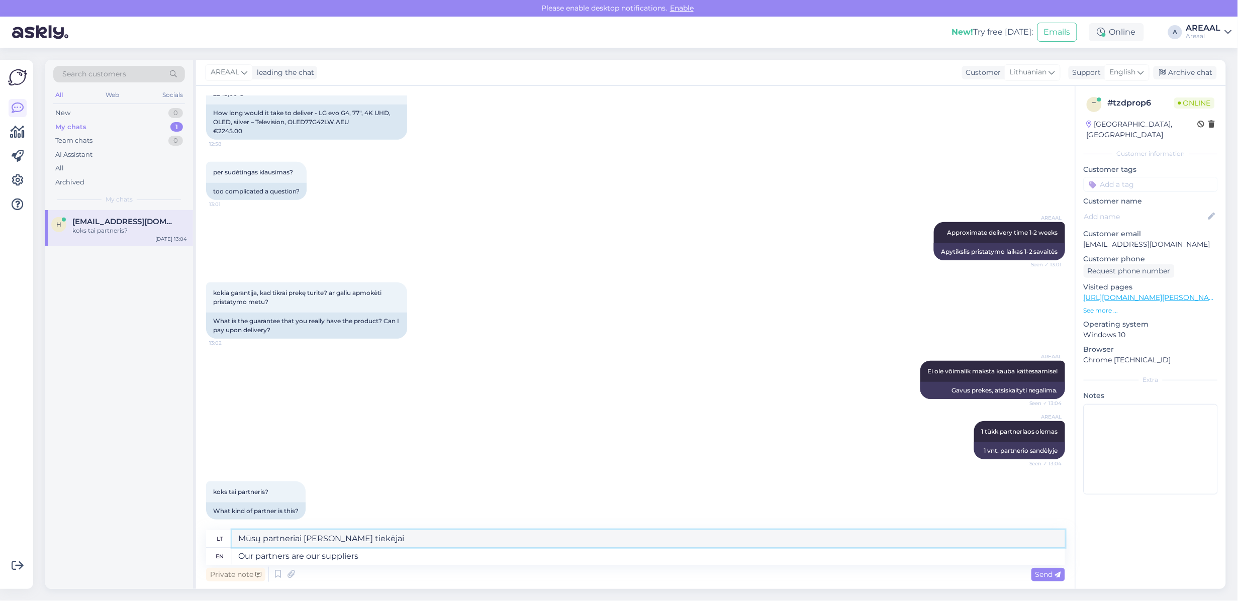
click at [471, 538] on textarea "Mūsų partneriai yra mūsų tiekėjai" at bounding box center [648, 538] width 833 height 17
click at [432, 553] on textarea "Our partners are our suppliers" at bounding box center [648, 556] width 833 height 17
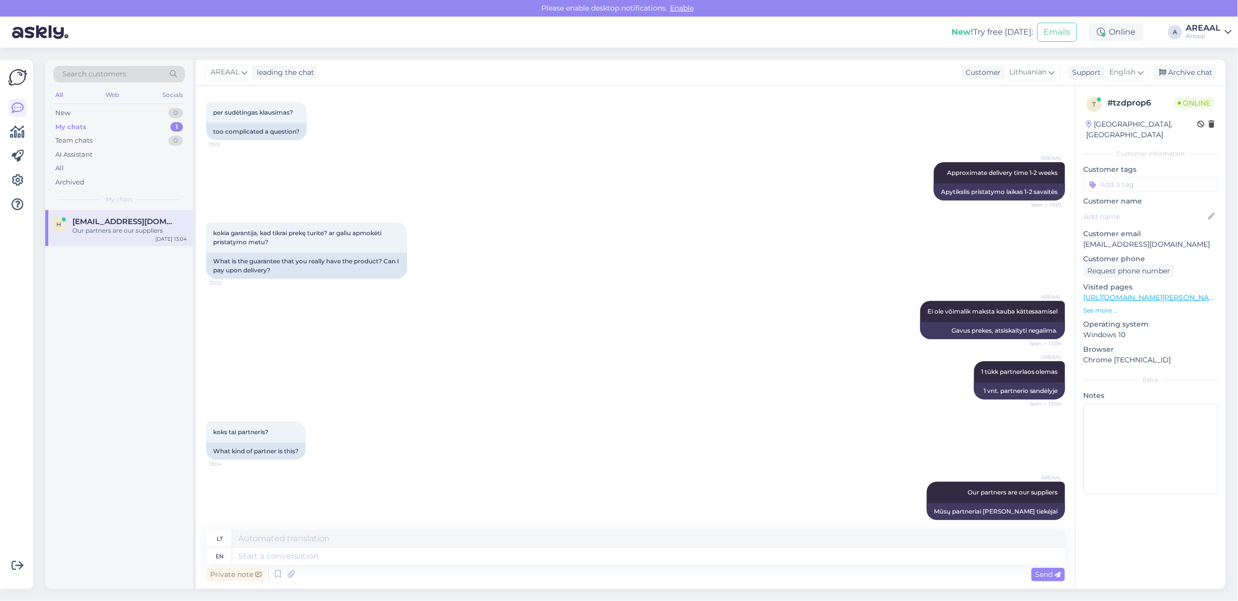
click at [1105, 239] on p "hikelegend@gmail.com" at bounding box center [1151, 244] width 134 height 11
copy p "hikelegend@gmail.com"
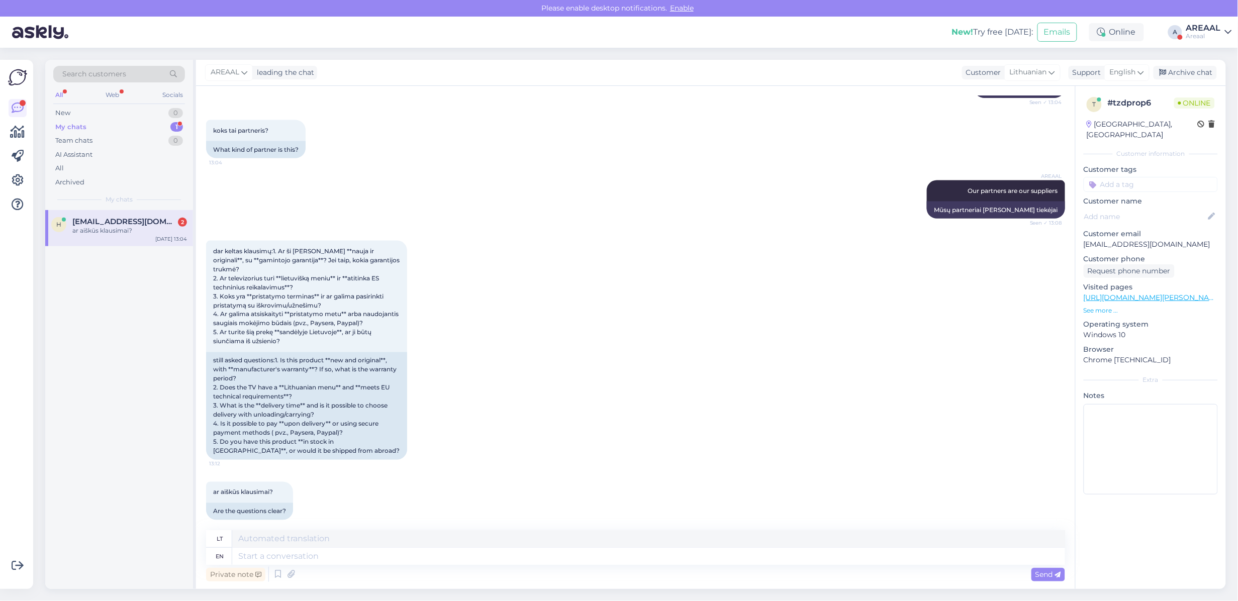
click at [385, 195] on div "AREAAL Our partners are our suppliers Seen ✓ 13:08 Mūsų partneriai yra mūsų tie…" at bounding box center [635, 199] width 859 height 60
click at [450, 177] on div "AREAAL Our partners are our suppliers Seen ✓ 13:08 Mūsų partneriai yra mūsų tie…" at bounding box center [635, 199] width 859 height 60
click at [422, 280] on div "dar keltas klausimų:1. Ar ši prekė yra **nauja ir originali**, su **gamintojo g…" at bounding box center [635, 350] width 859 height 241
click at [144, 169] on div "All" at bounding box center [119, 168] width 132 height 14
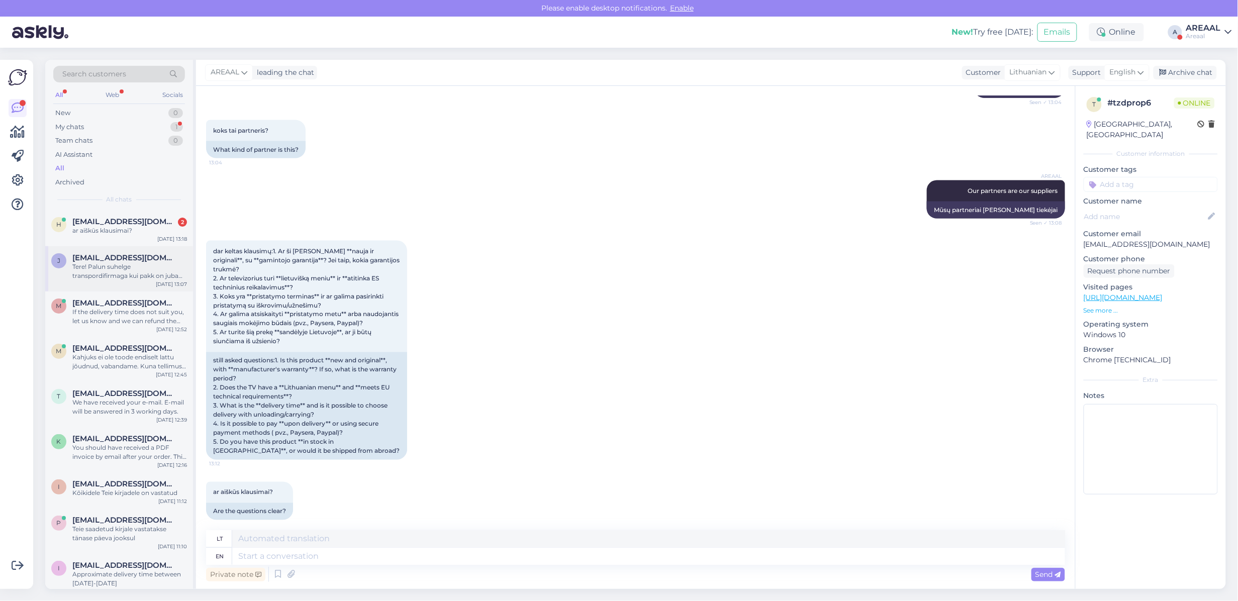
click at [138, 258] on span "[EMAIL_ADDRESS][DOMAIN_NAME]" at bounding box center [124, 257] width 105 height 9
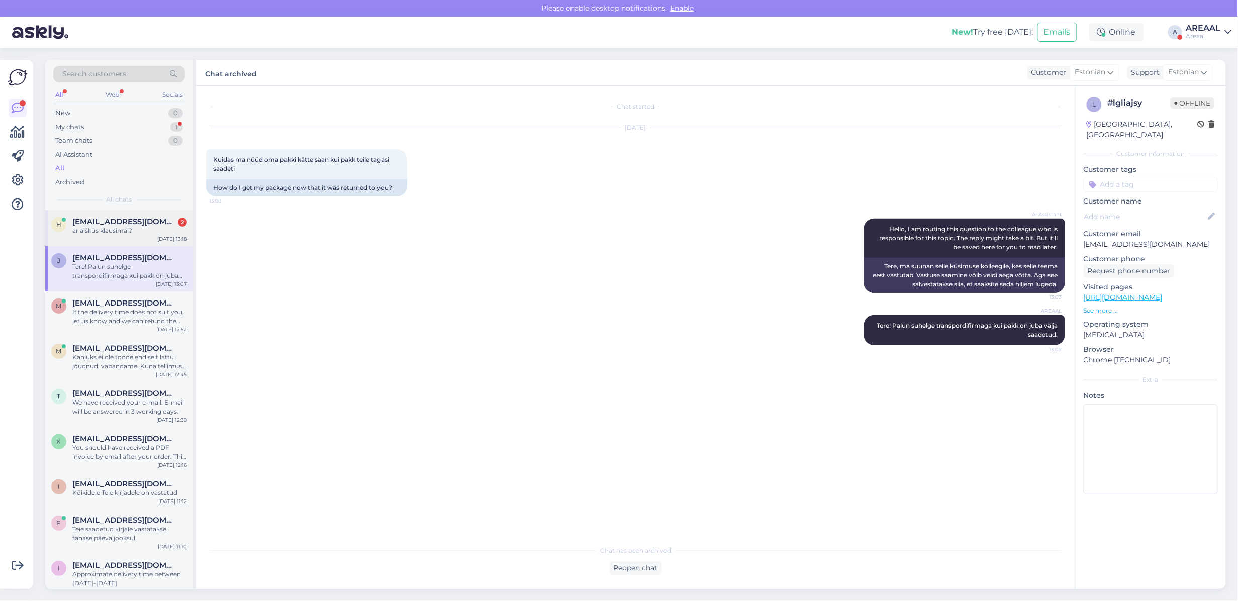
click at [132, 221] on span "[EMAIL_ADDRESS][DOMAIN_NAME]" at bounding box center [124, 221] width 105 height 9
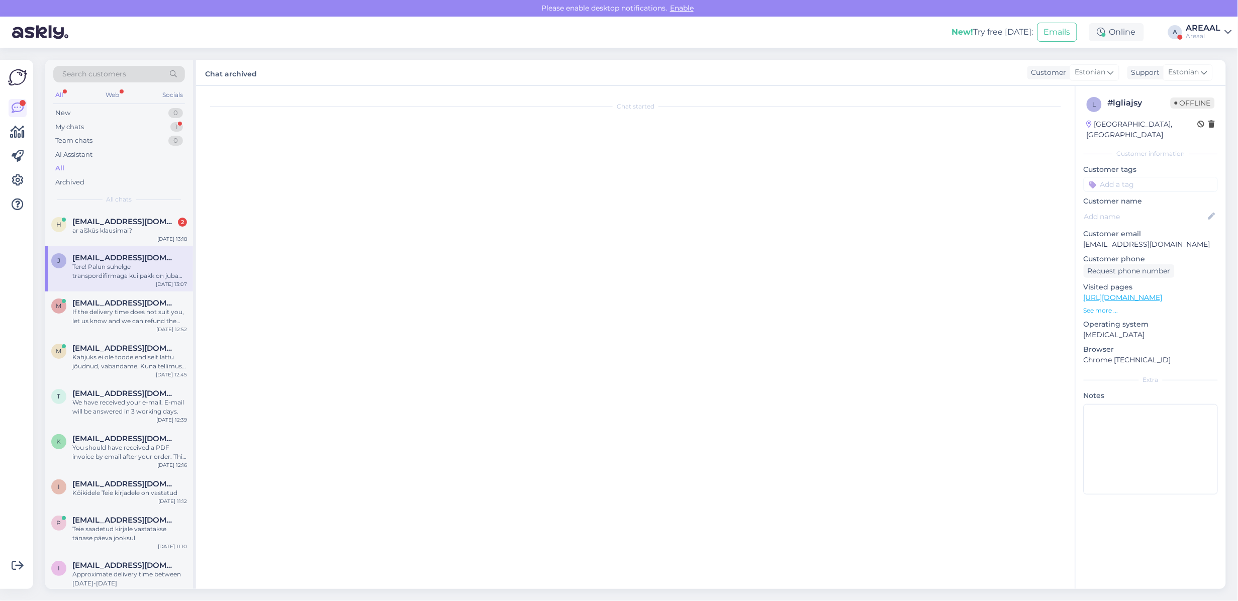
scroll to position [611, 0]
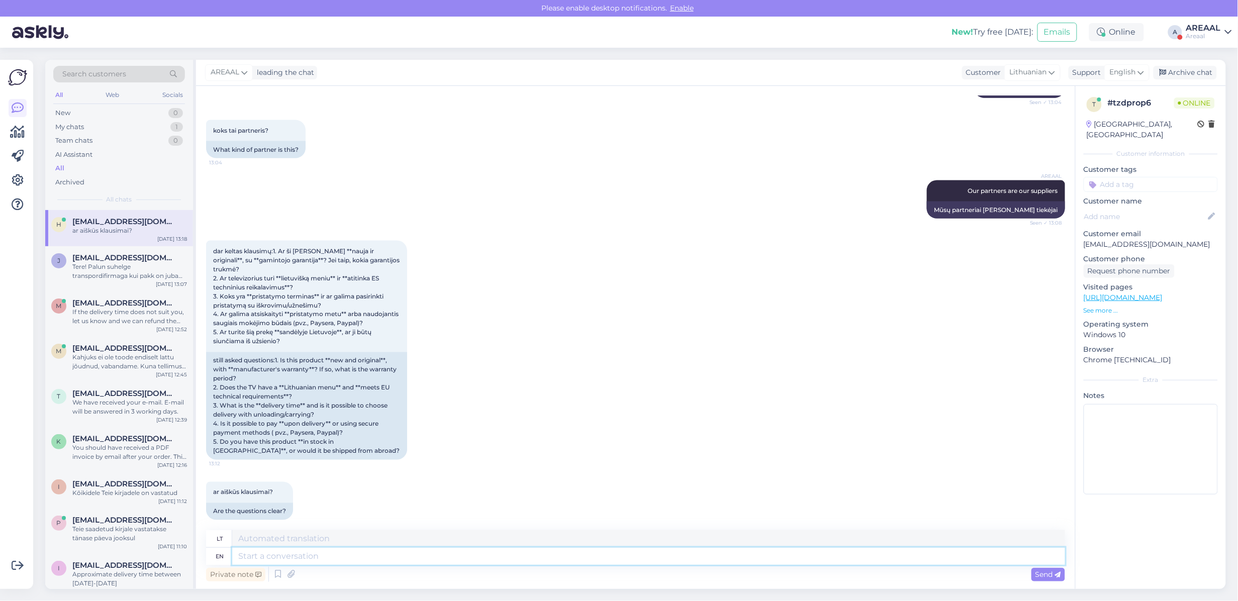
click at [264, 559] on textarea at bounding box center [648, 556] width 833 height 17
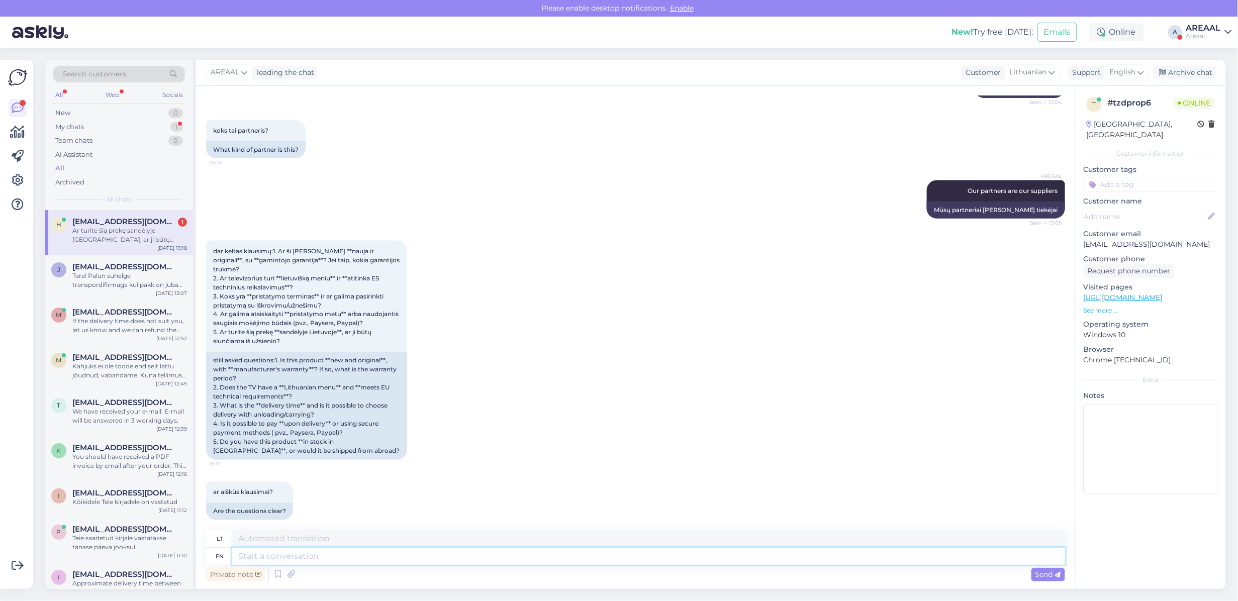
scroll to position [690, 0]
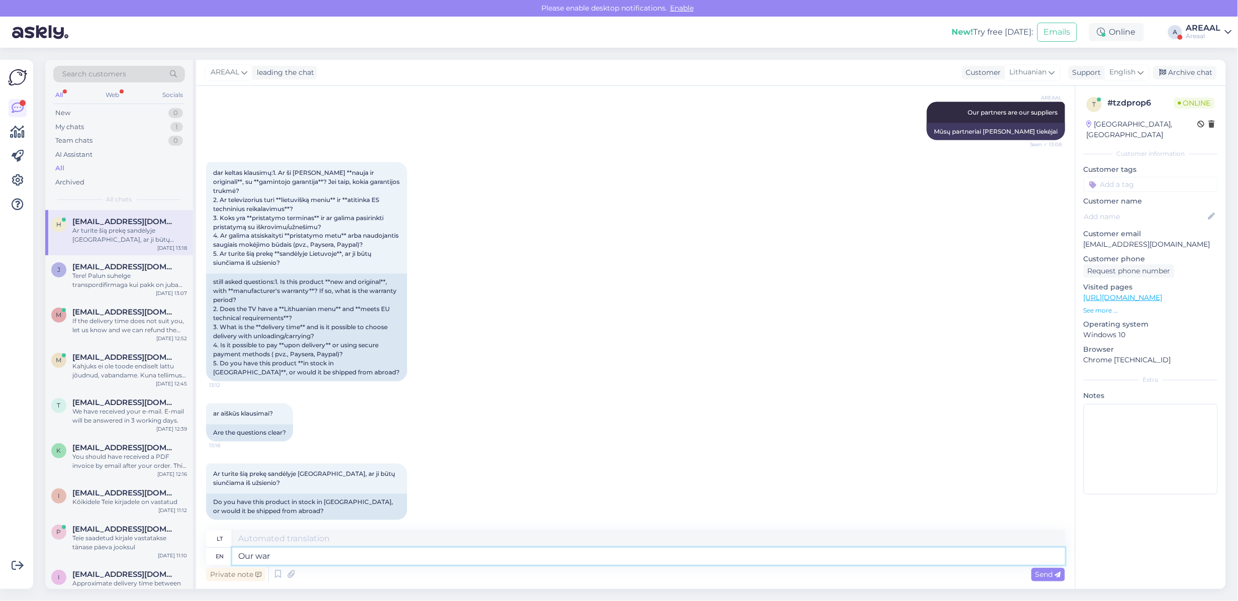
type textarea "Our ware"
type textarea "Mūsų"
type textarea "O"
click at [1213, 43] on div "New! Try free today: Emails Online A AREAAL Areaal" at bounding box center [619, 32] width 1238 height 31
click at [1209, 37] on div "Areaal" at bounding box center [1204, 36] width 35 height 8
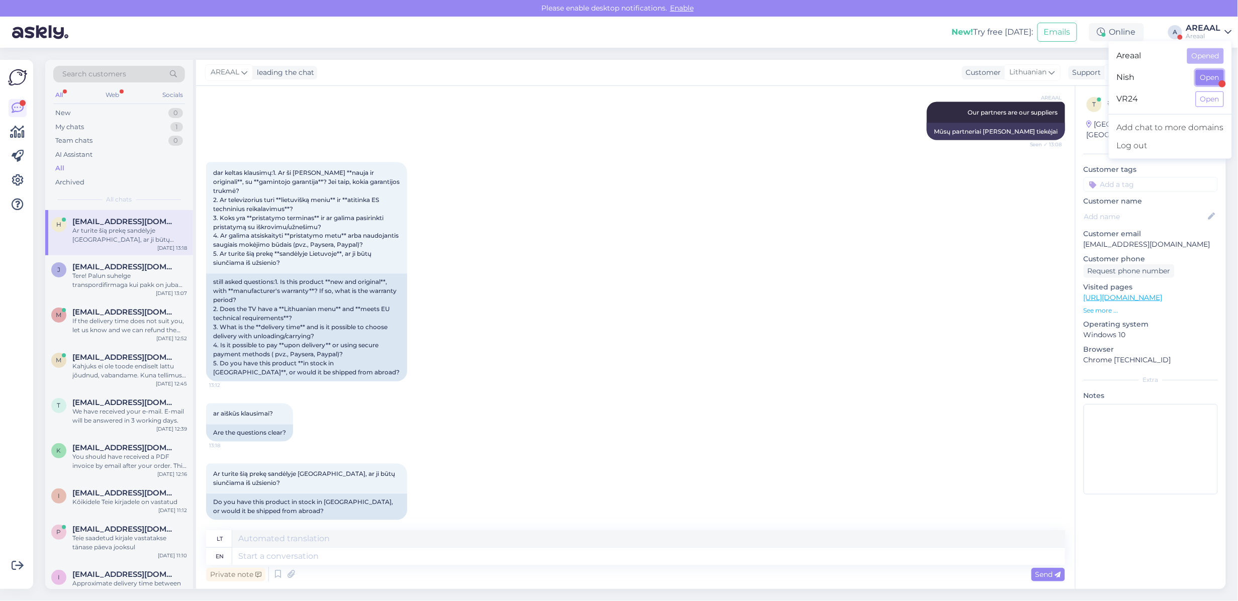
click at [1199, 75] on button "Open" at bounding box center [1210, 78] width 28 height 16
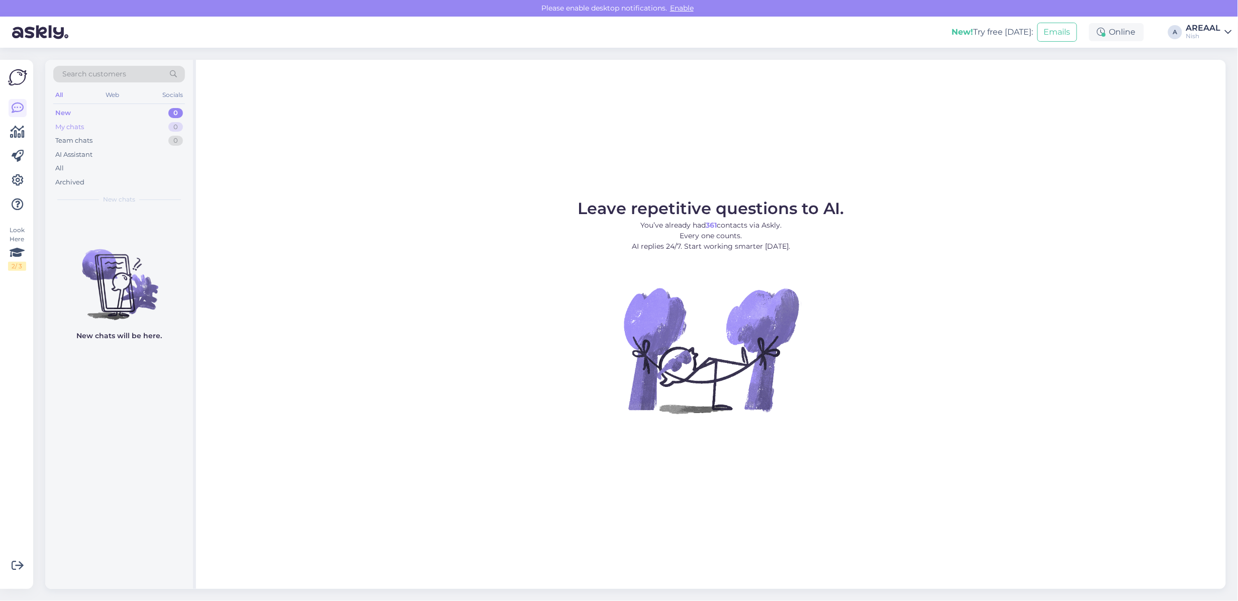
click at [156, 132] on div "My chats 0" at bounding box center [119, 127] width 132 height 14
click at [140, 254] on img at bounding box center [119, 276] width 148 height 90
click at [95, 171] on div "All" at bounding box center [119, 168] width 132 height 14
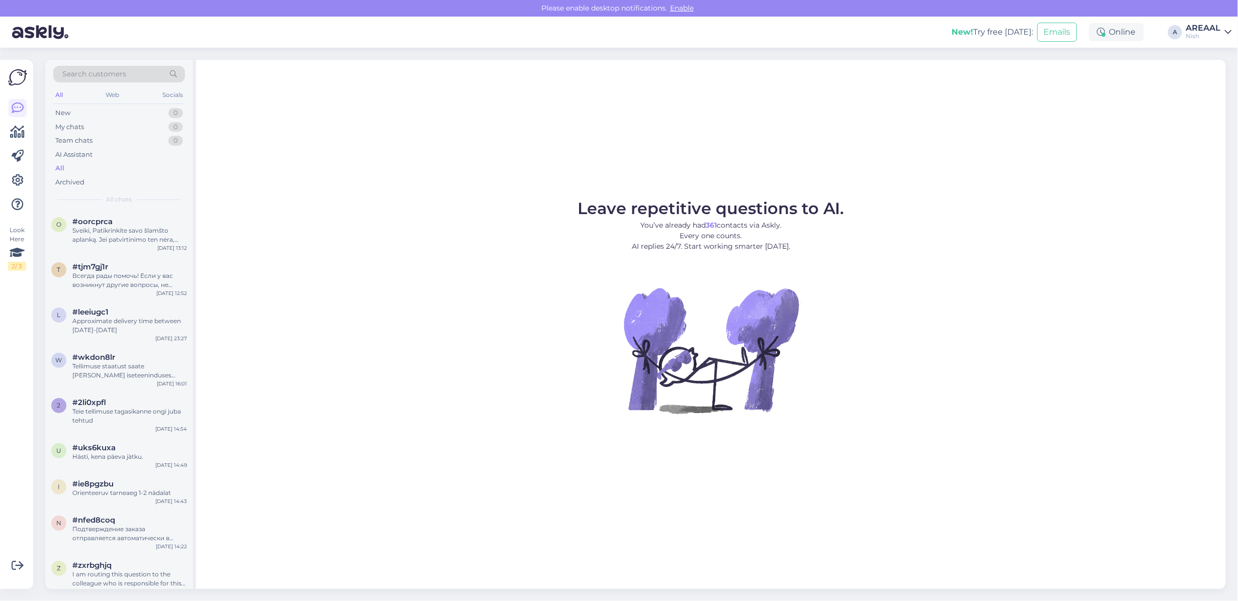
click at [104, 230] on div "Sveiki, Patikrinkite savo šlamšto aplanką. Jei patvirtinimo ten nėra, susisieki…" at bounding box center [129, 235] width 115 height 18
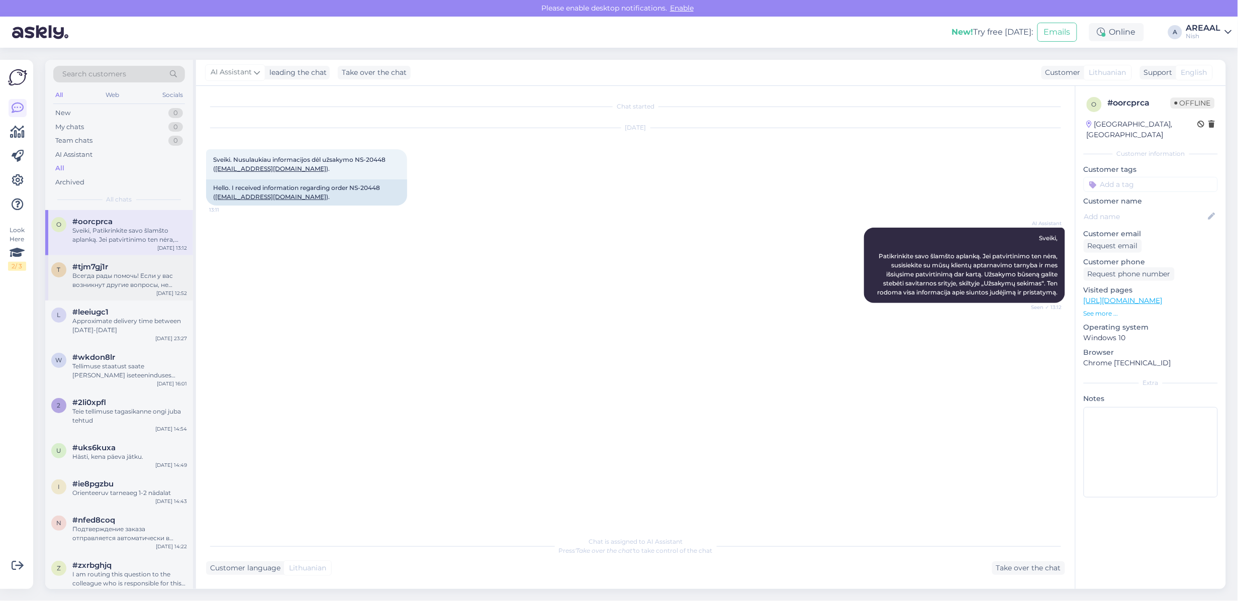
click at [113, 289] on div "Всегда рады помочь! Если у вас возникнут другие вопросы, не стесняйтесь обращат…" at bounding box center [129, 280] width 115 height 18
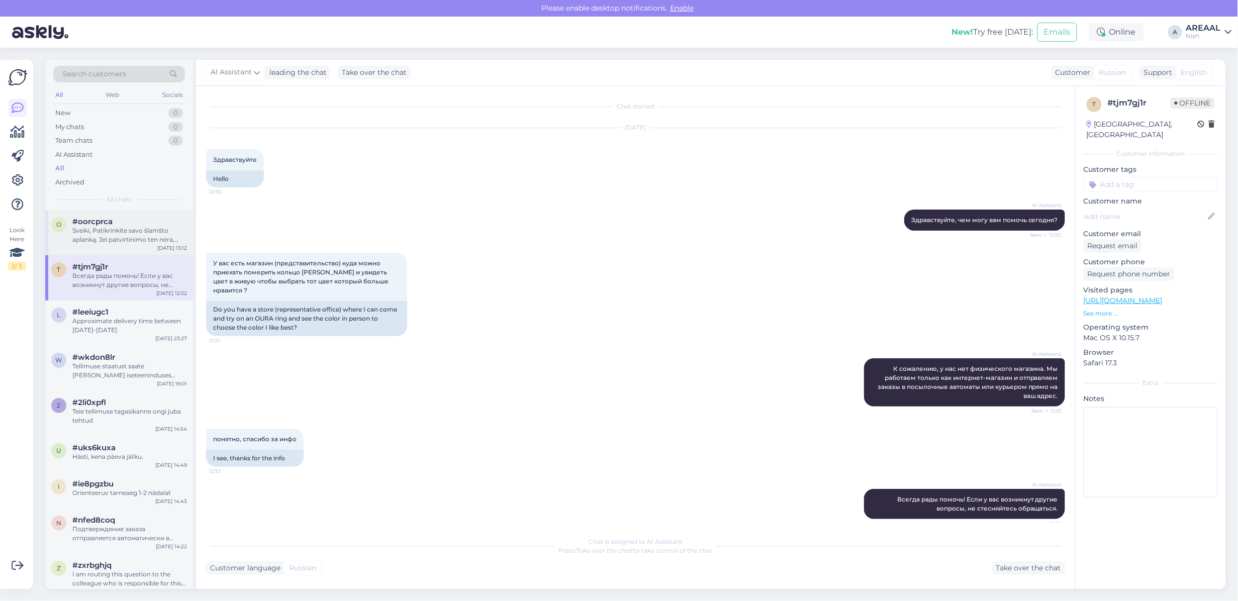
click at [124, 232] on div "Sveiki, Patikrinkite savo šlamšto aplanką. Jei patvirtinimo ten nėra, susisieki…" at bounding box center [129, 235] width 115 height 18
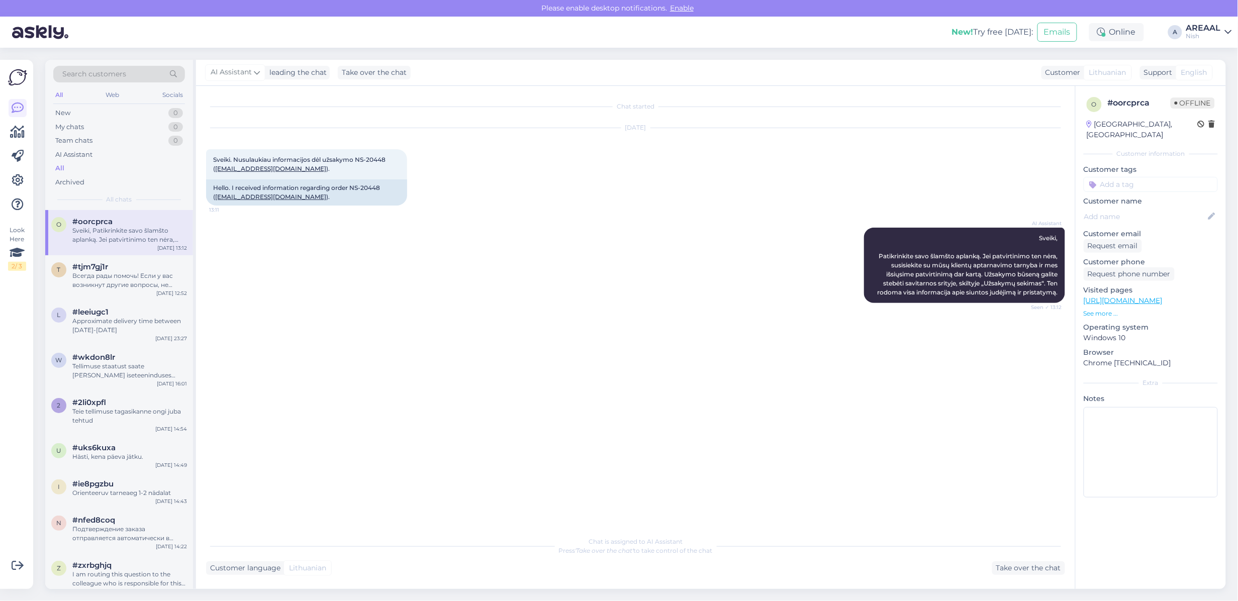
click at [1202, 28] on div "AREAAL" at bounding box center [1204, 28] width 35 height 8
click at [1203, 58] on button "Open" at bounding box center [1210, 56] width 28 height 16
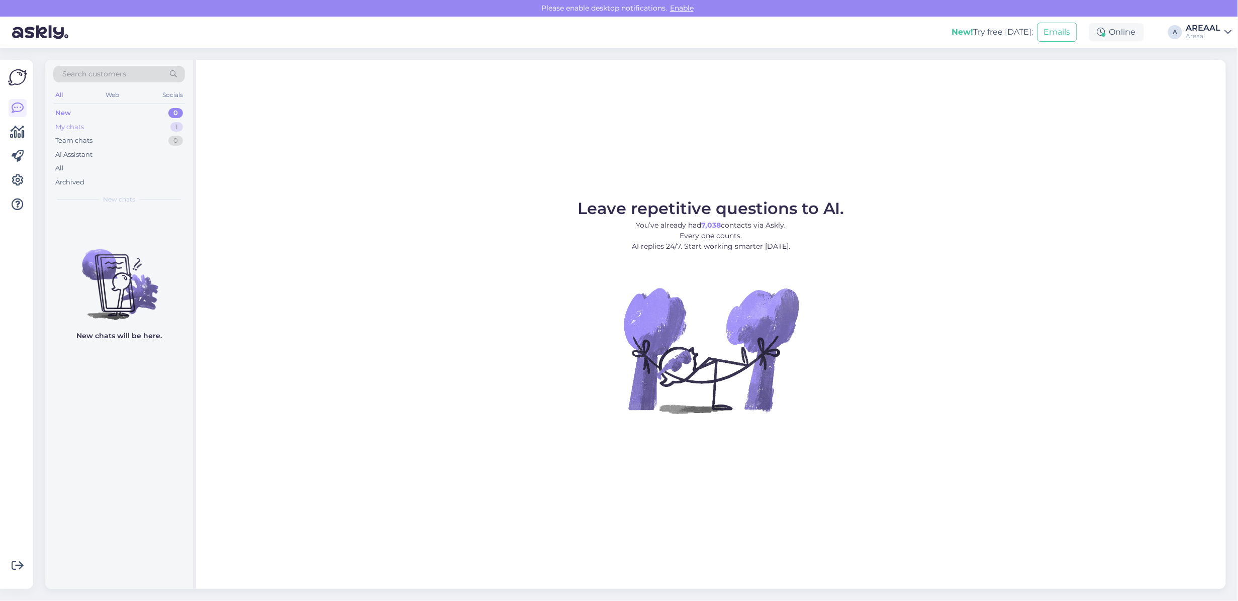
click at [154, 133] on div "My chats 1" at bounding box center [119, 127] width 132 height 14
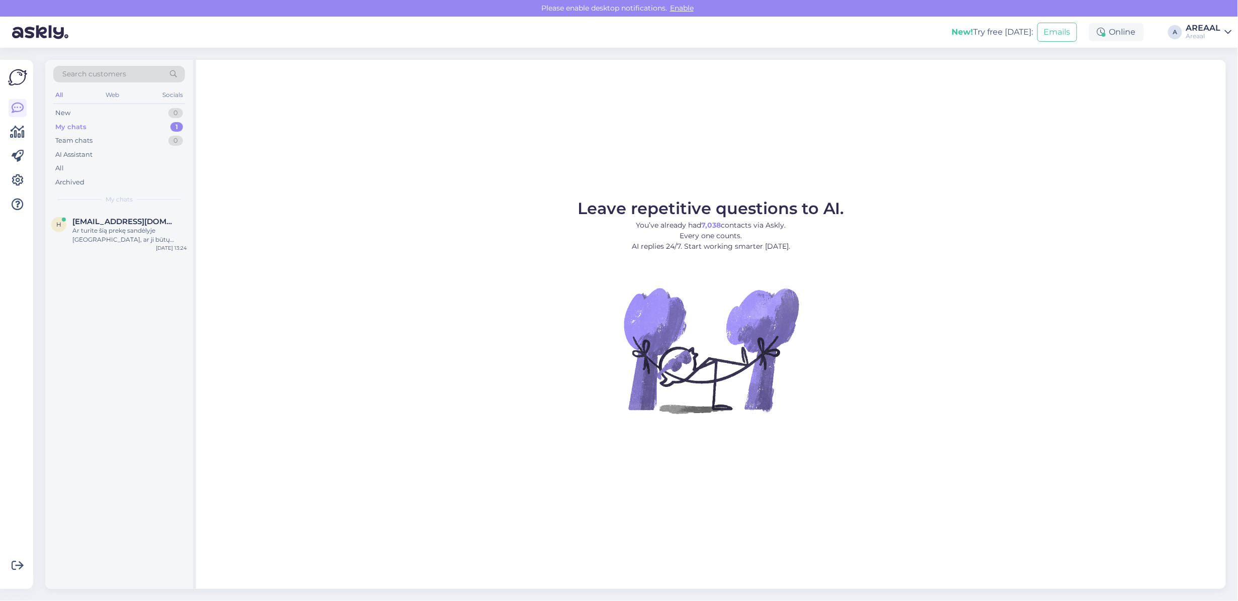
click at [154, 126] on div "My chats 1" at bounding box center [119, 127] width 132 height 14
click at [132, 231] on div "Ar turite šią prekę sandėlyje Lietuvoje, ar ji būtų siunčiama iš užsienio?" at bounding box center [129, 235] width 115 height 18
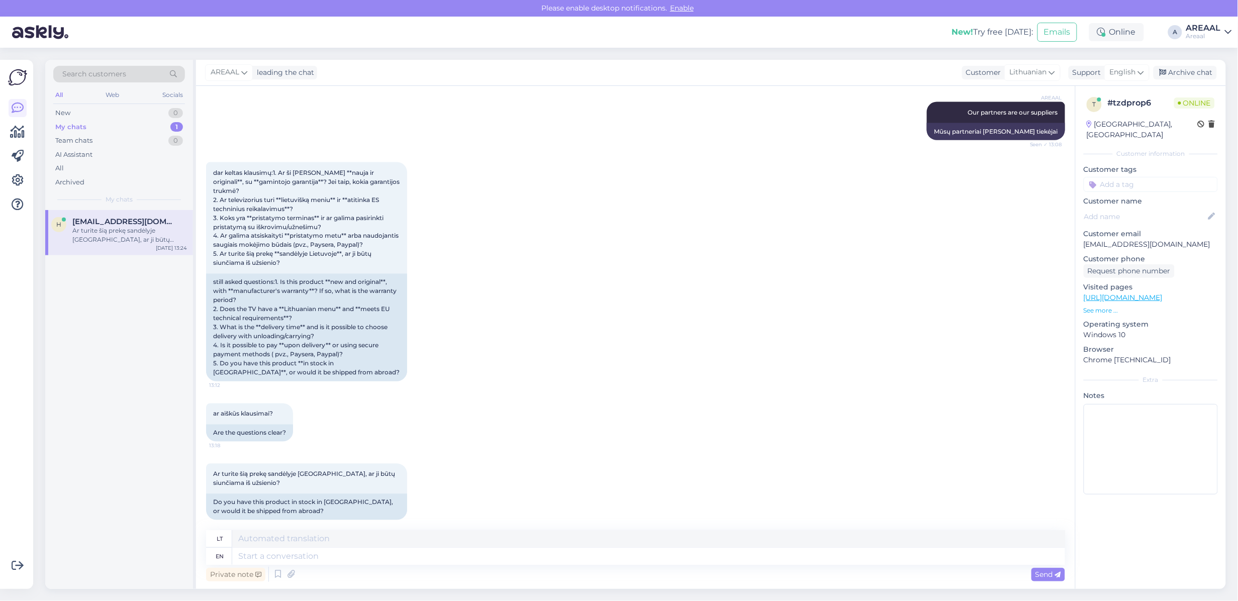
click at [561, 567] on div "Private note Send" at bounding box center [635, 574] width 859 height 19
click at [563, 561] on textarea at bounding box center [648, 556] width 833 height 17
type textarea "Tootejuht vastab Te"
type textarea "Produktas"
type textarea "Tootejuht vastab Teie sa"
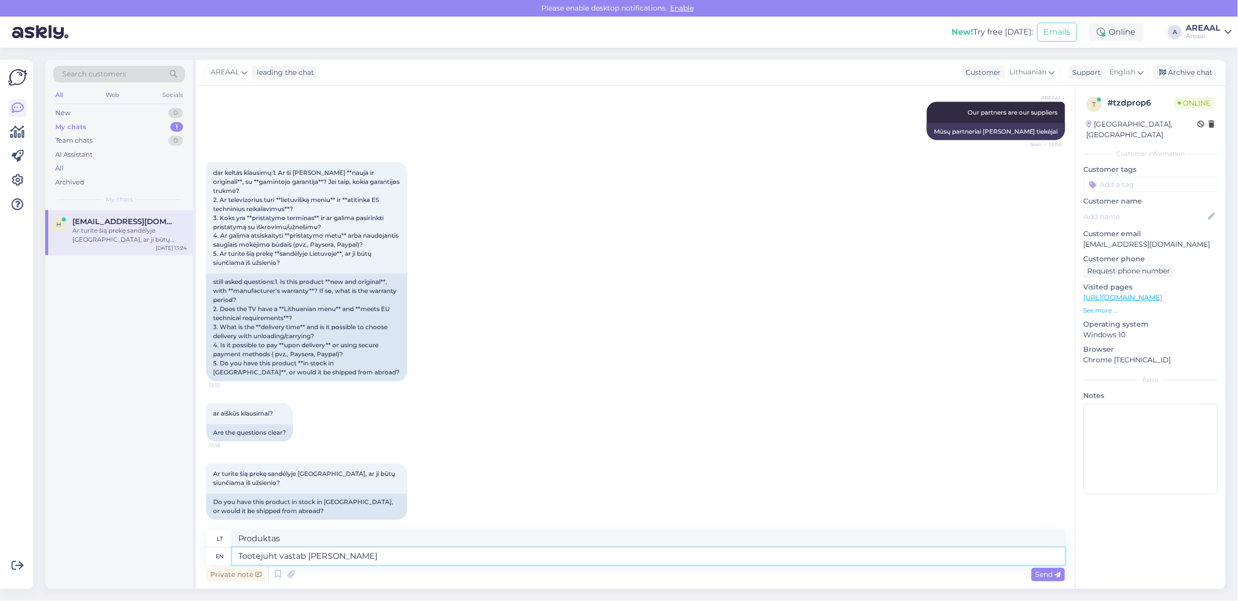
type textarea "Produktas atitinka Jūsų"
type textarea "Tootejuht vastab Teie saadetud kirj"
type textarea "Tootejuht teie saadetud"
type textarea "Tootejuht vastab Teie saadetud kirjale tänase"
type textarea "Tootejuht Teie saadetud kirjale"
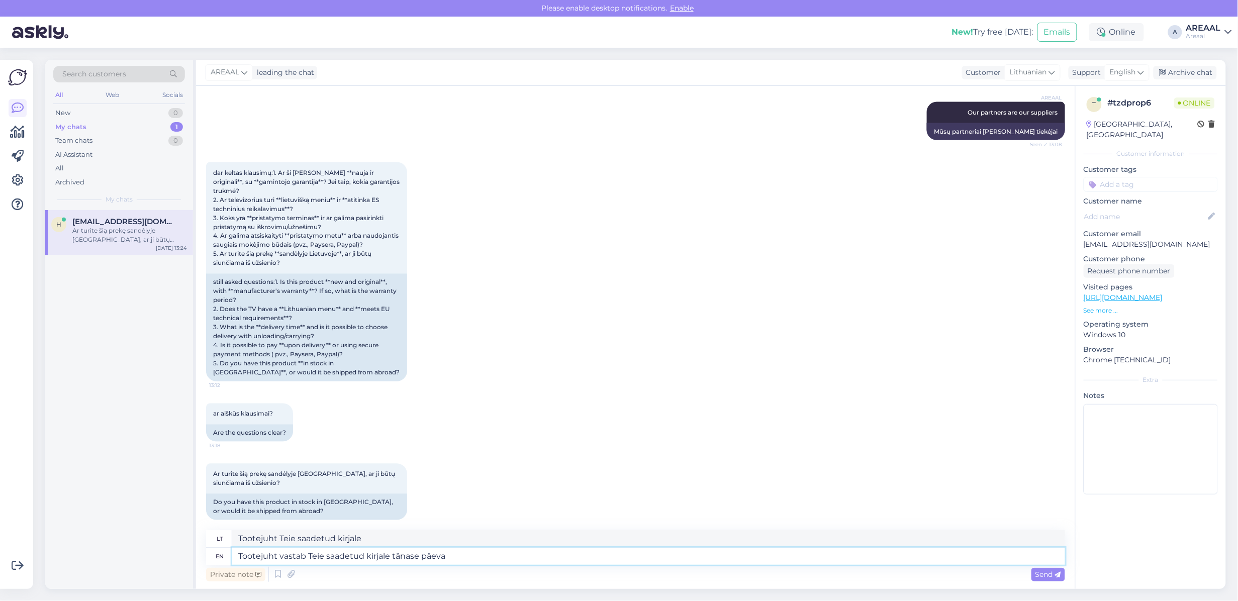
type textarea "Tootejuht vastab Teie saadetud kirjale tänase päeva"
type textarea "Tootejuht Teie saadetud kirjale tänaseni"
type textarea "Tootejuht vastab Teie saadetud kirjale tänase päeva jo"
type textarea "Tootejuht Teie saadetud kirjale tänase päeva"
type textarea "Tootejuht vastab Teie saadetud kirjale tänase päeva jooksul."
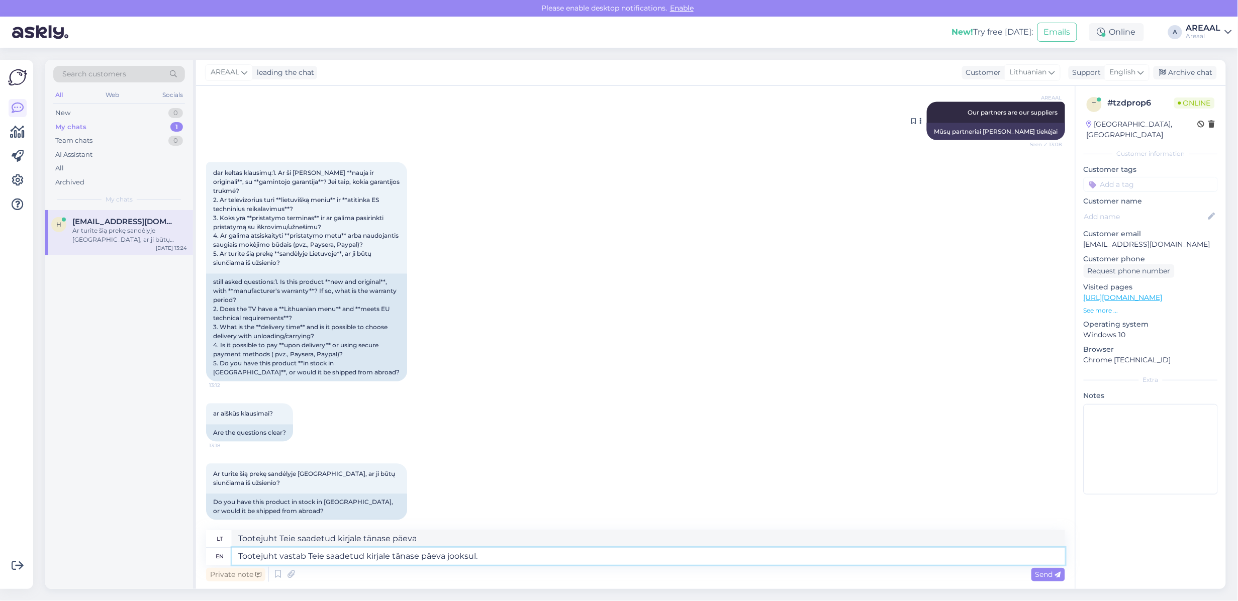
type textarea "Tootejuht Teie saadetud kirjale šios dienos metu."
type textarea "Tootejuht vastab Teie saadetud kirjale tänase päeva jooksul."
click at [1115, 72] on span "English" at bounding box center [1123, 72] width 26 height 11
type input "est"
click at [1095, 114] on link "Estonian" at bounding box center [1109, 117] width 111 height 16
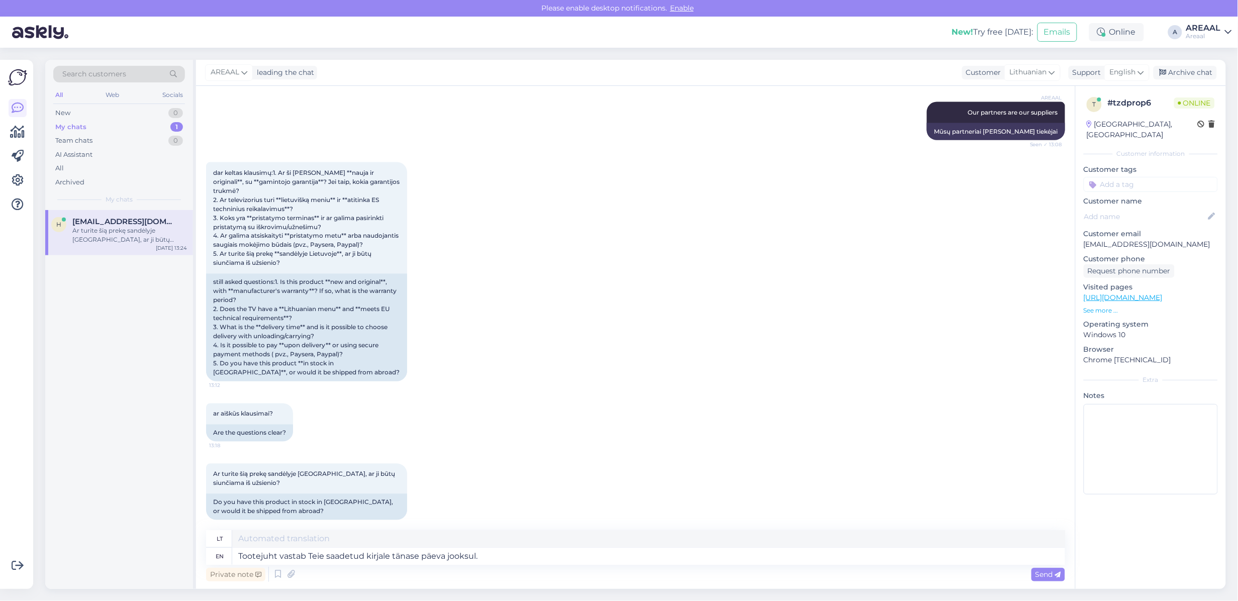
scroll to position [680, 0]
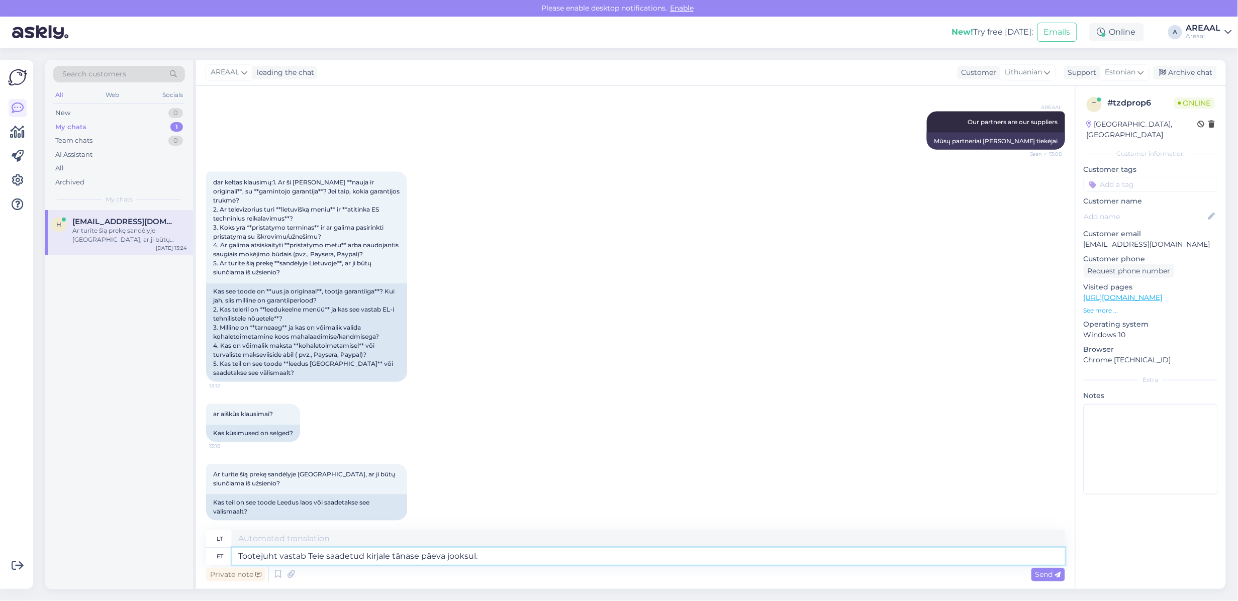
click at [524, 556] on textarea "Tootejuht vastab Teie saadetud kirjale tänase päeva jooksul." at bounding box center [648, 556] width 833 height 17
paste textarea "Tootejuht vastab Teie saadetud kirjale tänase päeva jooksul."
type textarea "Tootejuht vastab Teie saadetud kirjale tänase päeva jooksul."
type textarea "Produktų vadovas į jūsų el. laišką atsakys šiandien."
click at [447, 533] on textarea "Produktų vadovas į jūsų el. laišką atsakys šiandien." at bounding box center [648, 538] width 833 height 17
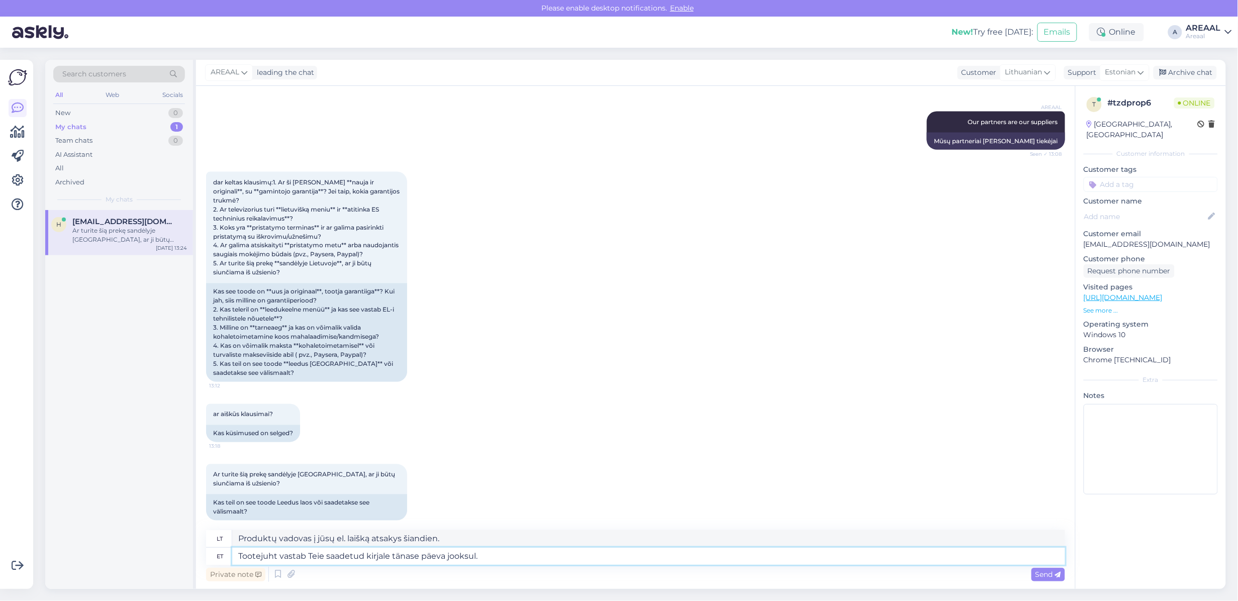
click at [579, 562] on textarea "Tootejuht vastab Teie saadetud kirjale tänase päeva jooksul." at bounding box center [648, 556] width 833 height 17
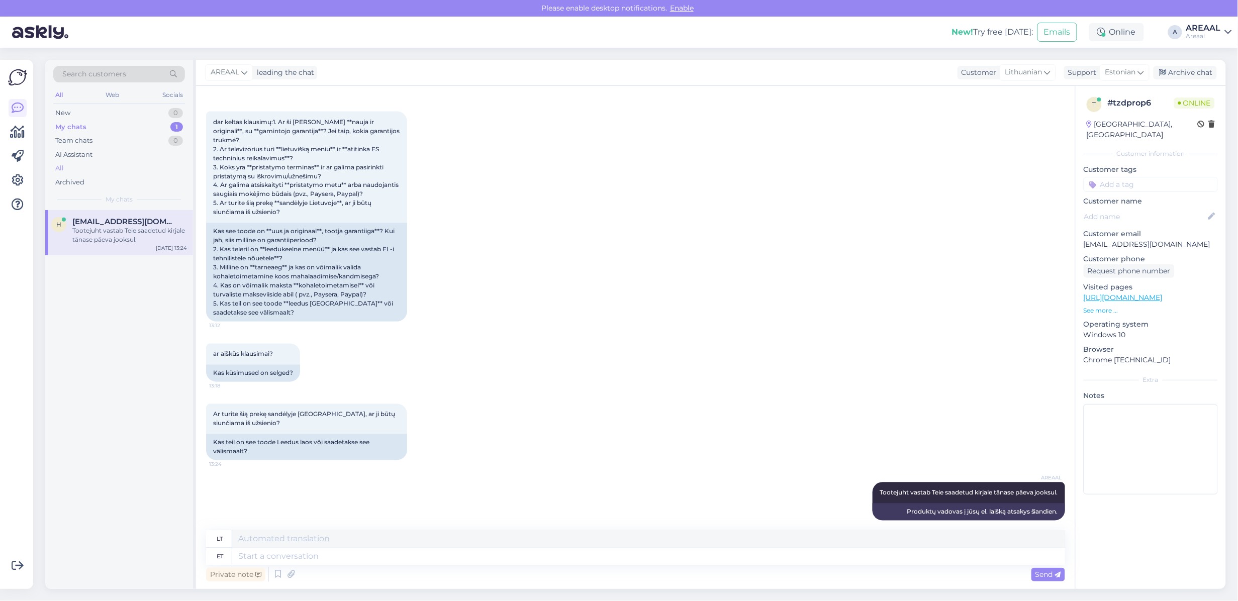
click at [116, 171] on div "All" at bounding box center [119, 168] width 132 height 14
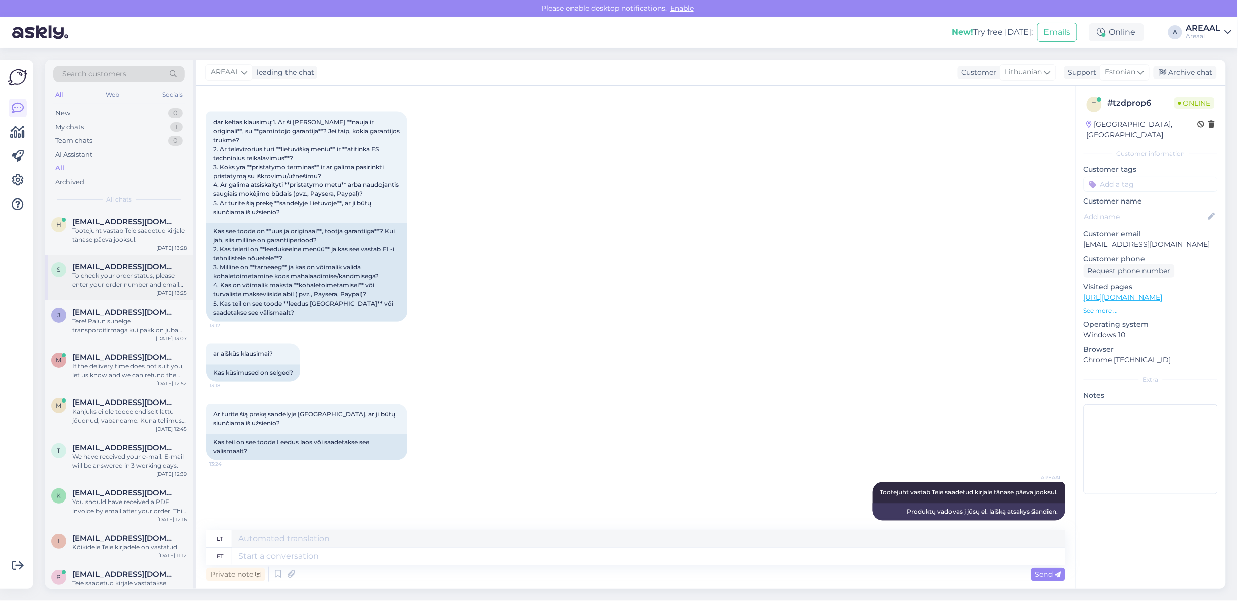
click at [95, 286] on div "To check your order status, please enter your order number and email here: - ht…" at bounding box center [129, 280] width 115 height 18
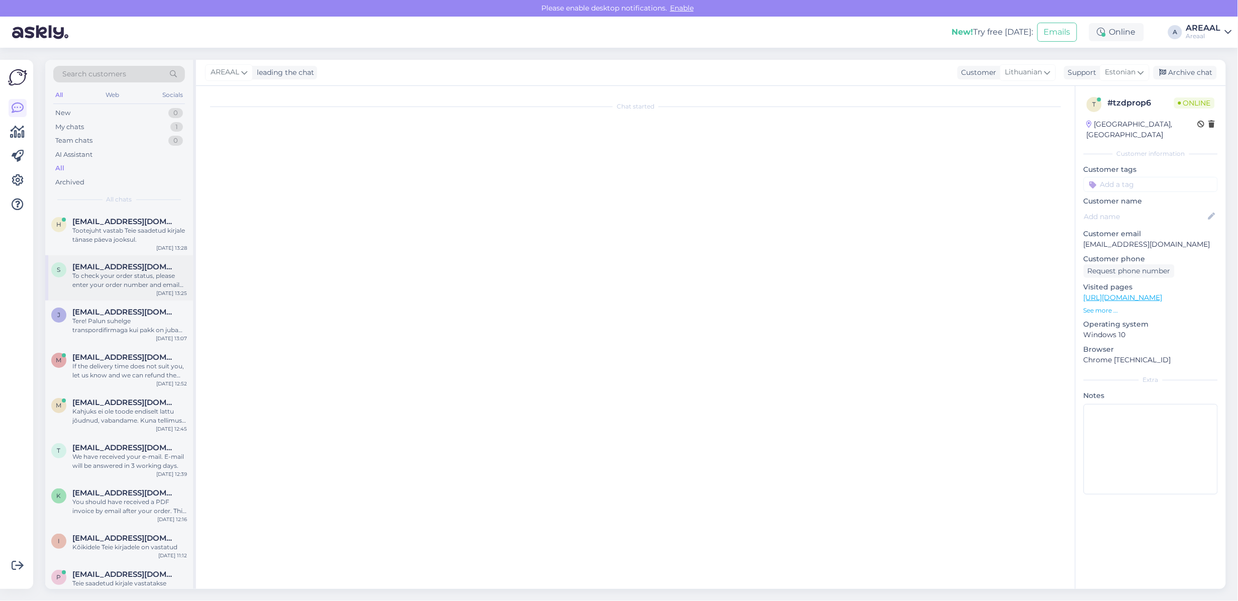
scroll to position [0, 0]
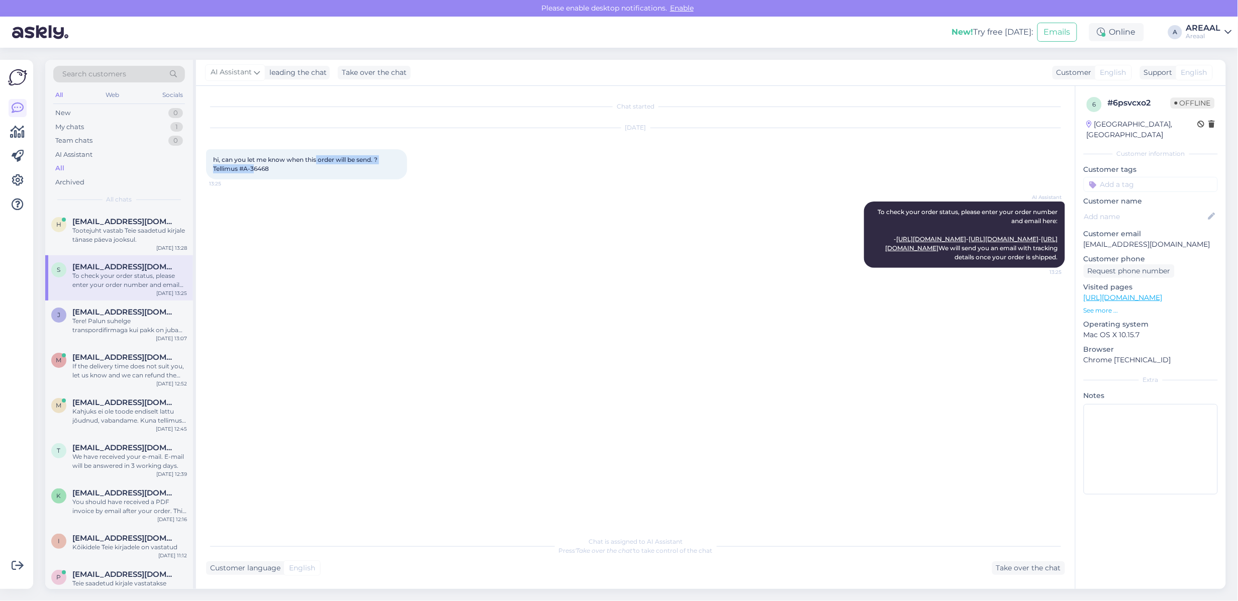
drag, startPoint x: 292, startPoint y: 167, endPoint x: 255, endPoint y: 174, distance: 38.0
click at [255, 174] on div "hi, can you let me know when this order will be send. ?Tellimus #A-36468 13:25" at bounding box center [306, 164] width 201 height 30
click at [272, 172] on div "hi, can you let me know when this order will be send. ?Tellimus #A-36468 13:25" at bounding box center [306, 164] width 201 height 30
drag, startPoint x: 273, startPoint y: 172, endPoint x: 245, endPoint y: 177, distance: 27.6
click at [245, 177] on div "hi, can you let me know when this order will be send. ?Tellimus #A-36468 13:25" at bounding box center [306, 164] width 201 height 30
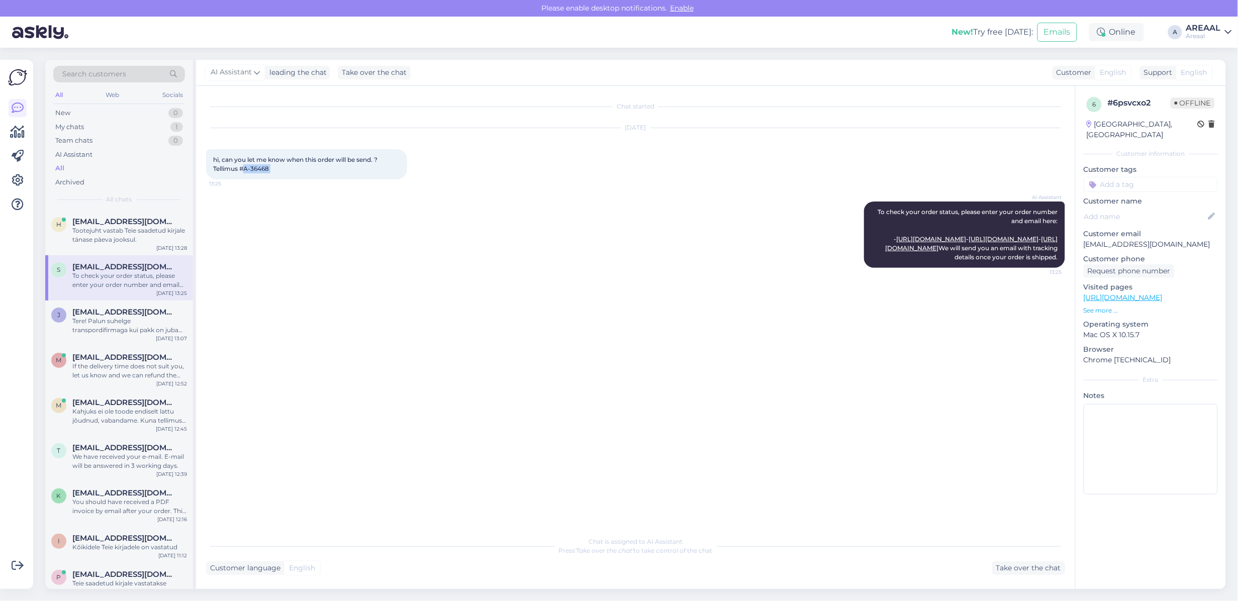
copy div "A-36468 13:25"
click at [74, 321] on div "Tere! Palun suhelge transpordifirmaga kui pakk on juba välja saadetud." at bounding box center [129, 326] width 115 height 18
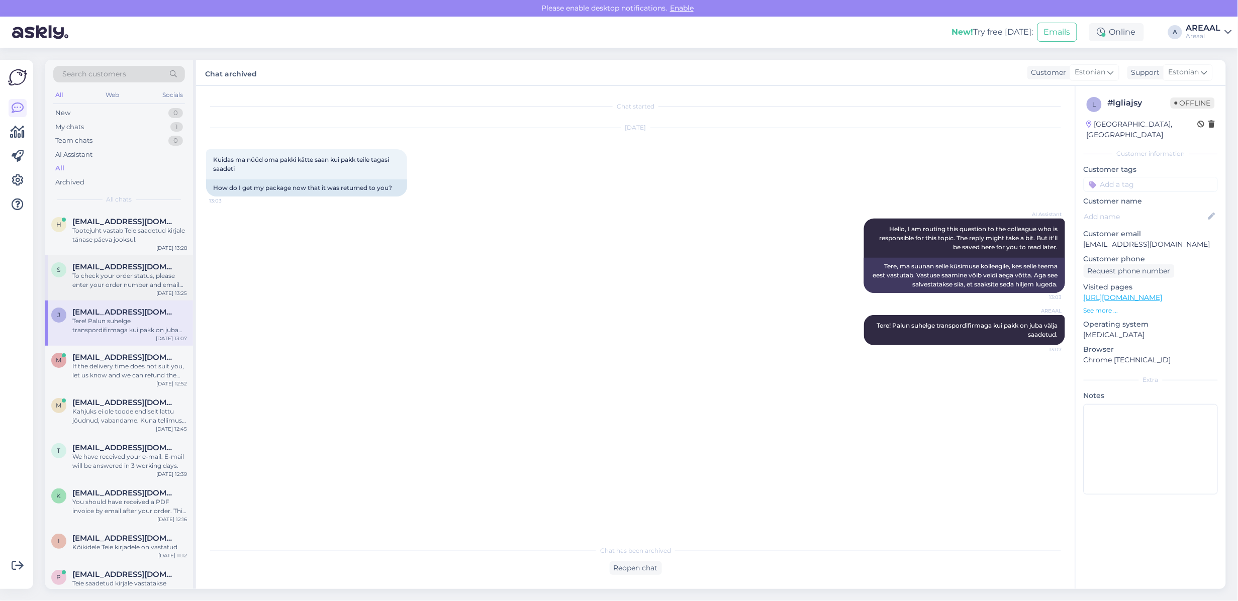
click at [114, 269] on span "[EMAIL_ADDRESS][DOMAIN_NAME]" at bounding box center [124, 266] width 105 height 9
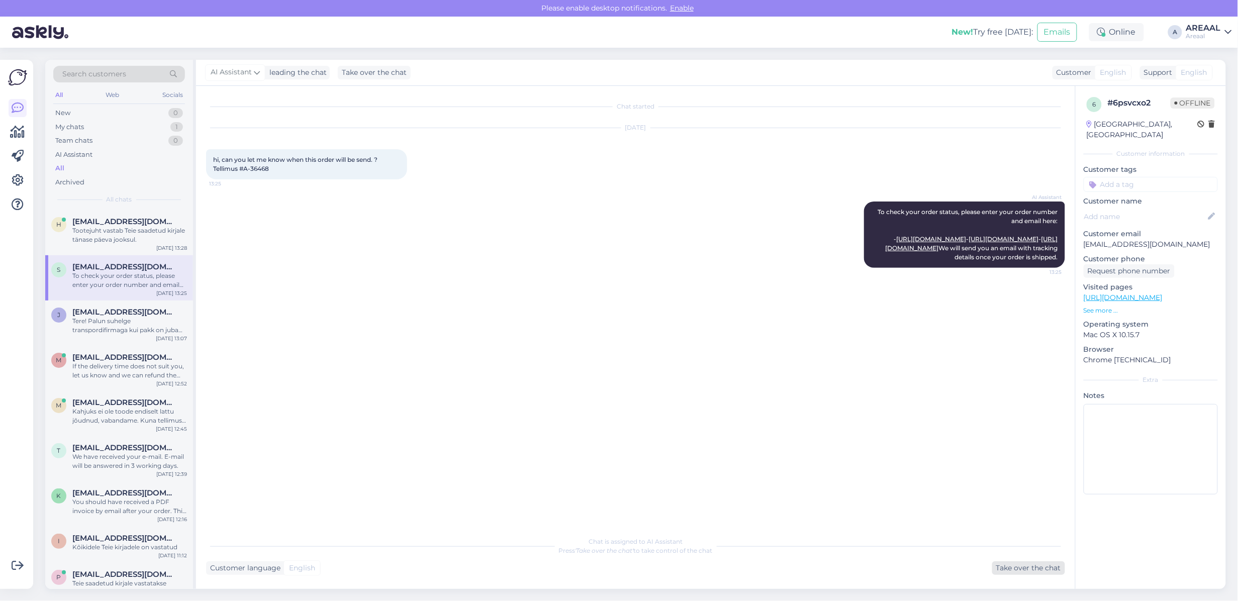
click at [1005, 562] on div "Take over the chat" at bounding box center [1028, 569] width 73 height 14
click at [577, 569] on div "Private note Send" at bounding box center [635, 574] width 859 height 19
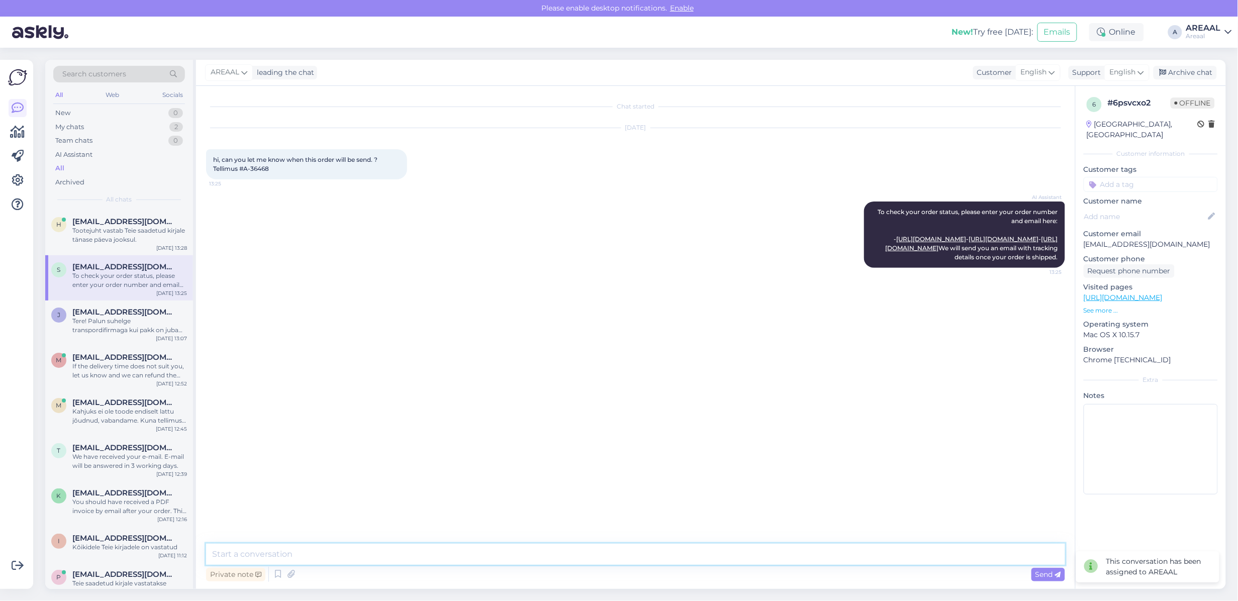
click at [577, 564] on textarea at bounding box center [635, 554] width 859 height 21
type textarea "Approximate delivery time 1-2 weeks."
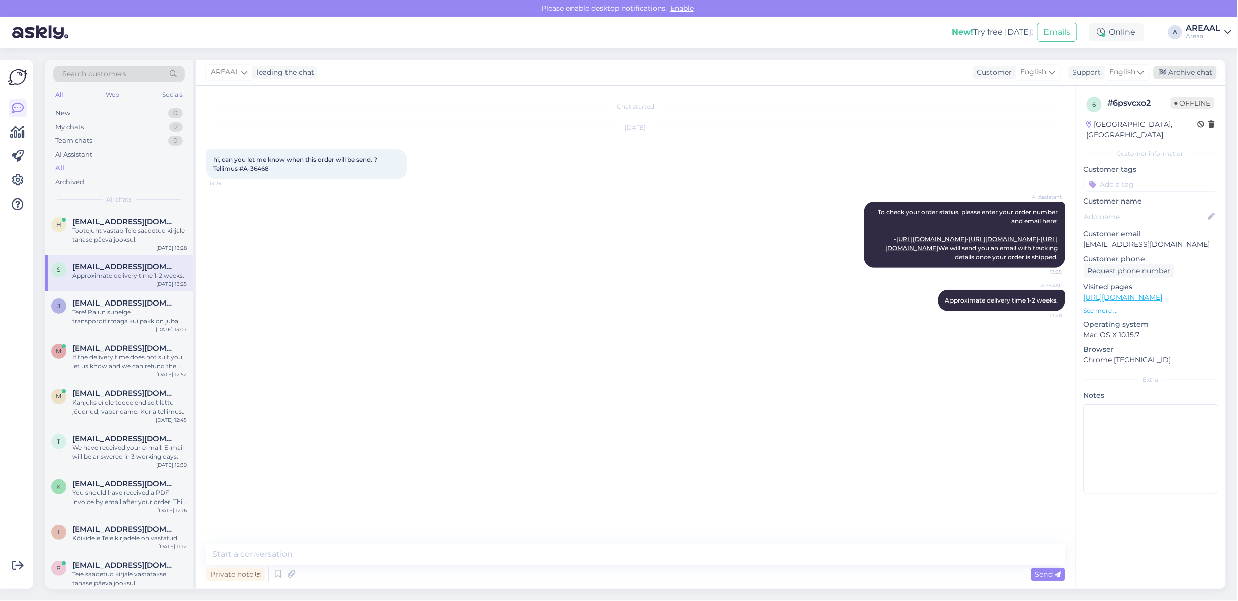
click at [1188, 73] on div "Archive chat" at bounding box center [1185, 73] width 63 height 14
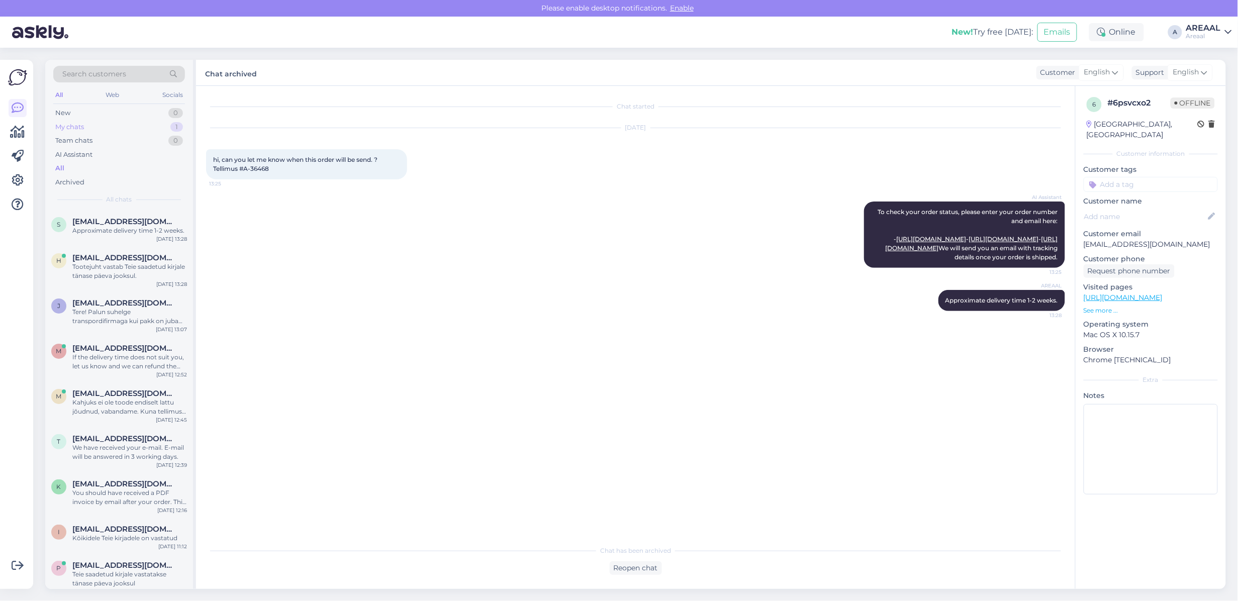
click at [141, 123] on div "My chats 1" at bounding box center [119, 127] width 132 height 14
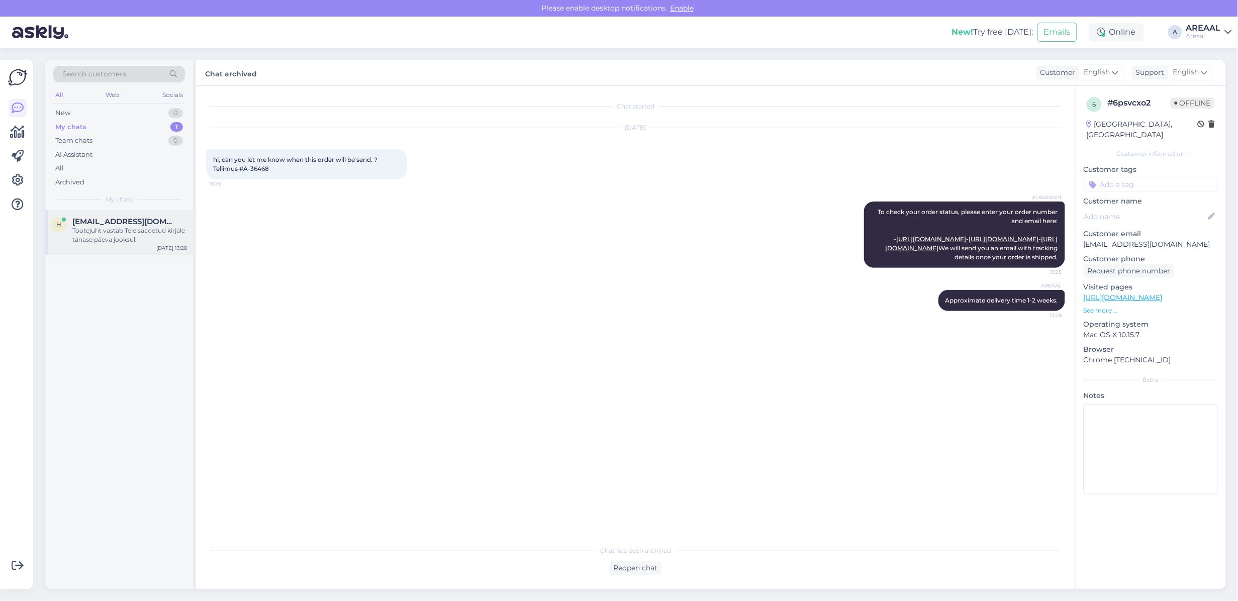
click at [154, 230] on div "Tootejuht vastab Teie saadetud kirjale tänase päeva jooksul." at bounding box center [129, 235] width 115 height 18
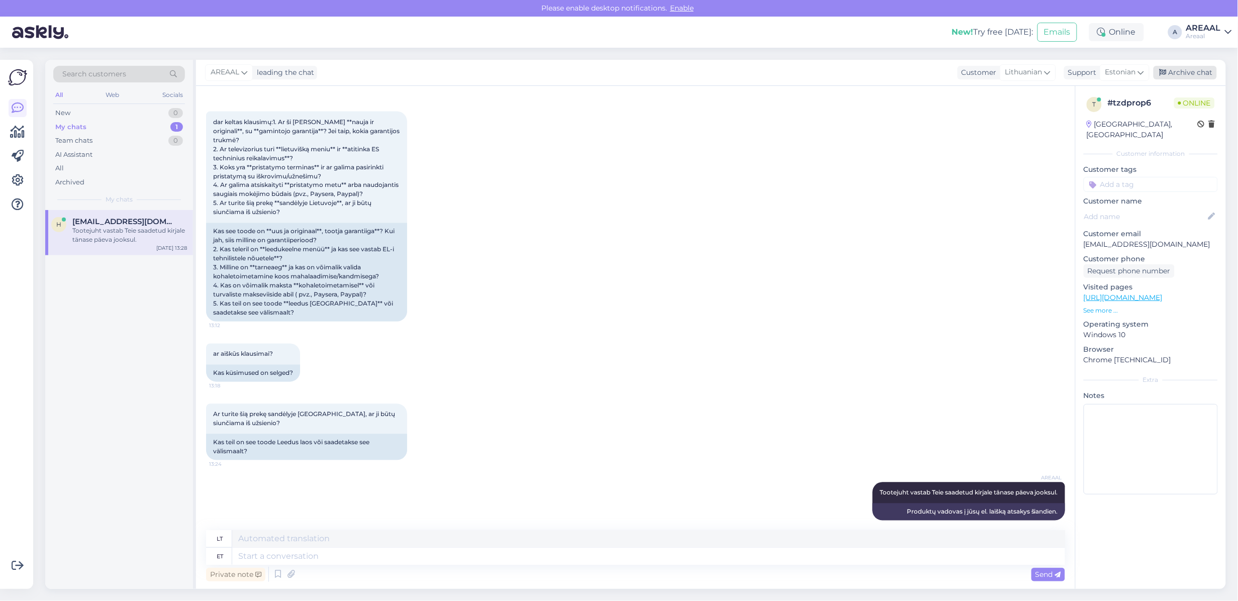
click at [1189, 71] on div "Archive chat" at bounding box center [1185, 73] width 63 height 14
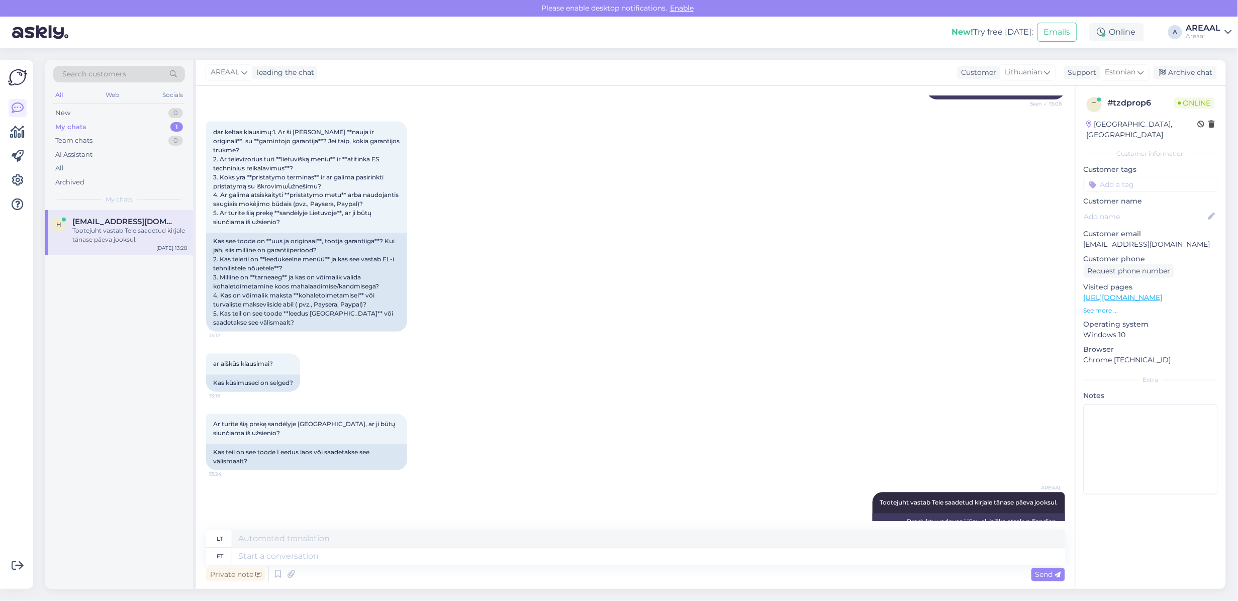
click at [1206, 27] on div "AREAAL" at bounding box center [1204, 28] width 35 height 8
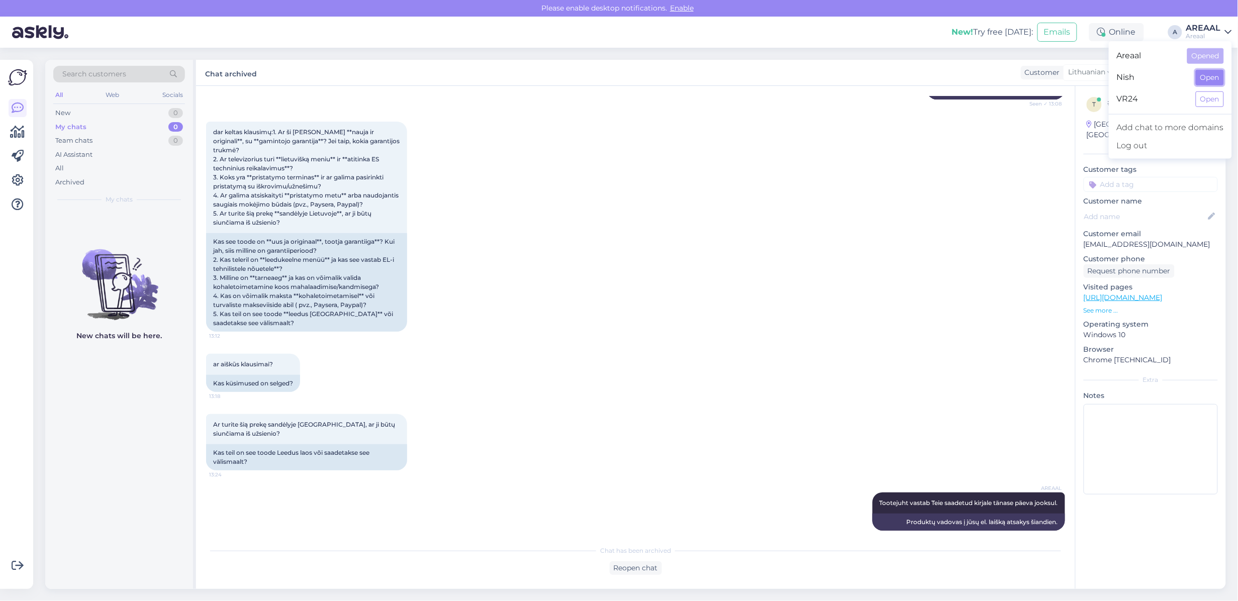
click at [1216, 74] on button "Open" at bounding box center [1210, 78] width 28 height 16
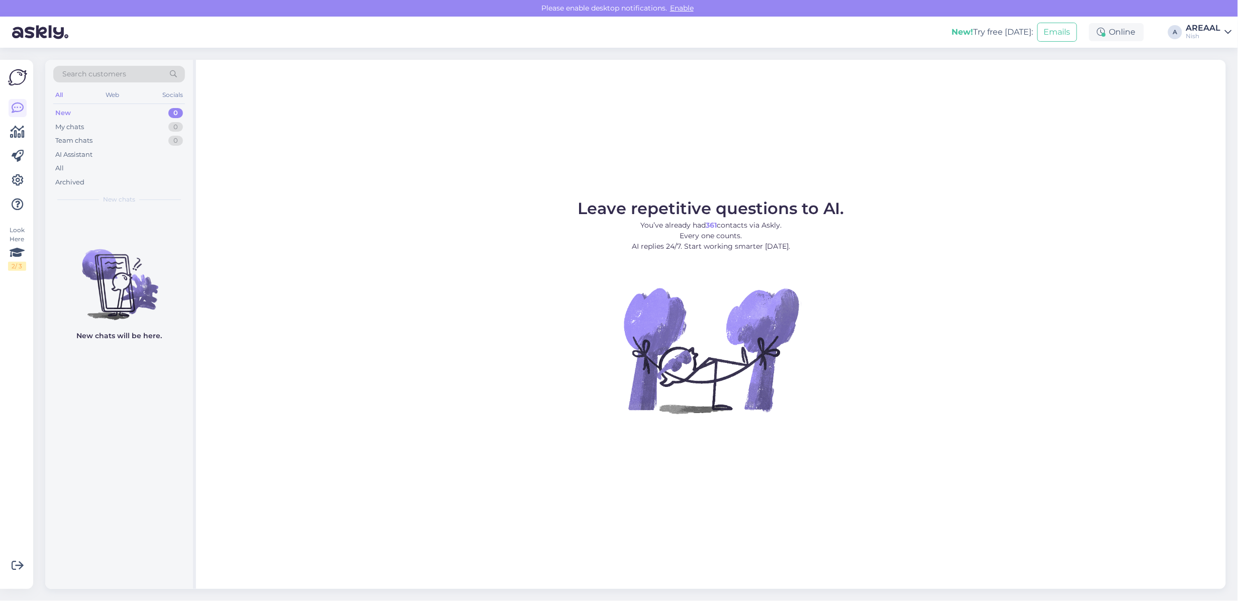
click at [106, 165] on div "All" at bounding box center [119, 168] width 132 height 14
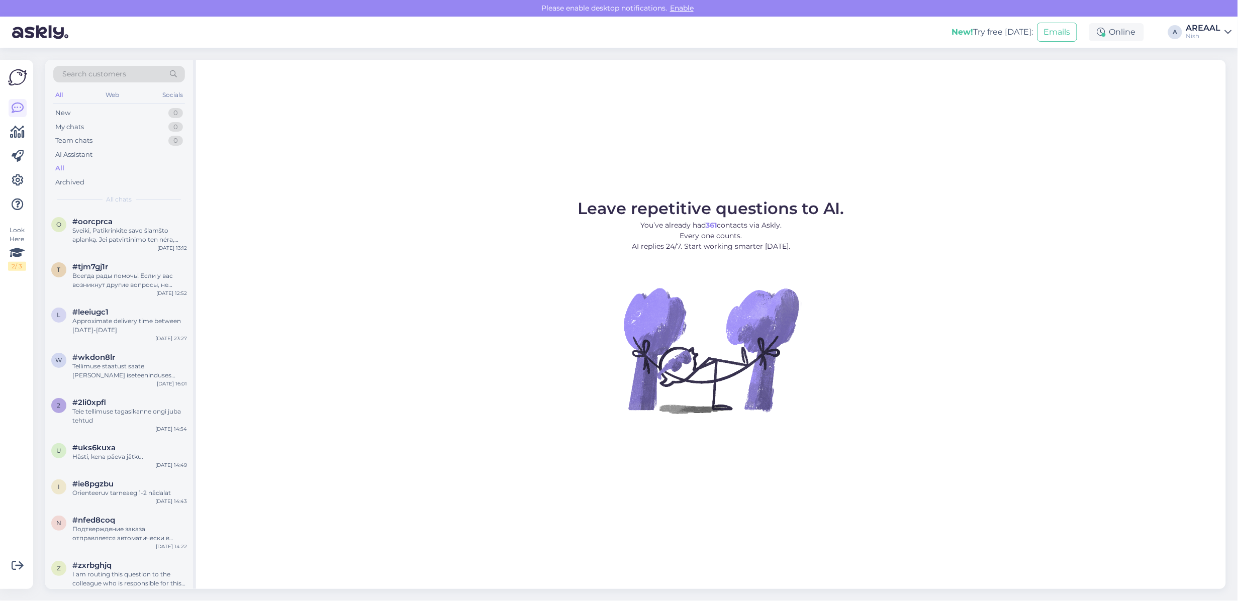
click at [1222, 26] on link "AREAAL Nish" at bounding box center [1210, 32] width 46 height 16
click at [1209, 62] on button "Open" at bounding box center [1210, 56] width 28 height 16
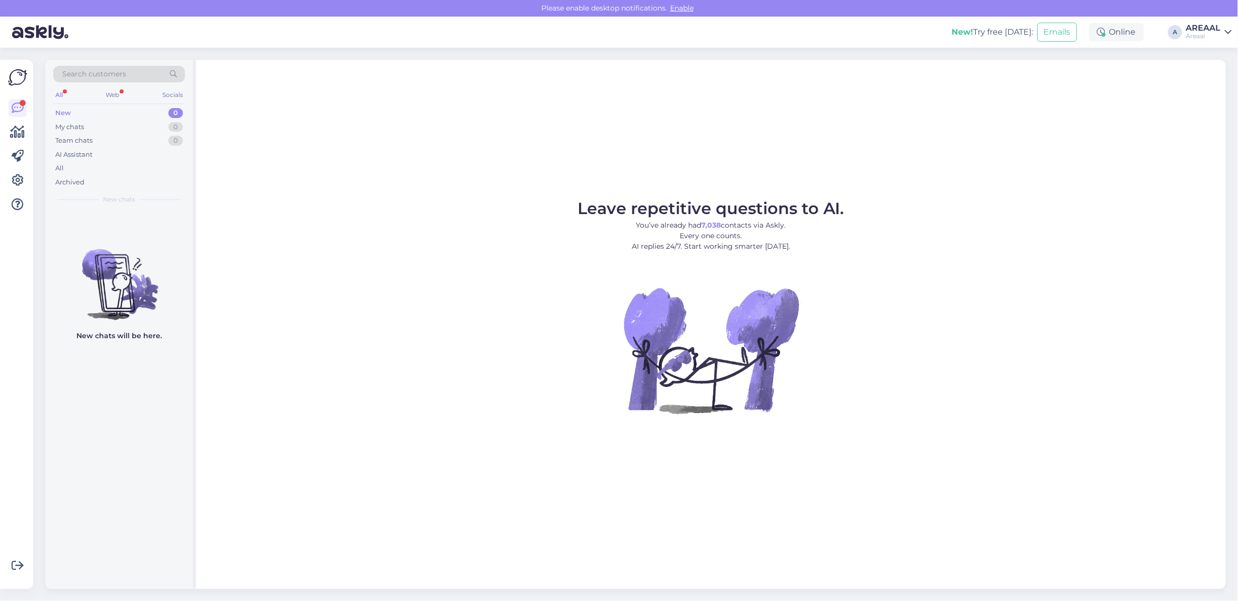
click at [933, 594] on div "Search customers All Web Socials New 0 My chats 0 Team chats 0 AI Assistant All…" at bounding box center [638, 325] width 1199 height 554
click at [1051, 177] on div "Leave repetitive questions to AI. You’ve already had 7,038 contacts via Askly. …" at bounding box center [711, 324] width 1030 height 529
click at [491, 275] on figure "Leave repetitive questions to AI. You’ve already had 7,038 contacts via Askly. …" at bounding box center [711, 321] width 1012 height 240
click at [122, 161] on div "All" at bounding box center [119, 168] width 132 height 14
click at [122, 167] on div "All" at bounding box center [119, 168] width 132 height 14
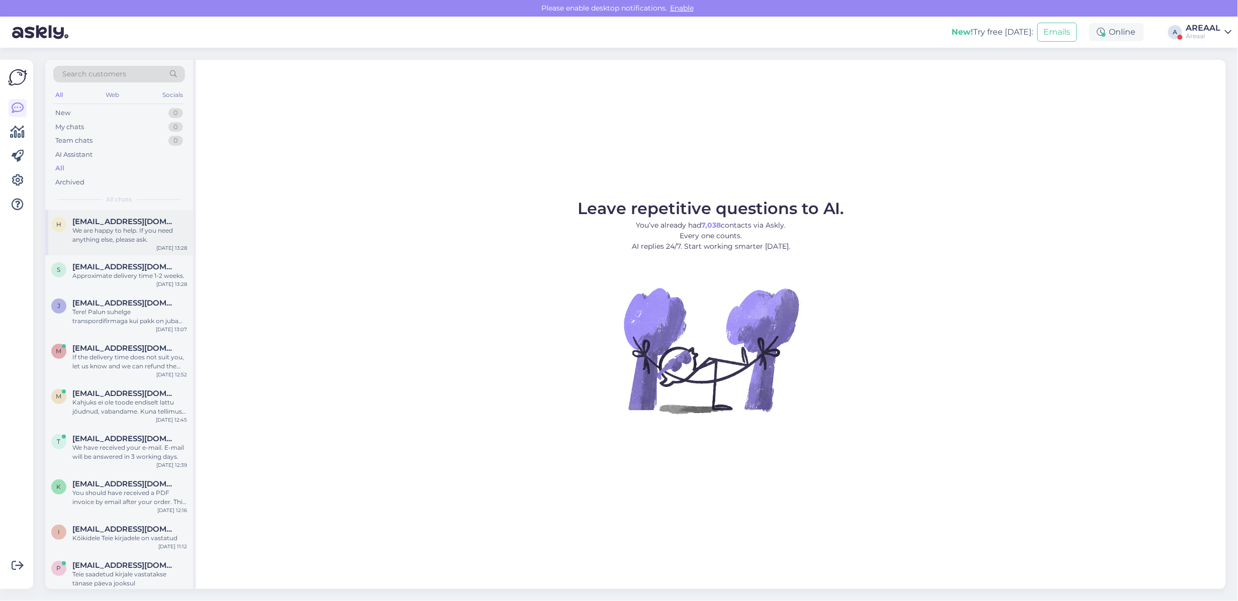
click at [134, 229] on div "We are happy to help. If you need anything else, please ask." at bounding box center [129, 235] width 115 height 18
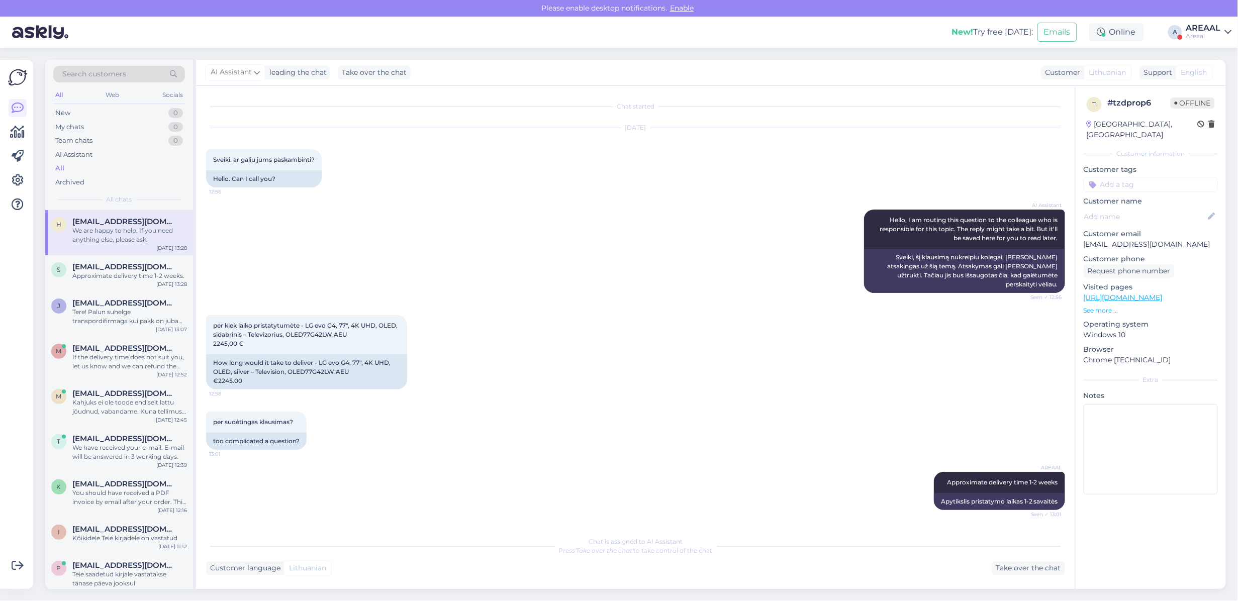
scroll to position [878, 0]
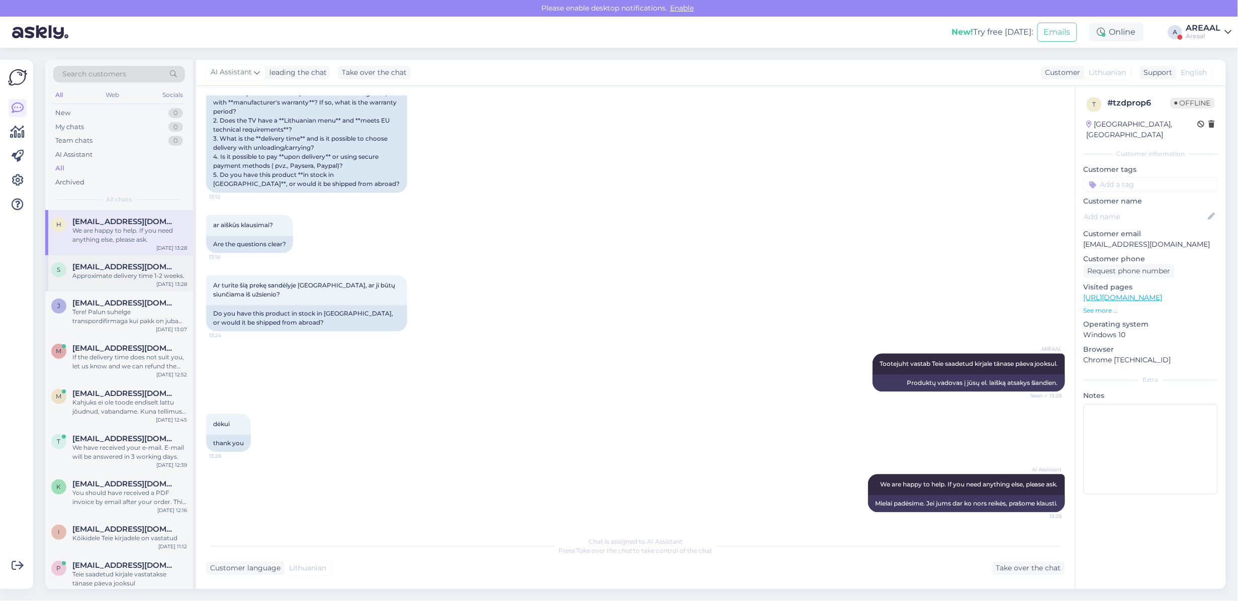
click at [147, 277] on div "Approximate delivery time 1-2 weeks." at bounding box center [129, 275] width 115 height 9
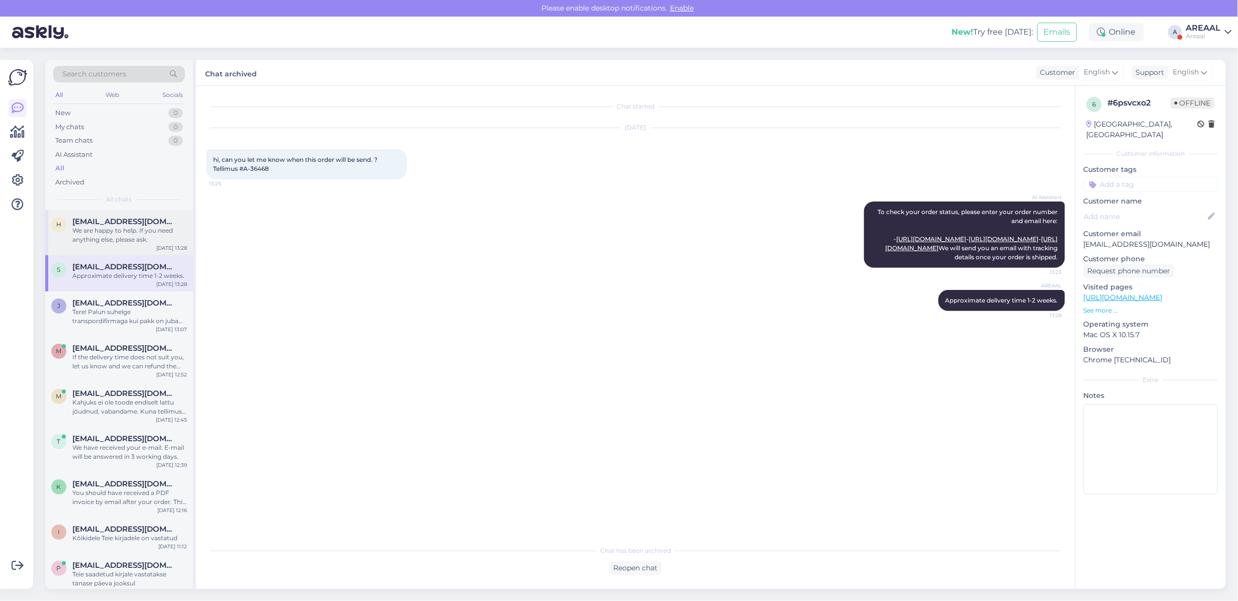
click at [150, 237] on div "We are happy to help. If you need anything else, please ask." at bounding box center [129, 235] width 115 height 18
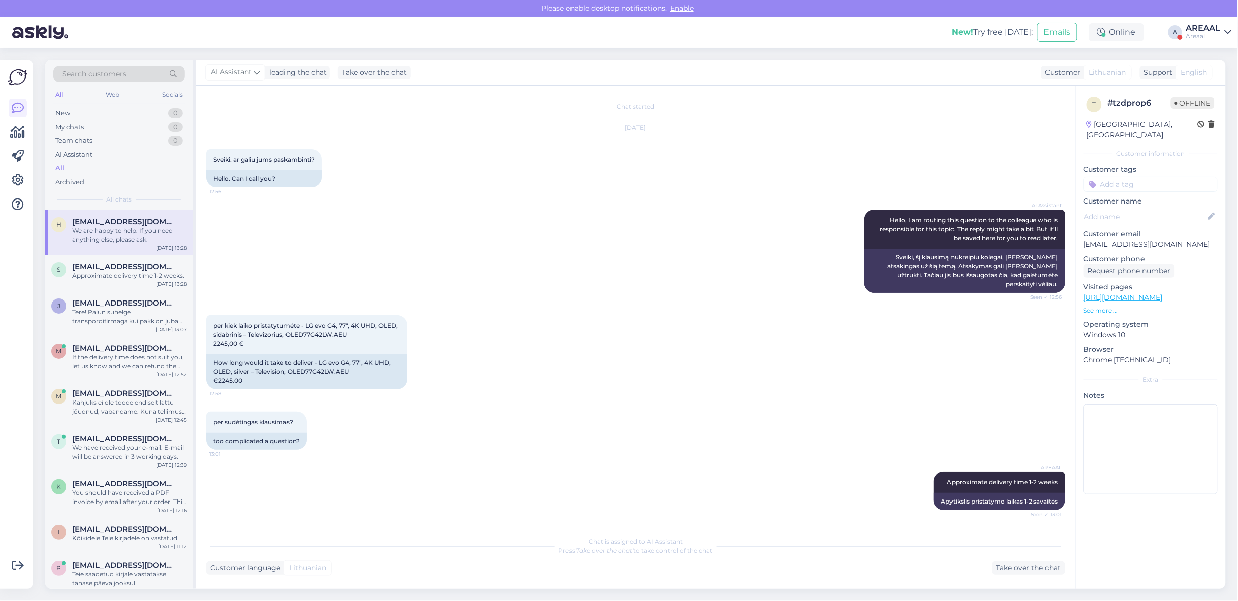
scroll to position [878, 0]
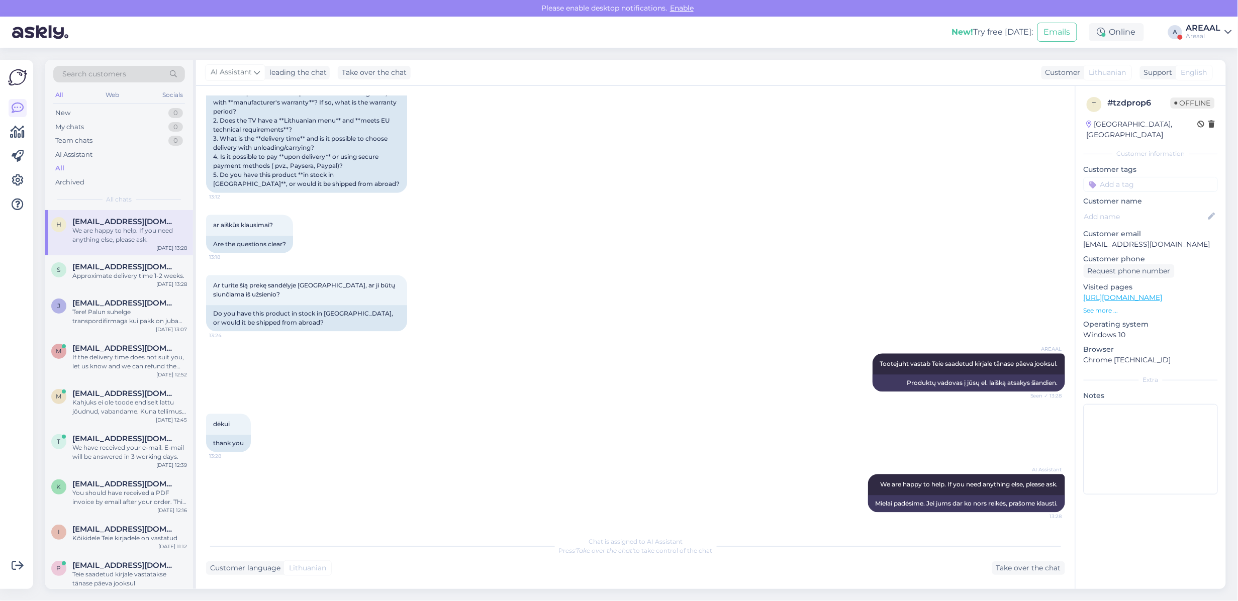
click at [1212, 22] on div "New! Try free today: Emails Online A AREAAL Areaal" at bounding box center [619, 32] width 1238 height 31
click at [1198, 30] on div "AREAAL" at bounding box center [1204, 28] width 35 height 8
click at [1203, 76] on button "Open" at bounding box center [1210, 78] width 28 height 16
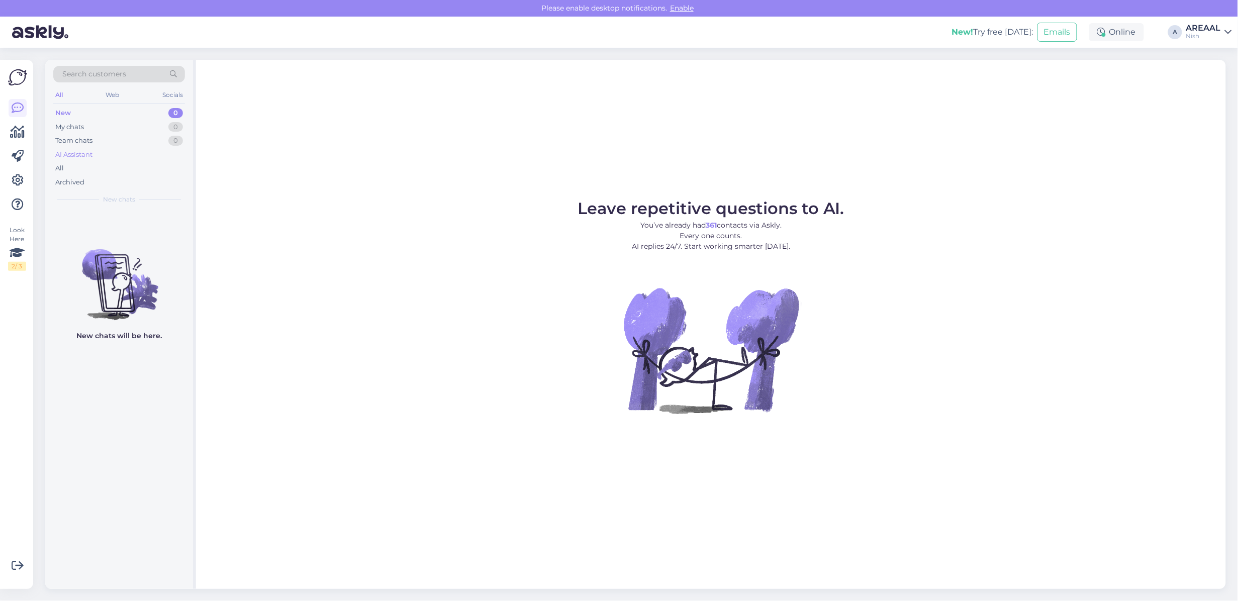
click at [123, 159] on div "AI Assistant" at bounding box center [119, 155] width 132 height 14
click at [121, 166] on div "All" at bounding box center [119, 168] width 132 height 14
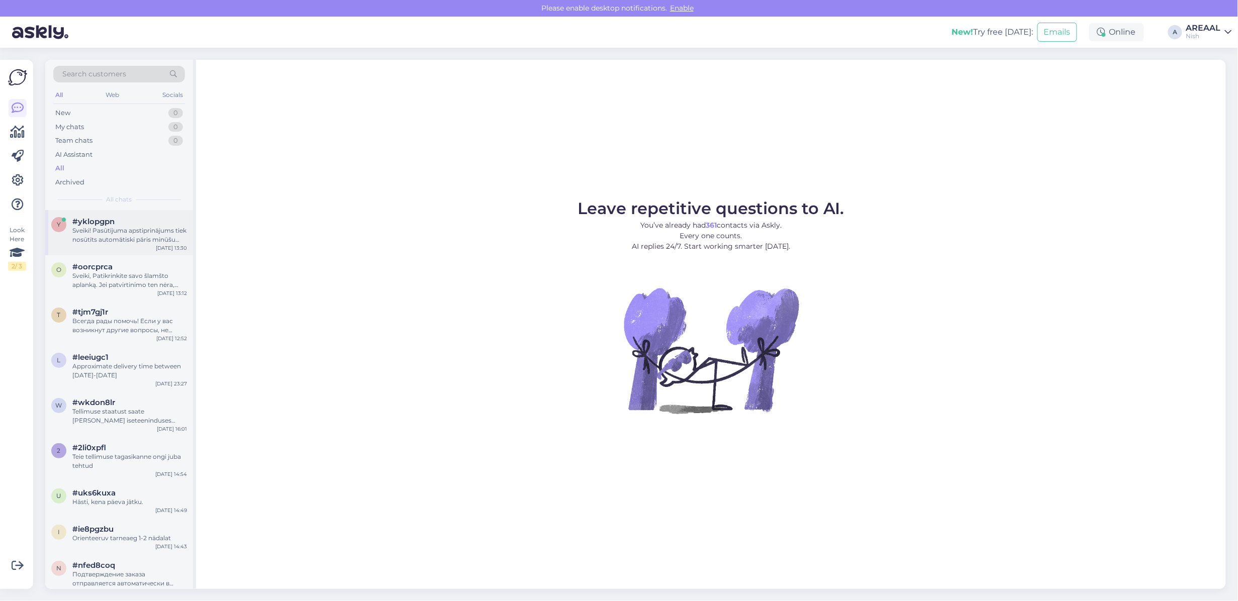
click at [132, 234] on div "Sveiki! Pasūtījuma apstiprinājums tiek nosūtīts automātiski pāris minūšu laikā …" at bounding box center [129, 235] width 115 height 18
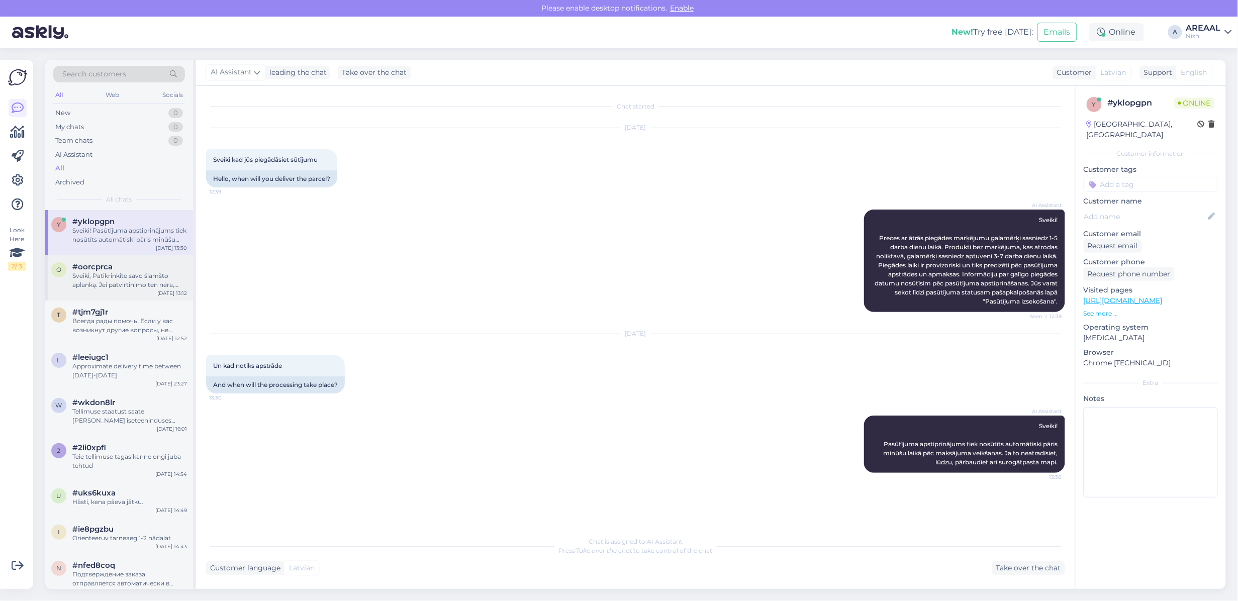
click at [103, 259] on div "o #oorcprca Sveiki, Patikrinkite savo šlamšto aplanką. Jei patvirtinimo ten nėr…" at bounding box center [119, 277] width 148 height 45
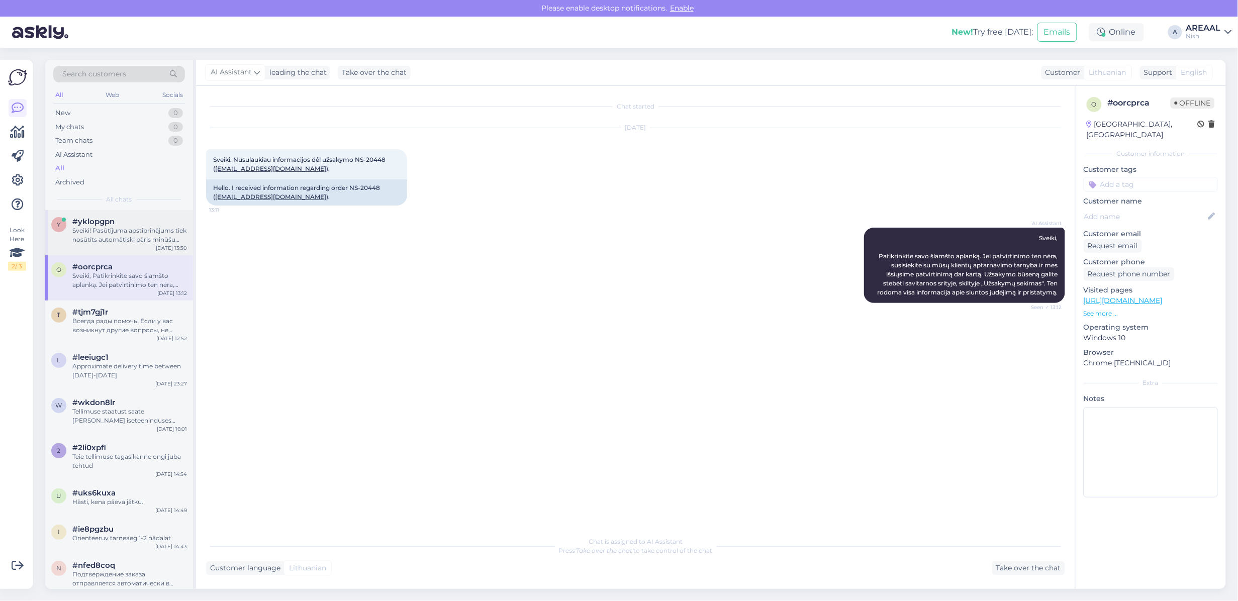
click at [104, 227] on div "Sveiki! Pasūtījuma apstiprinājums tiek nosūtīts automātiski pāris minūšu laikā …" at bounding box center [129, 235] width 115 height 18
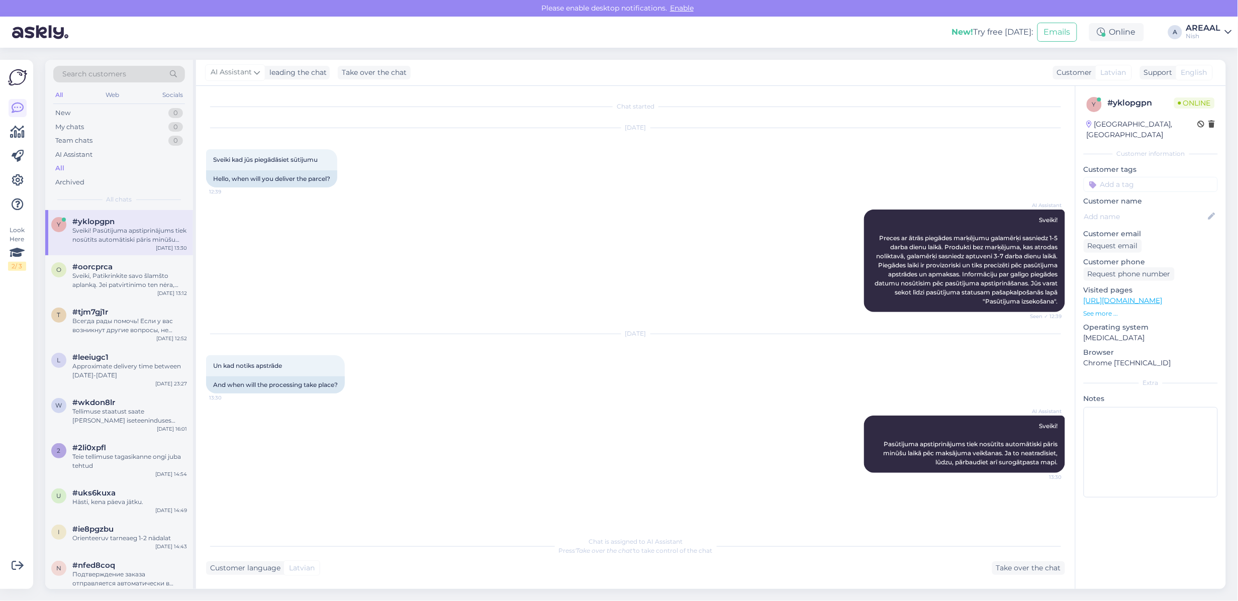
click at [1219, 28] on div "AREAAL" at bounding box center [1204, 28] width 35 height 8
click at [1215, 51] on button "Open" at bounding box center [1210, 56] width 28 height 16
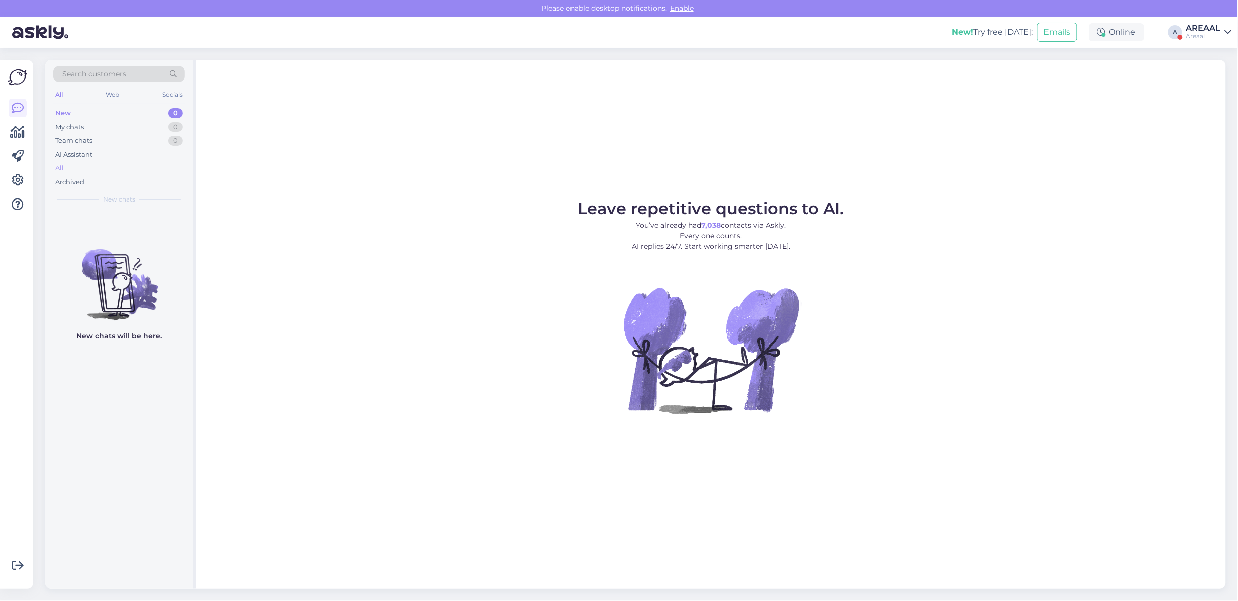
click at [107, 165] on div "All" at bounding box center [119, 168] width 132 height 14
click at [74, 433] on div "New chats will be here." at bounding box center [119, 399] width 148 height 379
click at [247, 256] on figure "Leave repetitive questions to AI. You’ve already had 7,038 contacts via Askly. …" at bounding box center [711, 321] width 1012 height 240
click at [98, 167] on div "All" at bounding box center [119, 168] width 132 height 14
